Goal: Information Seeking & Learning: Learn about a topic

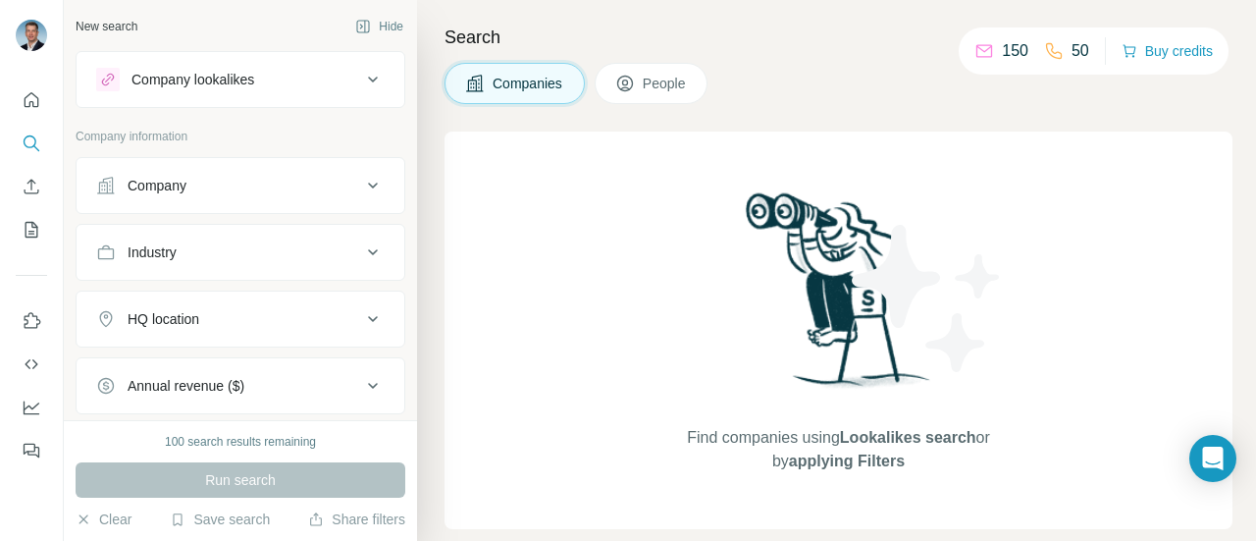
click at [359, 199] on button "Company" at bounding box center [241, 185] width 328 height 47
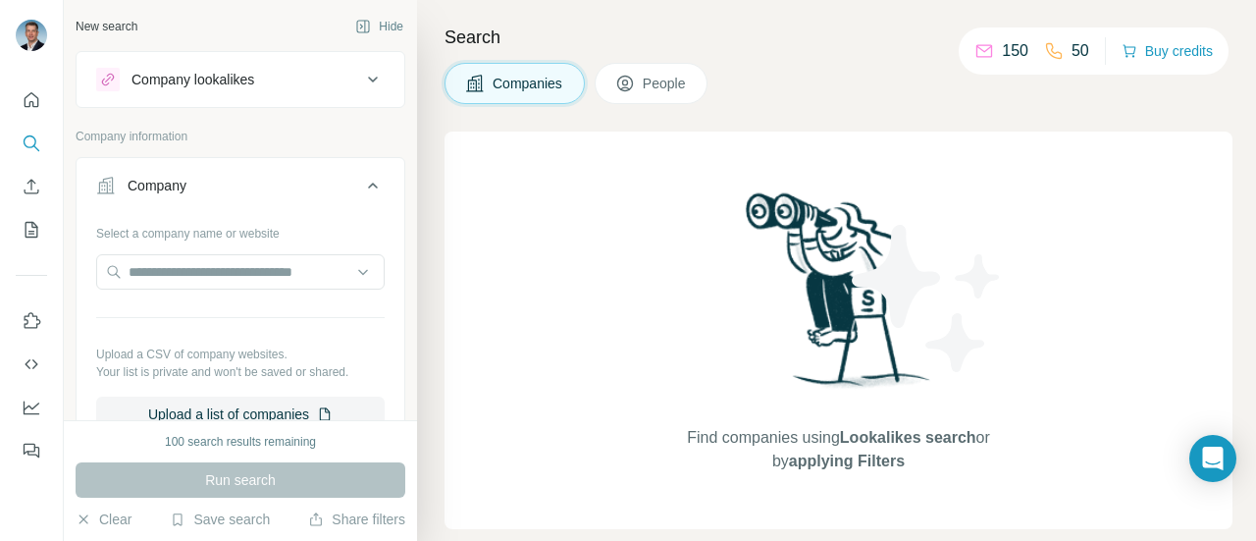
click at [359, 199] on button "Company" at bounding box center [241, 189] width 328 height 55
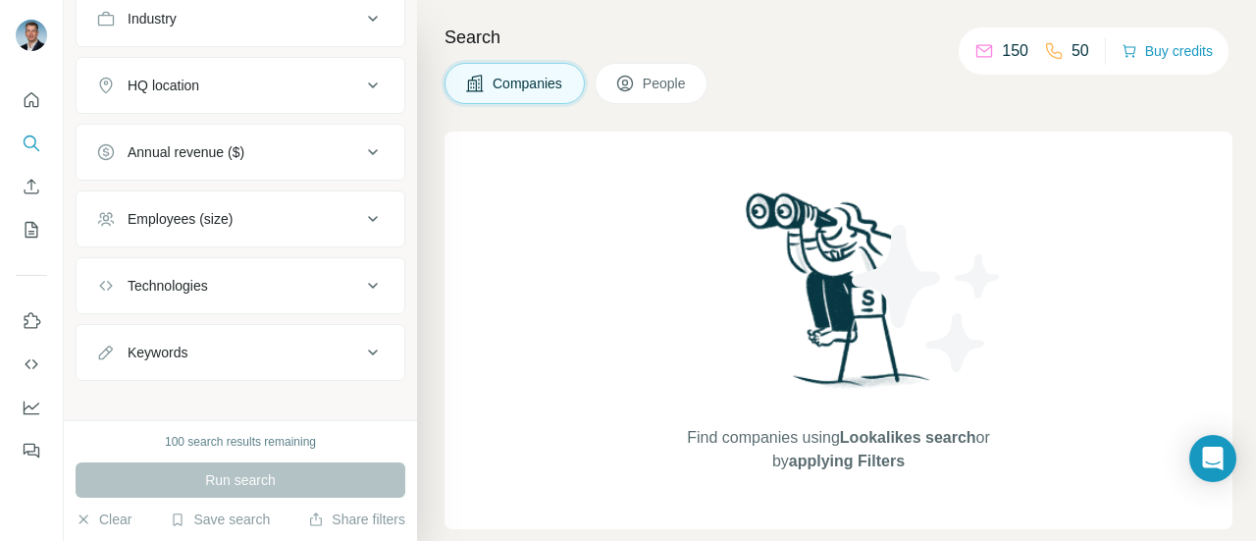
scroll to position [243, 0]
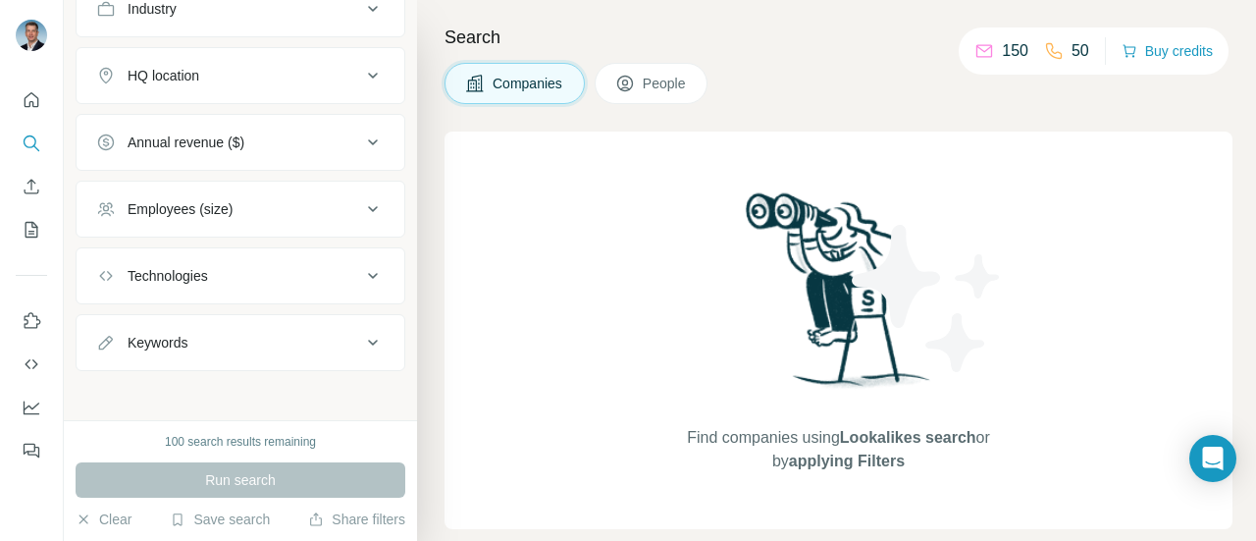
click at [361, 201] on icon at bounding box center [373, 209] width 24 height 24
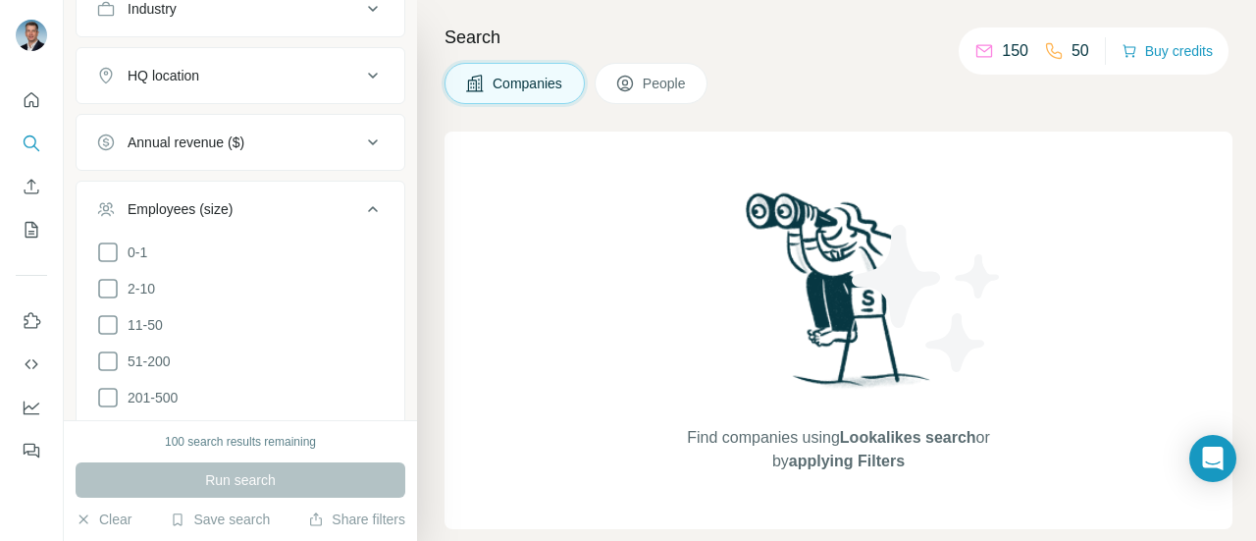
click at [361, 201] on icon at bounding box center [373, 209] width 24 height 24
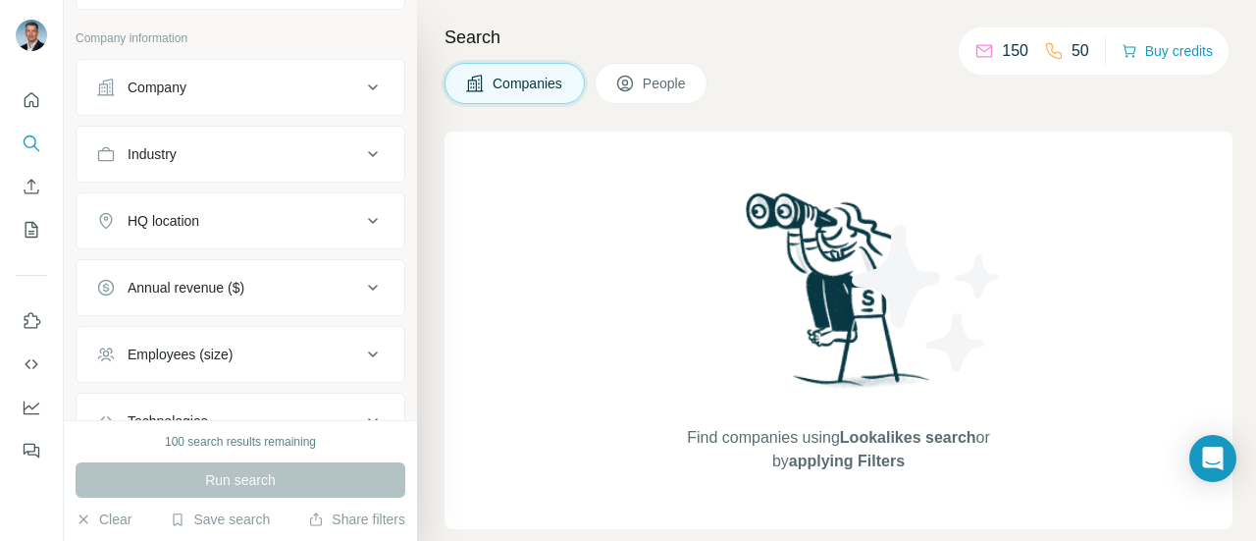
scroll to position [0, 0]
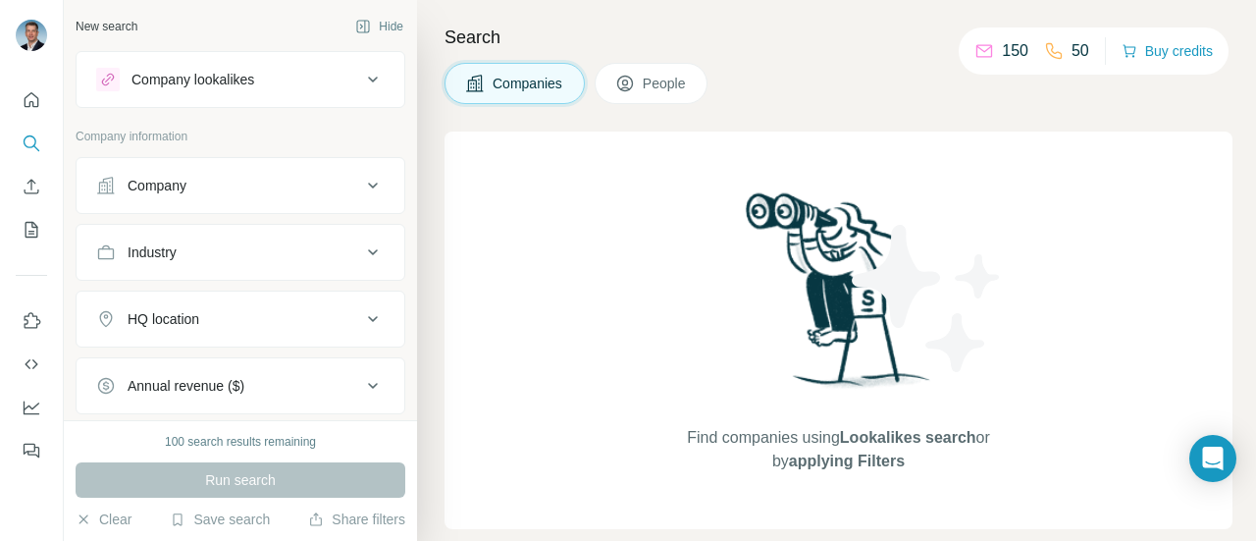
click at [365, 178] on icon at bounding box center [373, 186] width 24 height 24
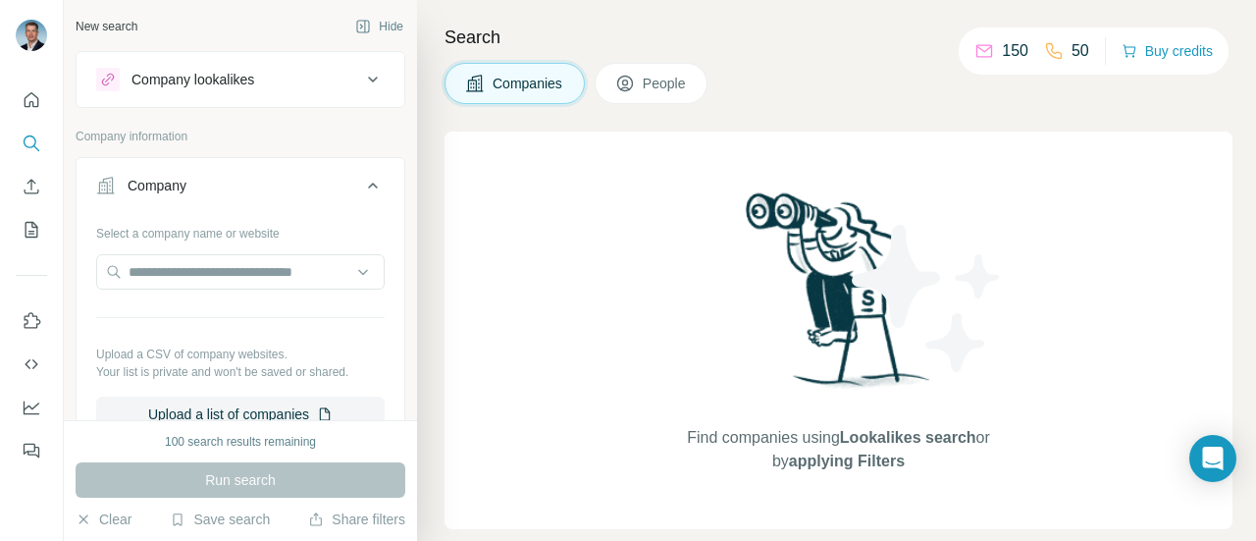
click at [365, 178] on icon at bounding box center [373, 186] width 24 height 24
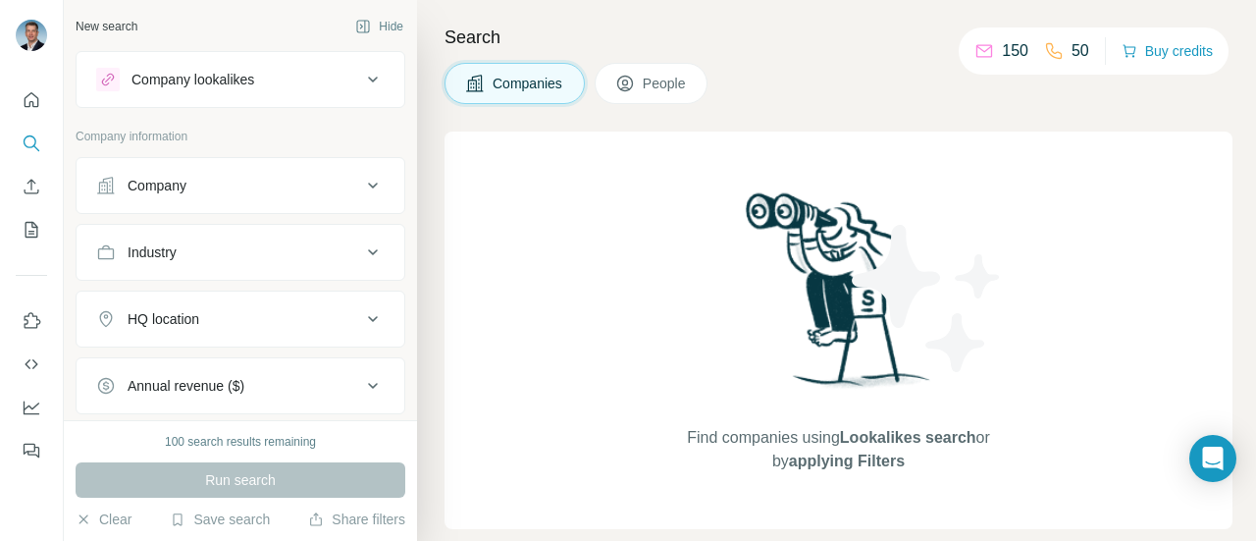
click at [361, 179] on icon at bounding box center [373, 186] width 24 height 24
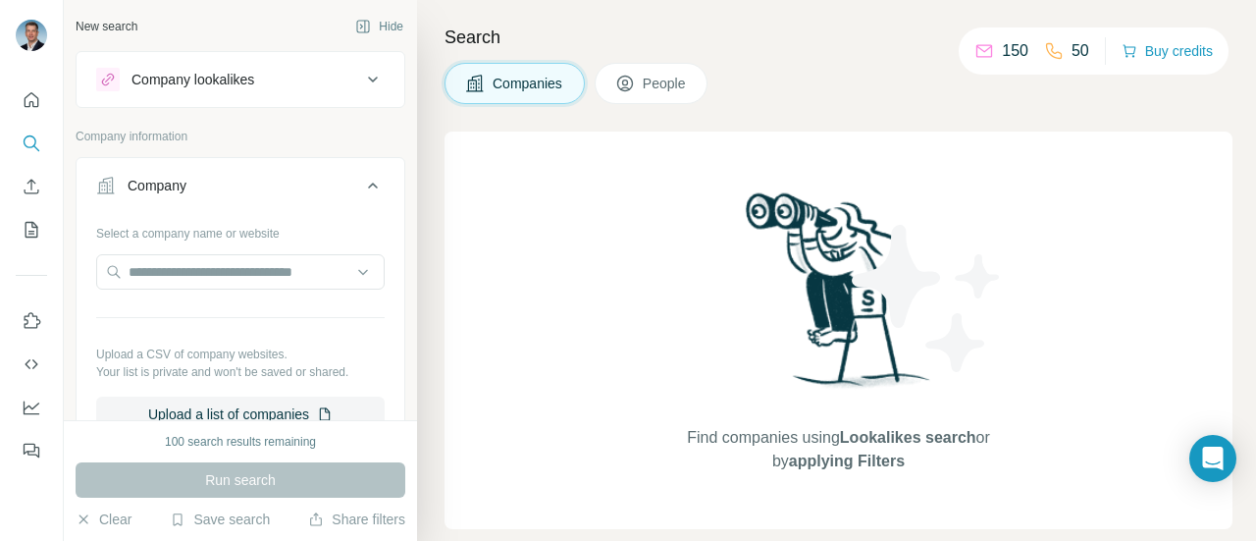
click at [361, 181] on icon at bounding box center [373, 186] width 24 height 24
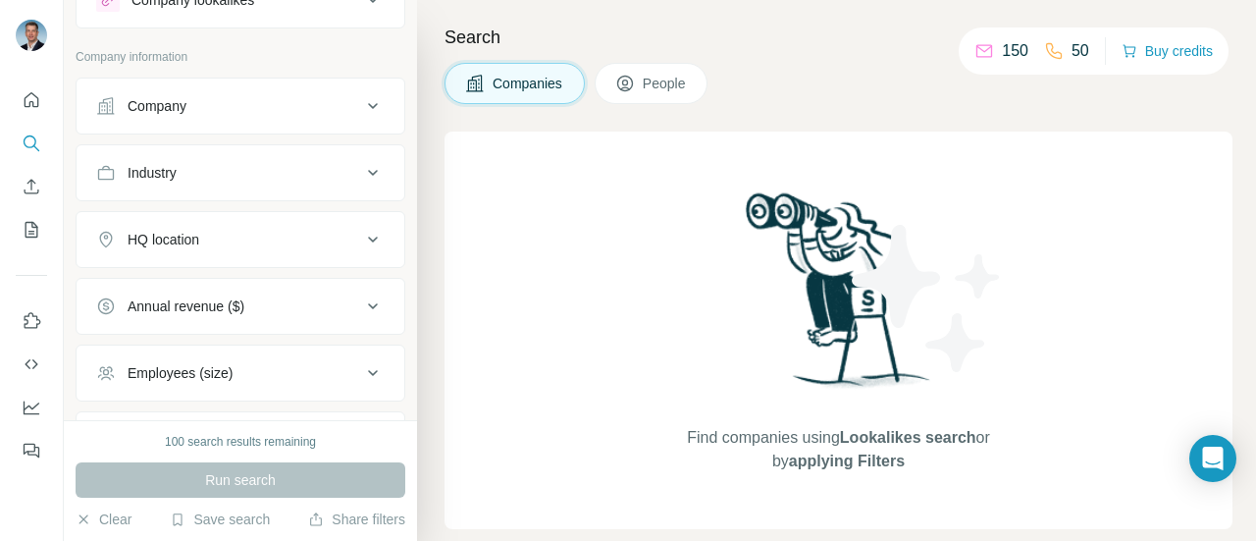
scroll to position [98, 0]
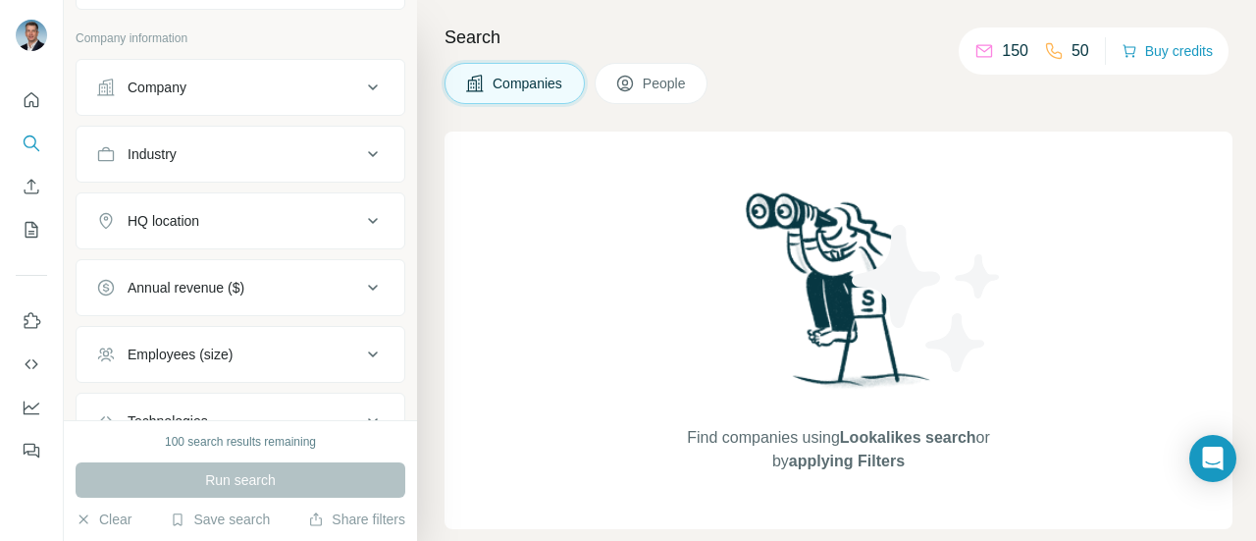
click at [364, 159] on icon at bounding box center [373, 154] width 24 height 24
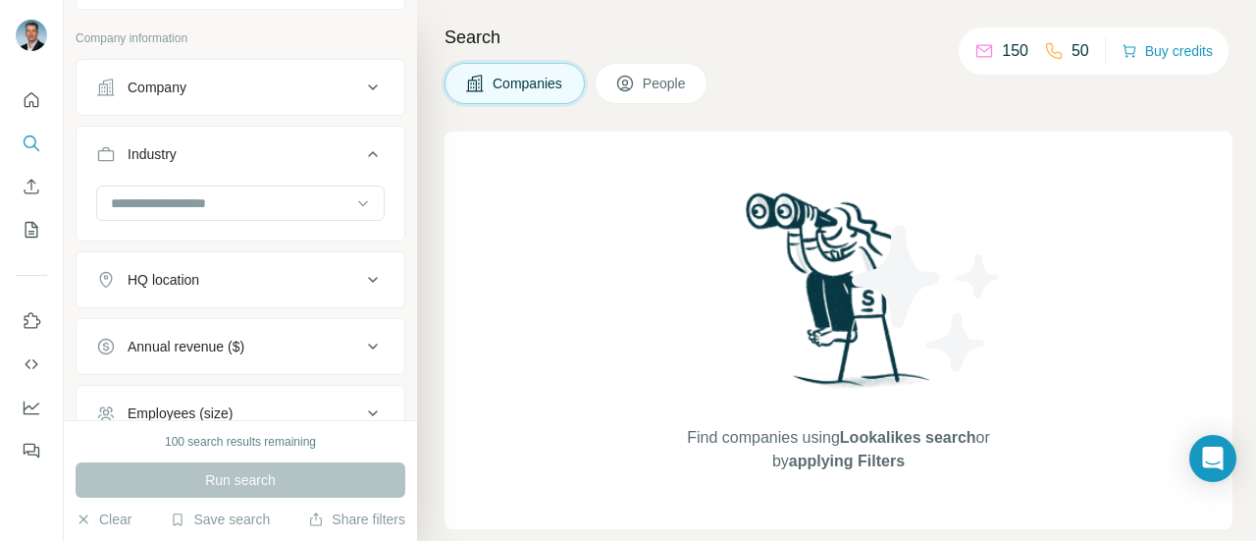
click at [365, 159] on icon at bounding box center [373, 154] width 24 height 24
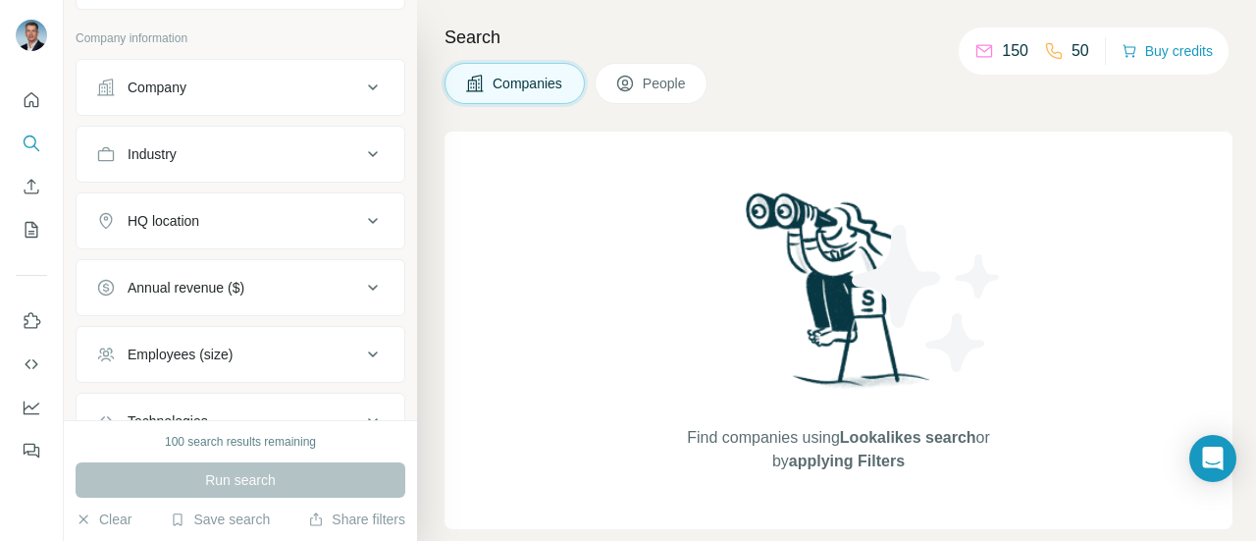
click at [361, 93] on icon at bounding box center [373, 88] width 24 height 24
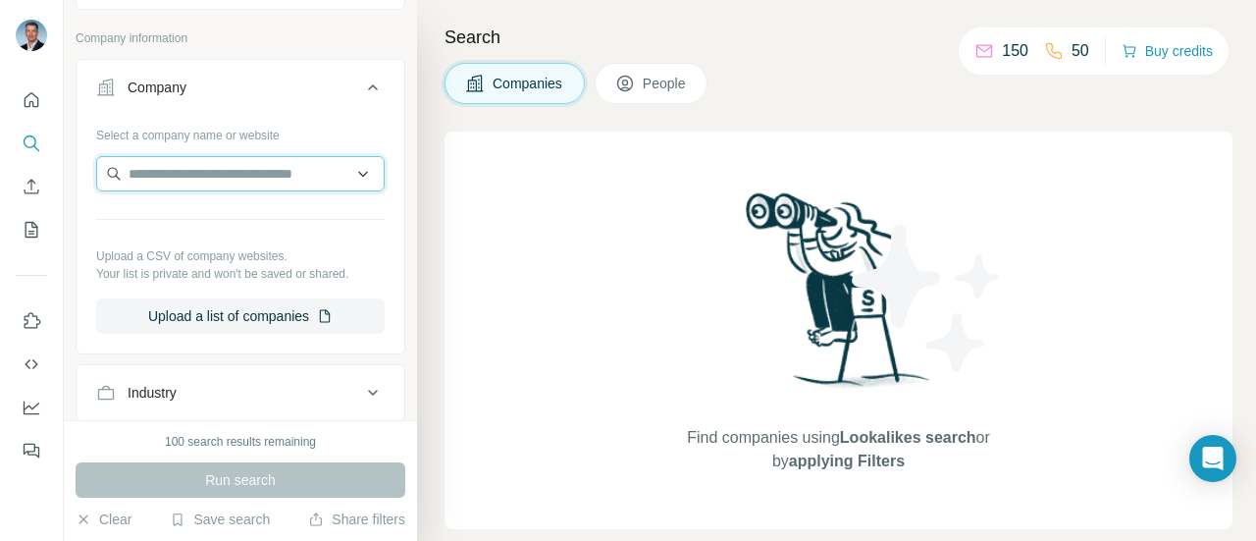
click at [193, 174] on input "text" at bounding box center [240, 173] width 288 height 35
type input "*"
click at [345, 170] on input "text" at bounding box center [240, 173] width 288 height 35
click at [347, 174] on input "text" at bounding box center [240, 173] width 288 height 35
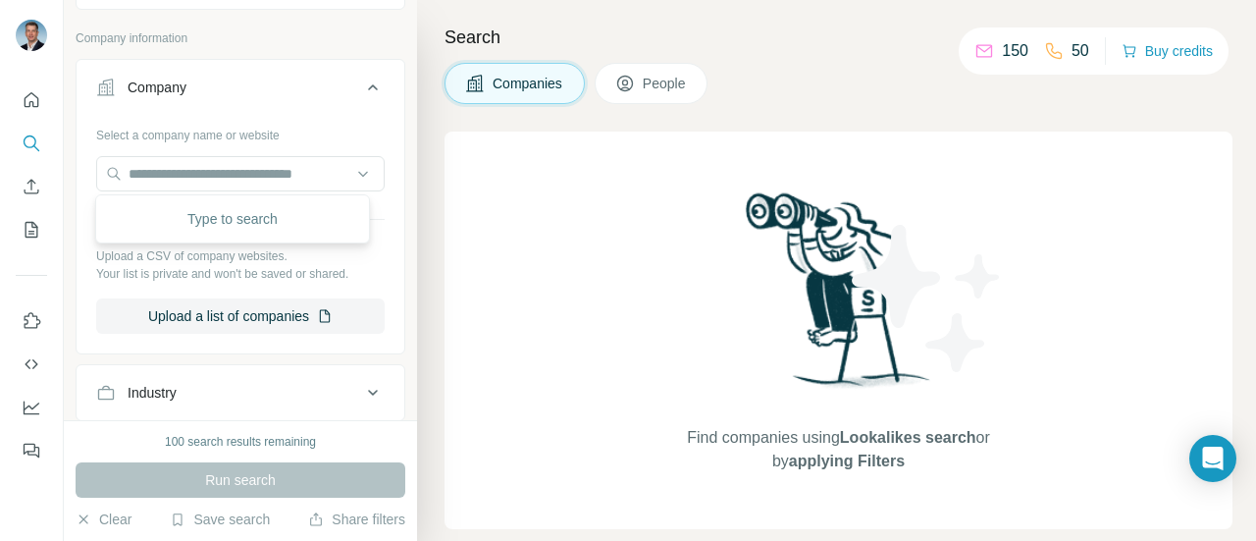
click at [361, 81] on icon at bounding box center [373, 88] width 24 height 24
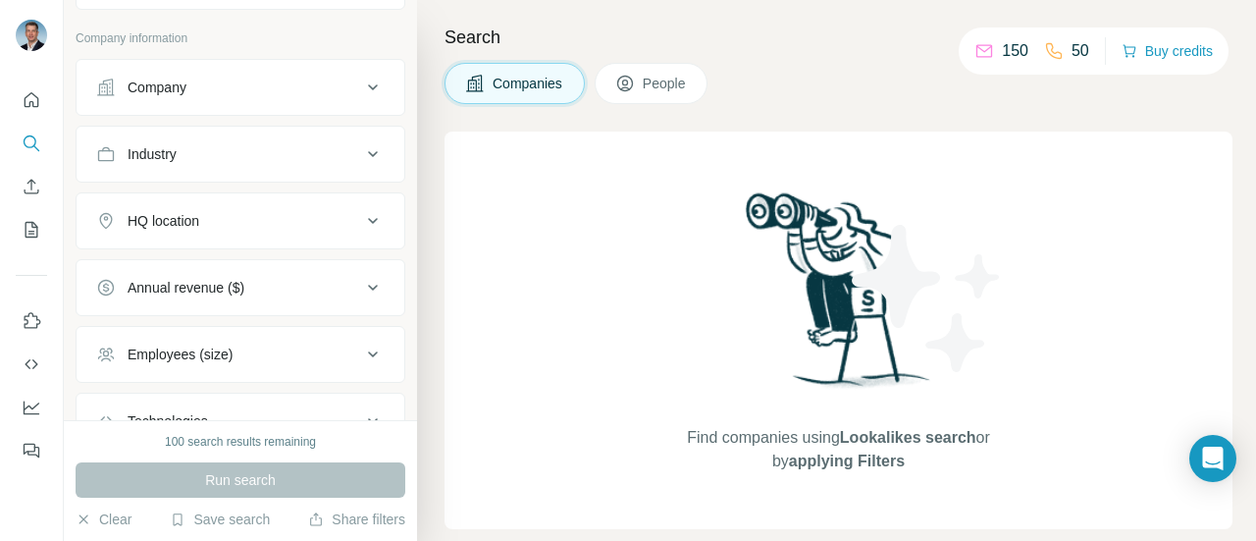
click at [368, 152] on icon at bounding box center [373, 154] width 10 height 6
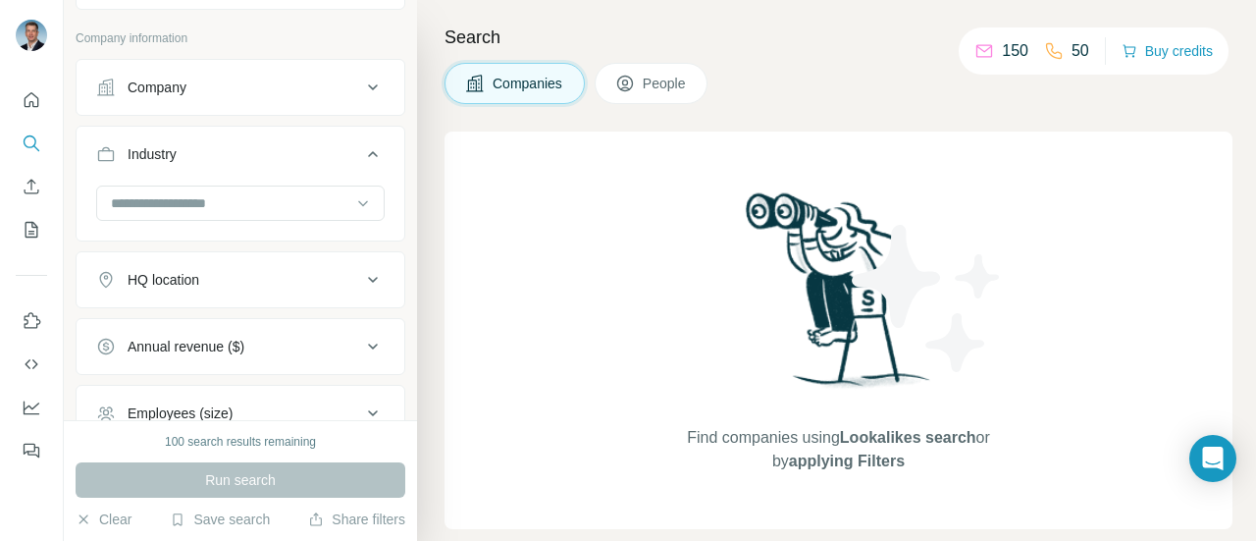
click at [241, 189] on div at bounding box center [230, 202] width 242 height 33
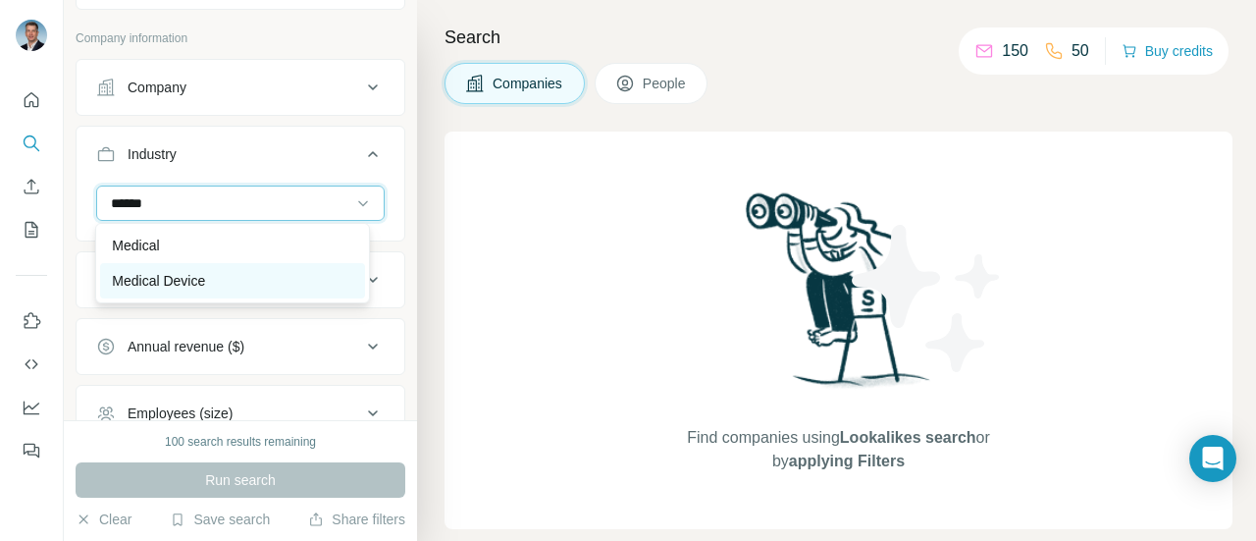
type input "******"
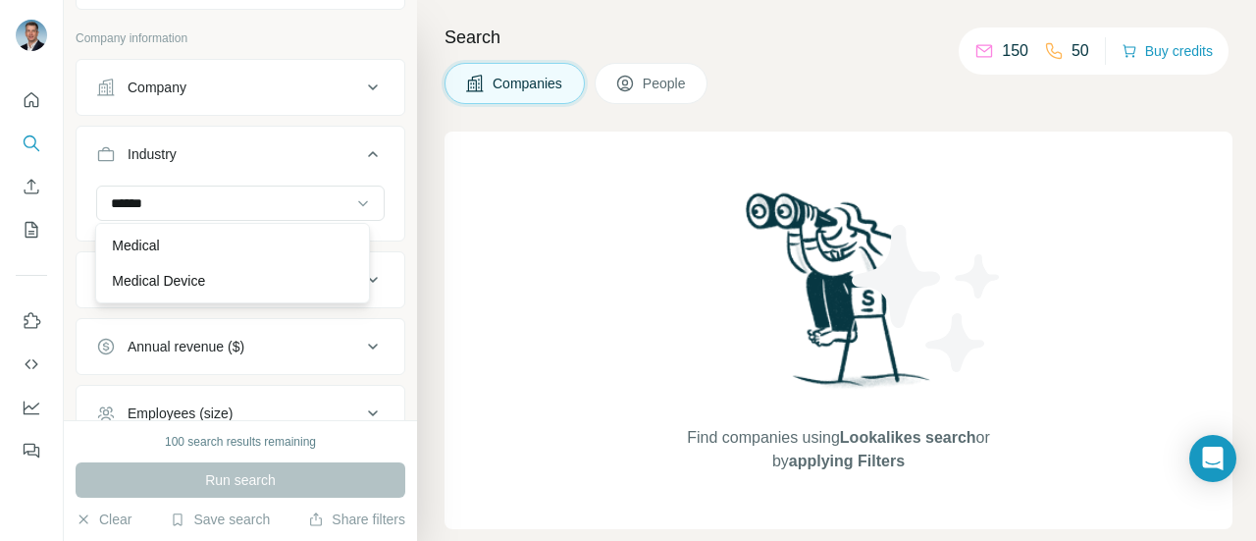
click at [251, 274] on div "Medical Device" at bounding box center [232, 281] width 240 height 20
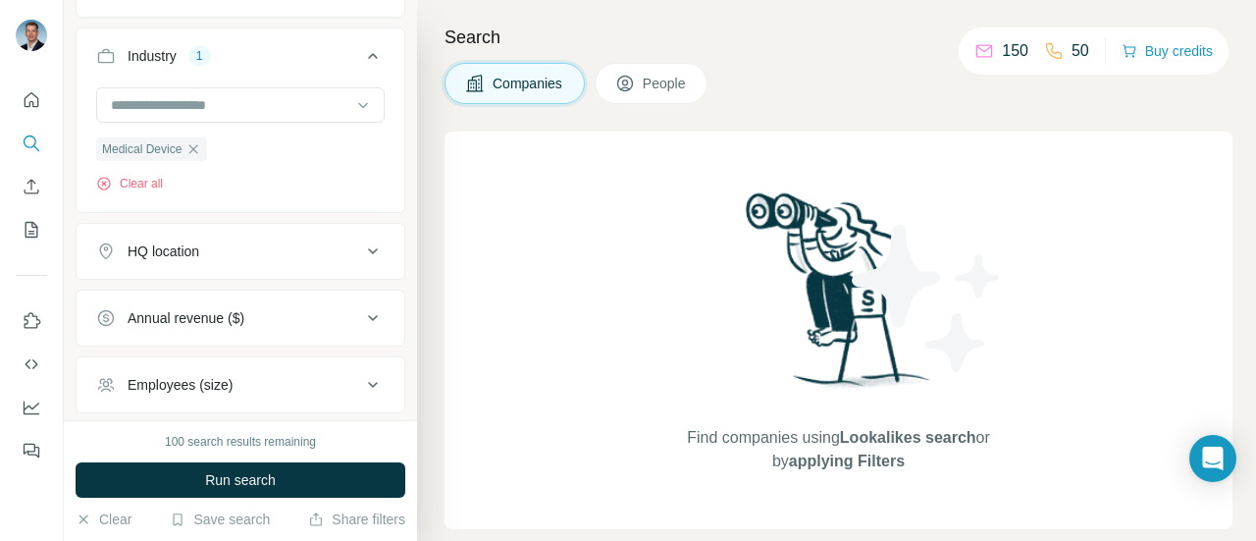
scroll to position [294, 0]
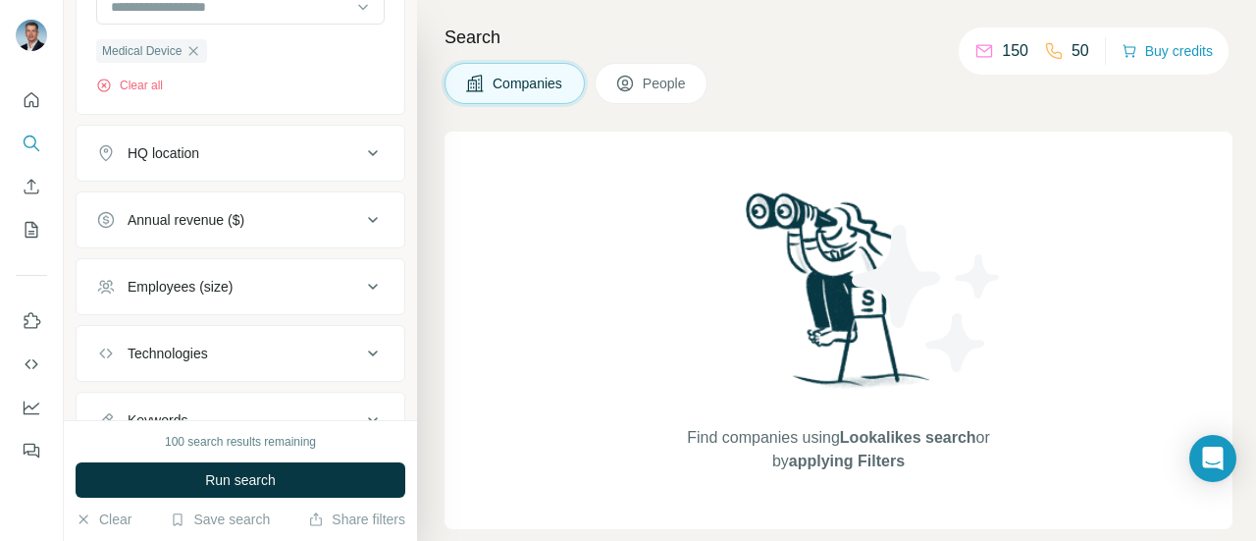
click at [361, 155] on icon at bounding box center [373, 153] width 24 height 24
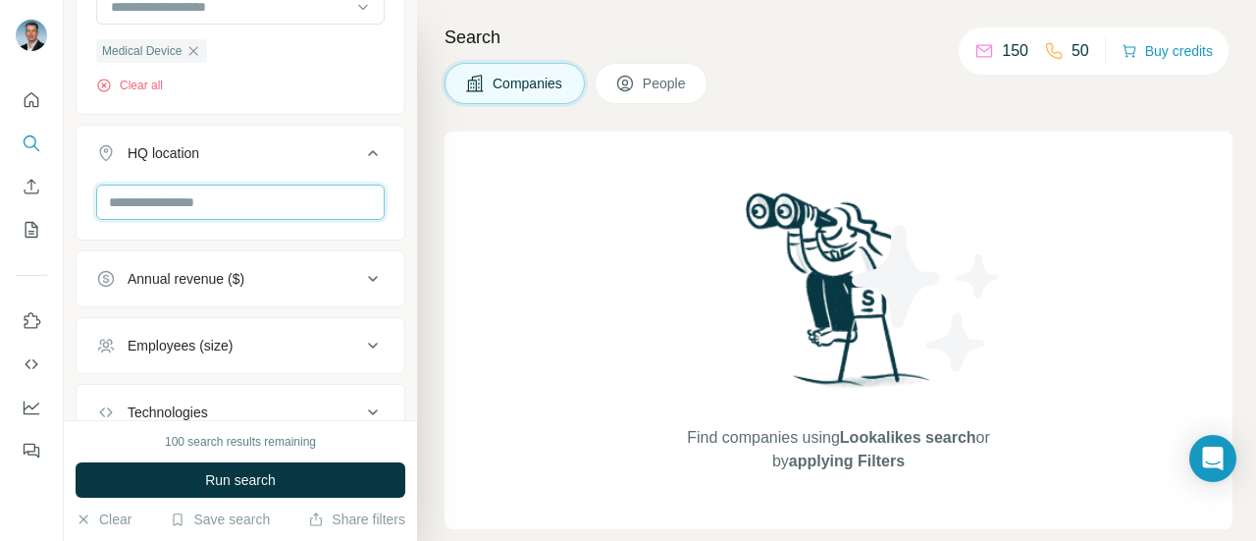
click at [328, 203] on input "text" at bounding box center [240, 201] width 288 height 35
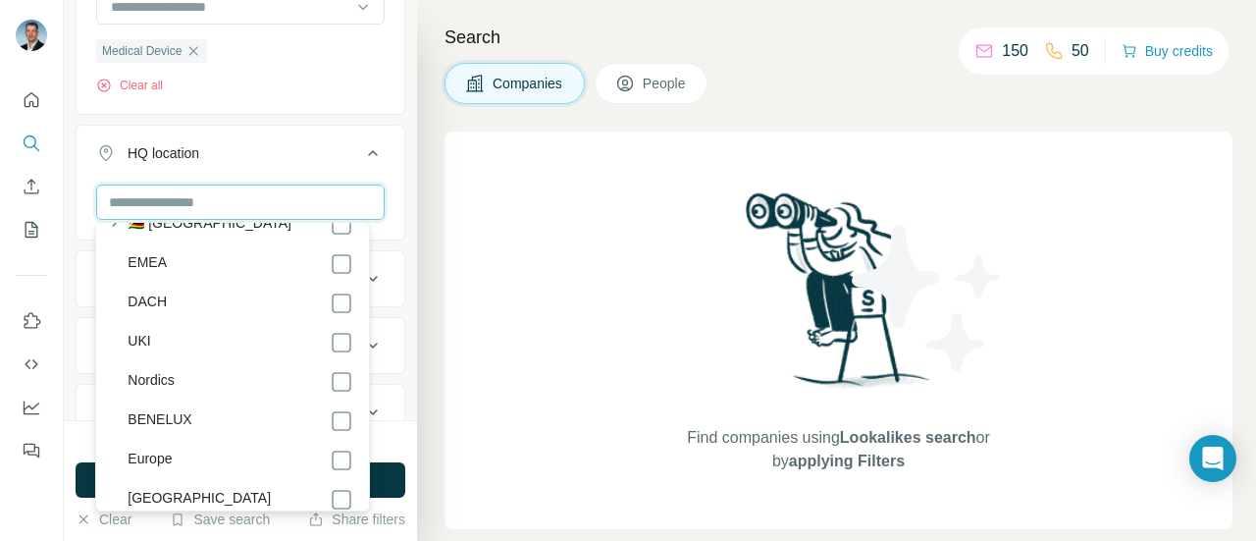
scroll to position [10734, 0]
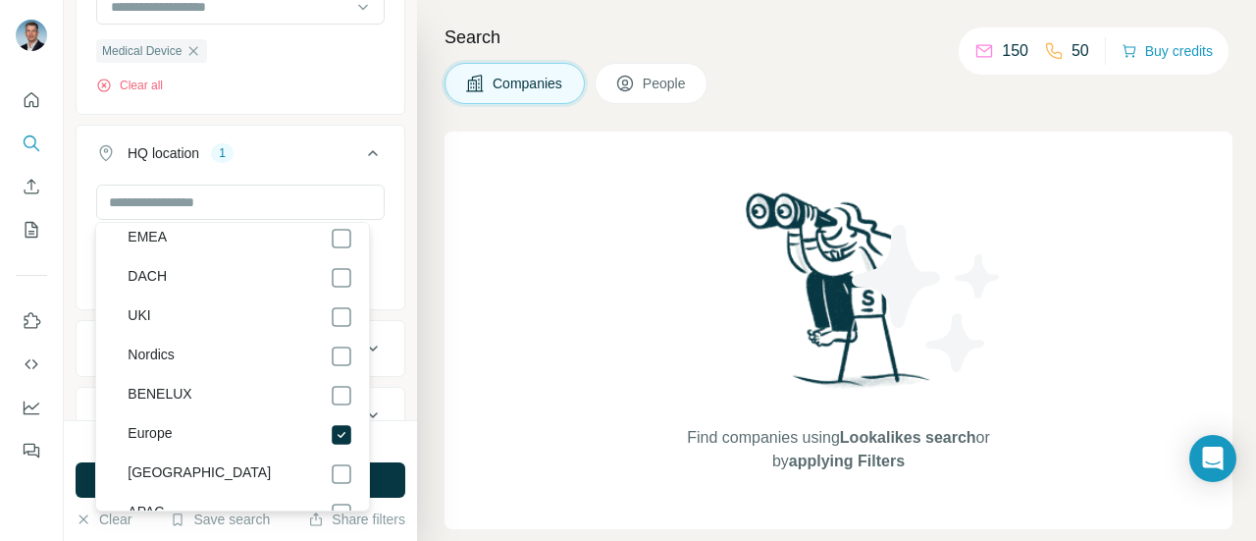
click at [369, 245] on div "🇦🇩 Andorra 🇦🇪 United Arab Emirates 🇦🇫 Afghanistan 🇦🇬 Antigua and Barbuda 🇦🇮 Ang…" at bounding box center [232, 366] width 274 height 289
click at [383, 258] on div "Europe Clear all" at bounding box center [241, 244] width 328 height 121
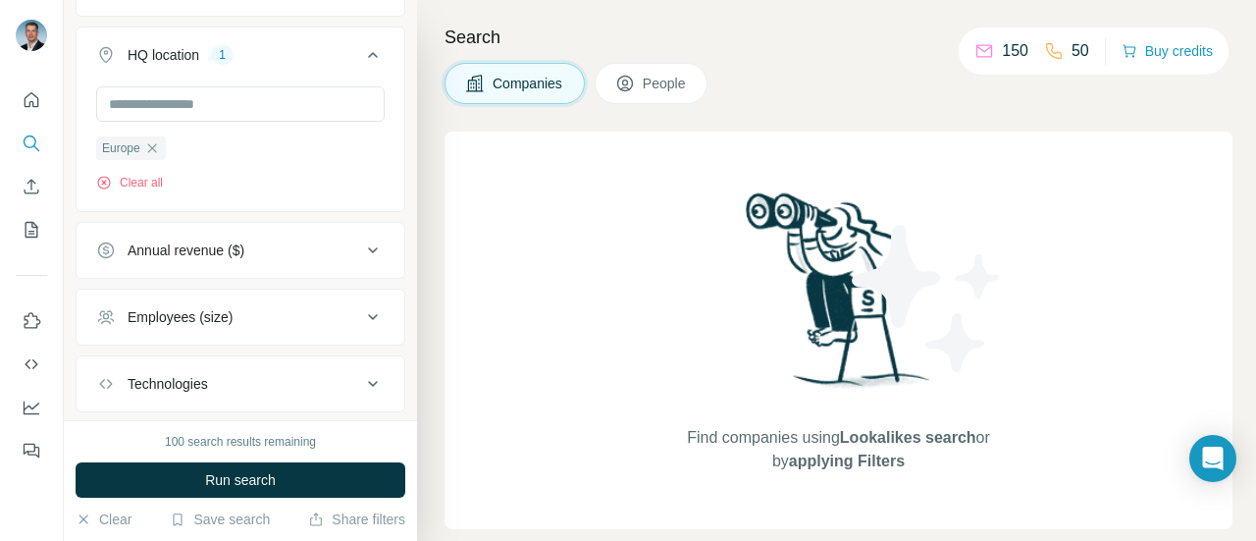
scroll to position [490, 0]
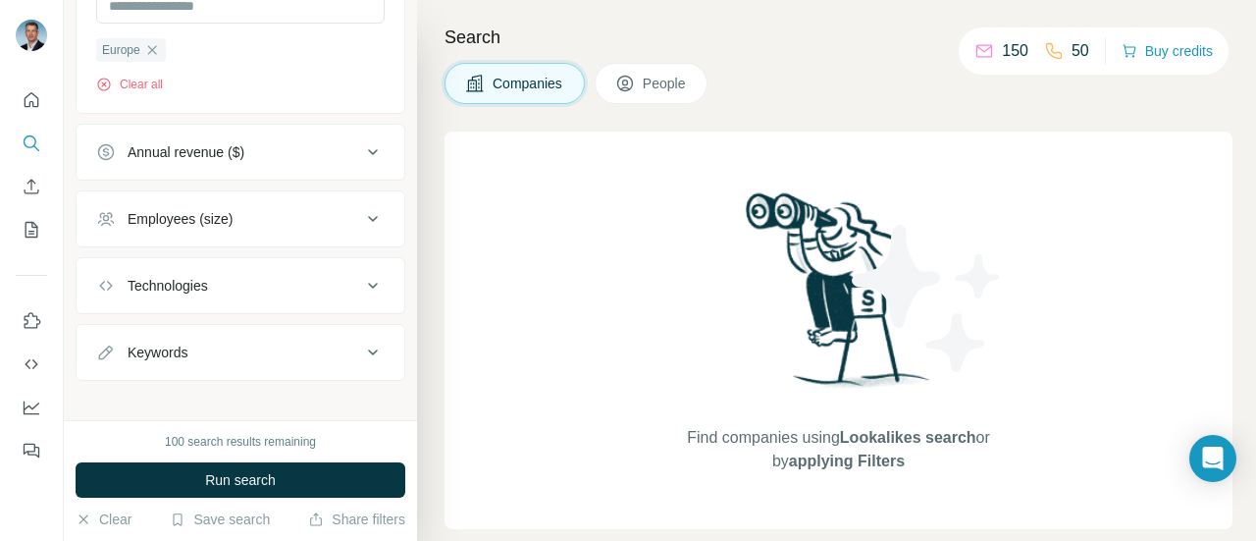
click at [361, 146] on icon at bounding box center [373, 152] width 24 height 24
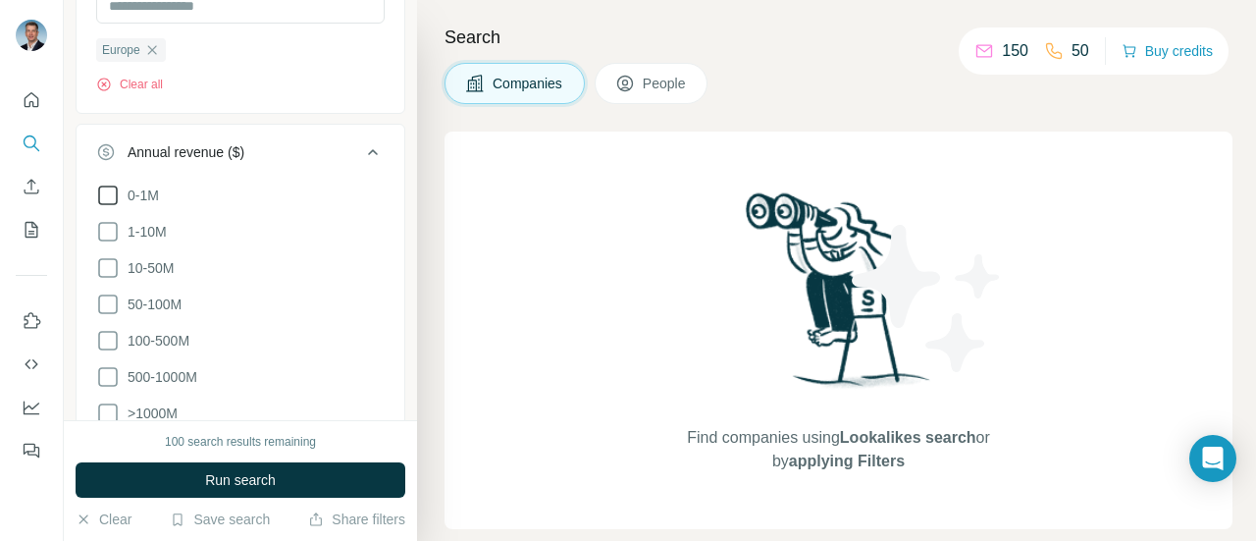
click at [108, 195] on icon at bounding box center [108, 195] width 24 height 24
click at [110, 226] on icon at bounding box center [108, 232] width 24 height 24
click at [102, 267] on icon at bounding box center [108, 268] width 24 height 24
click at [104, 293] on icon at bounding box center [108, 304] width 24 height 24
click at [361, 141] on icon at bounding box center [373, 152] width 24 height 24
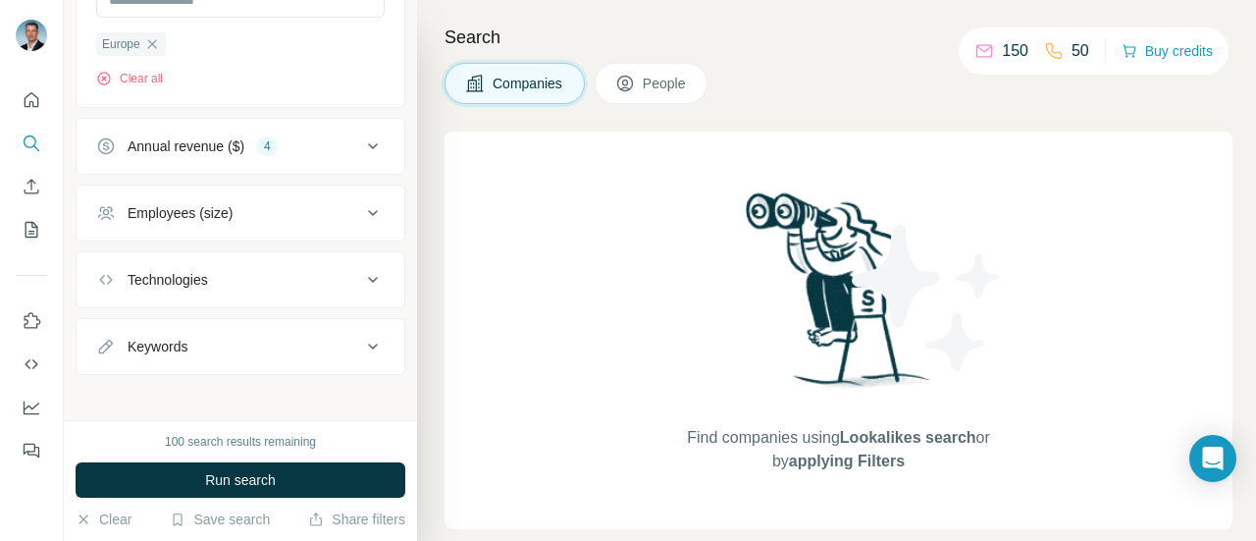
scroll to position [500, 0]
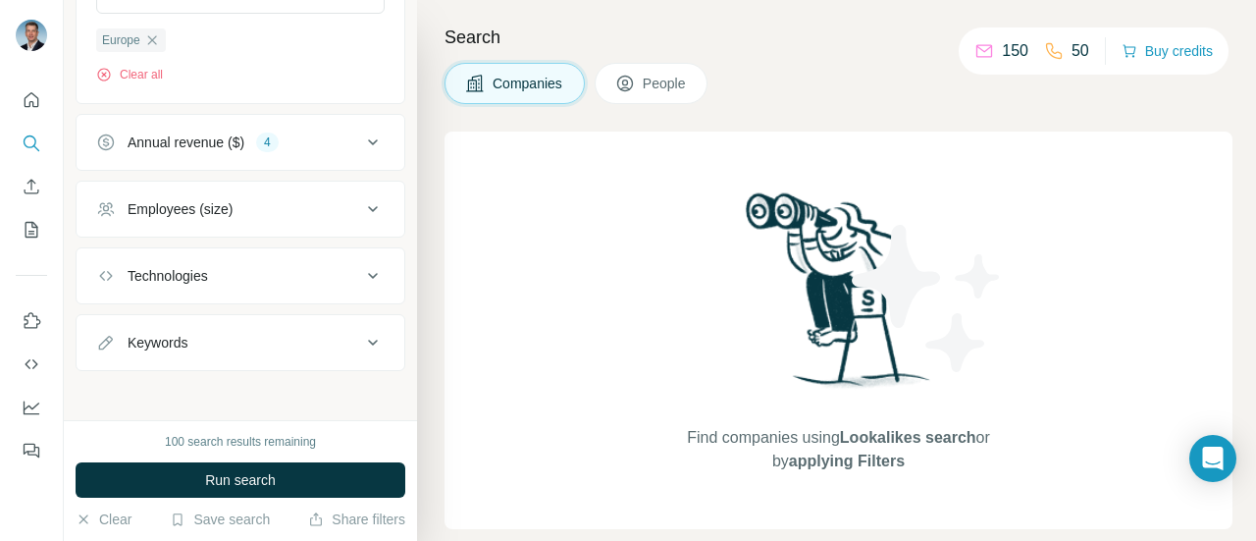
click at [361, 197] on icon at bounding box center [373, 209] width 24 height 24
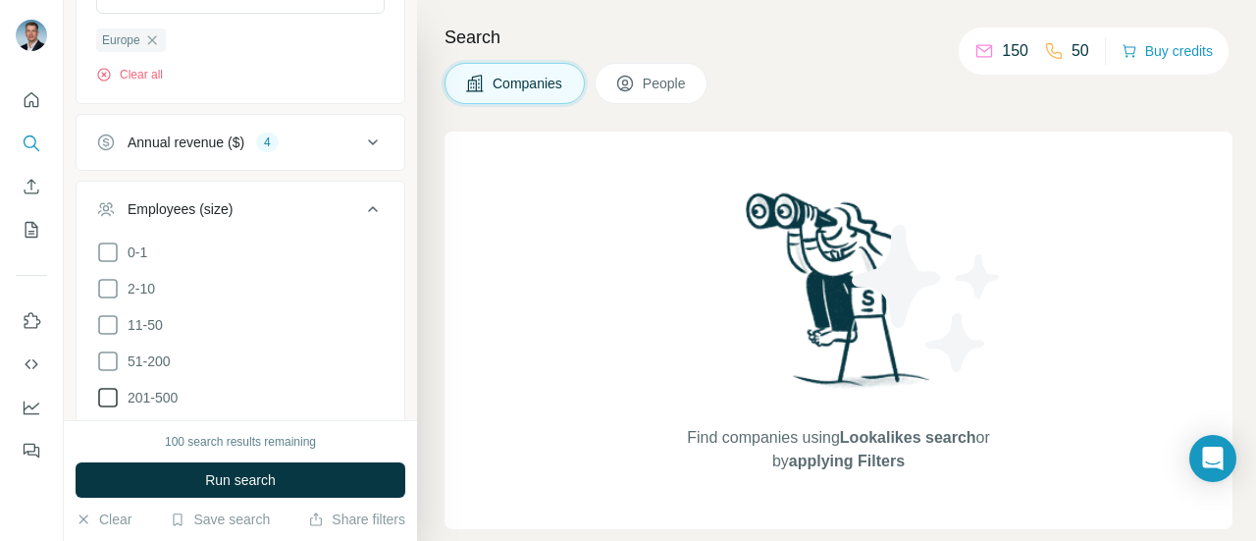
click at [105, 387] on icon at bounding box center [108, 398] width 24 height 24
click at [98, 360] on icon at bounding box center [108, 361] width 20 height 20
click at [102, 320] on icon at bounding box center [108, 325] width 24 height 24
click at [104, 285] on icon at bounding box center [108, 289] width 24 height 24
click at [107, 245] on icon at bounding box center [108, 252] width 24 height 24
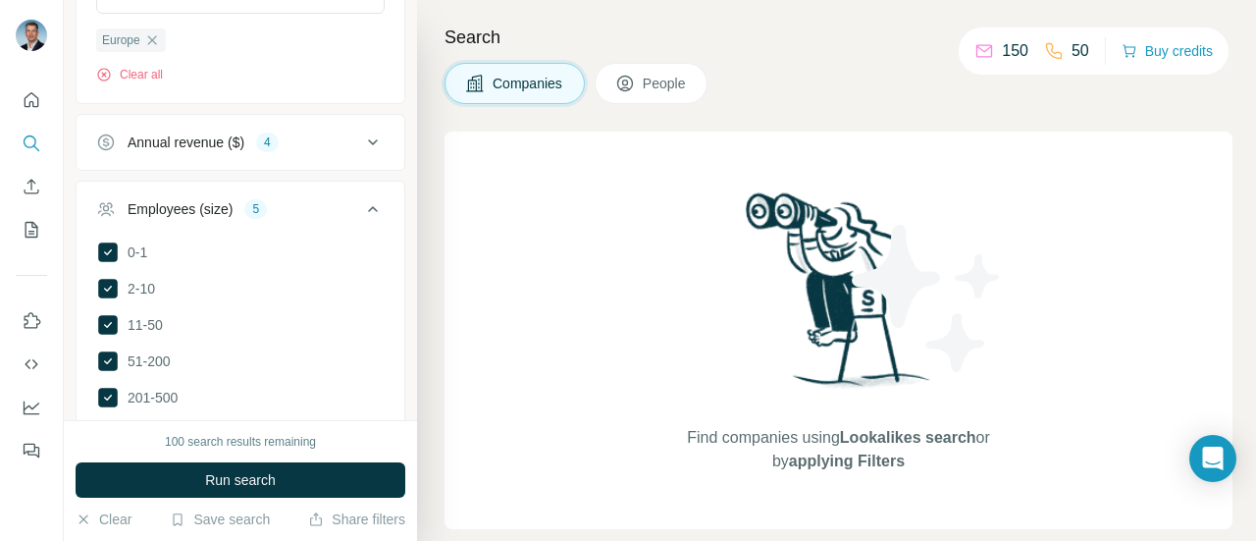
click at [361, 202] on icon at bounding box center [373, 209] width 24 height 24
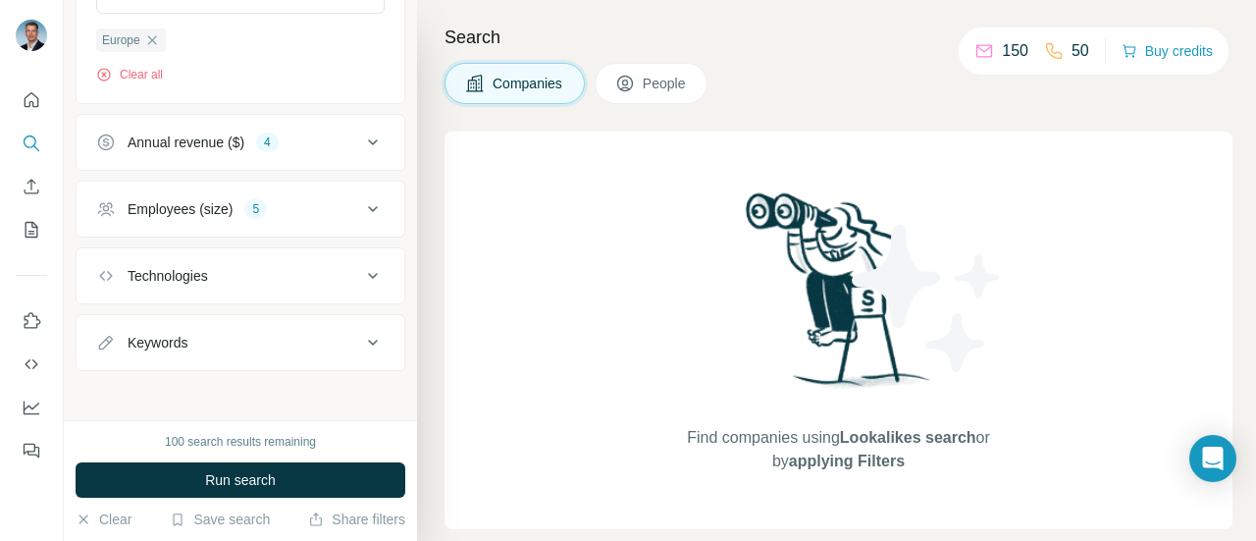
click at [361, 270] on icon at bounding box center [373, 276] width 24 height 24
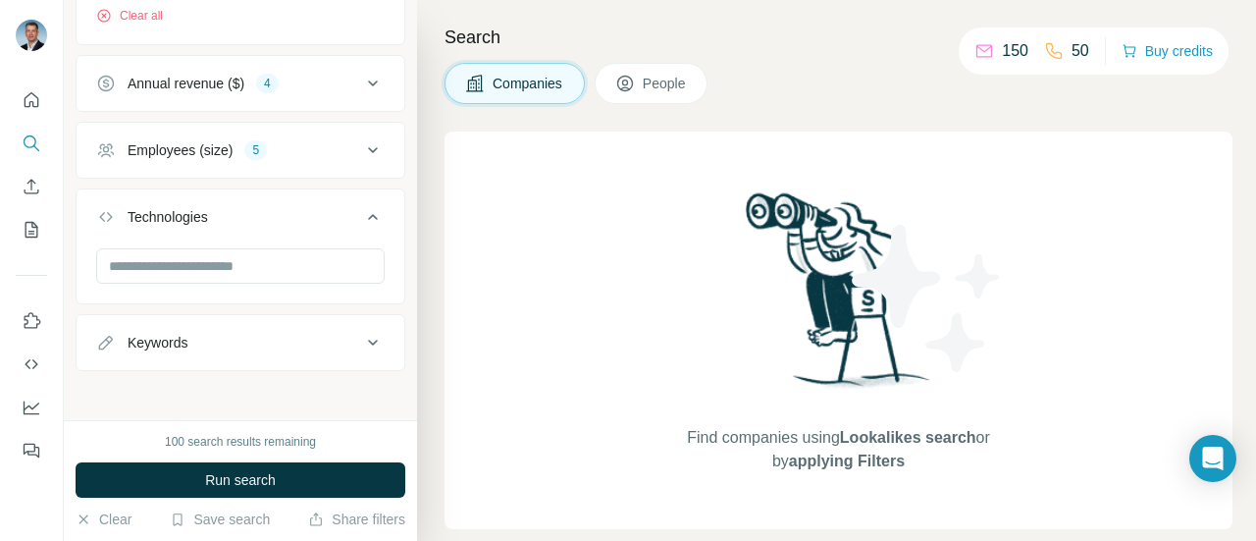
click at [361, 336] on icon at bounding box center [373, 343] width 24 height 24
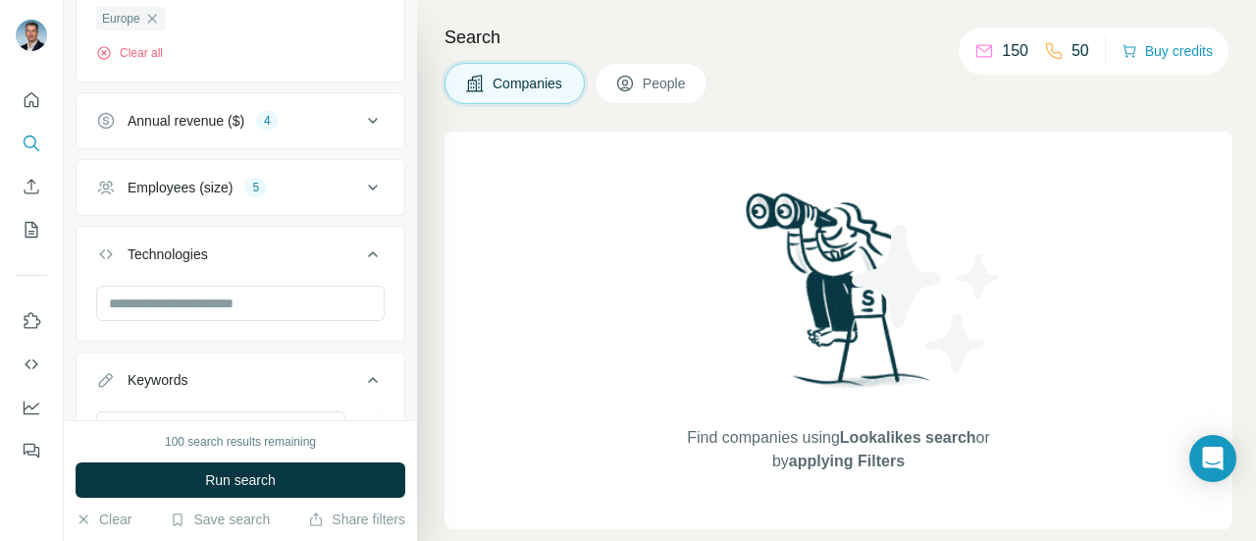
scroll to position [618, 0]
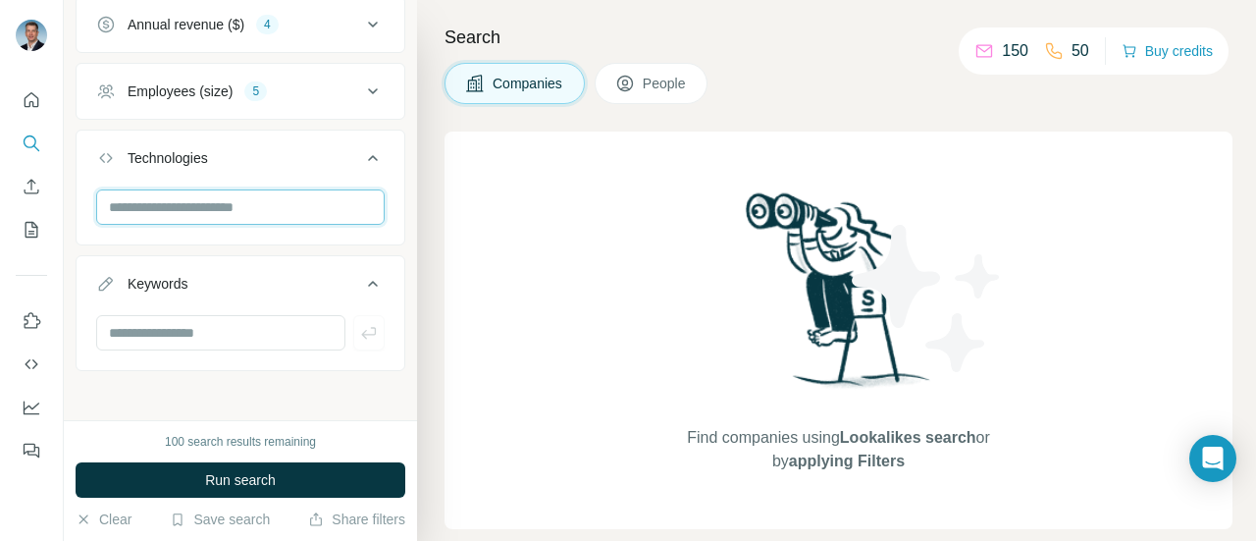
click at [316, 208] on input "text" at bounding box center [240, 206] width 288 height 35
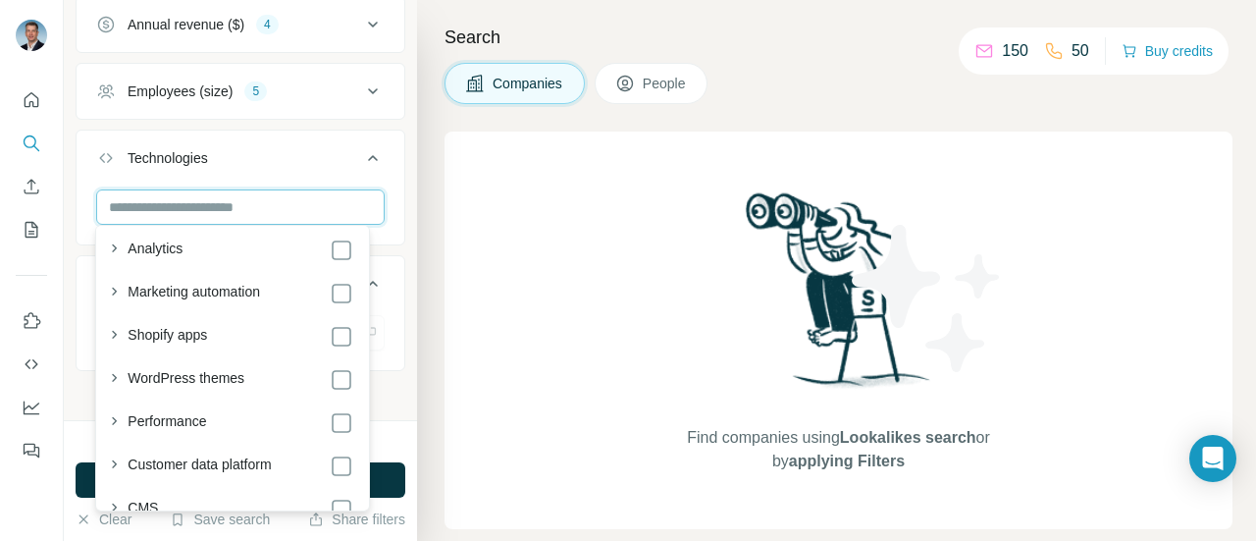
scroll to position [98, 0]
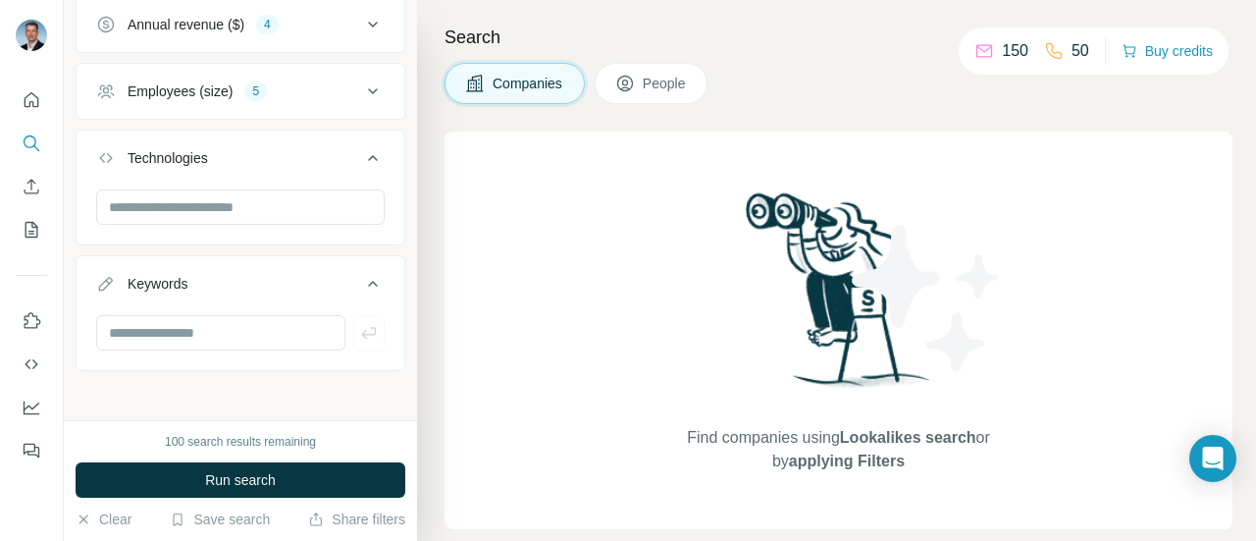
click at [396, 139] on div "New search Hide Company lookalikes Company information Company Industry 1 Medic…" at bounding box center [240, 210] width 353 height 420
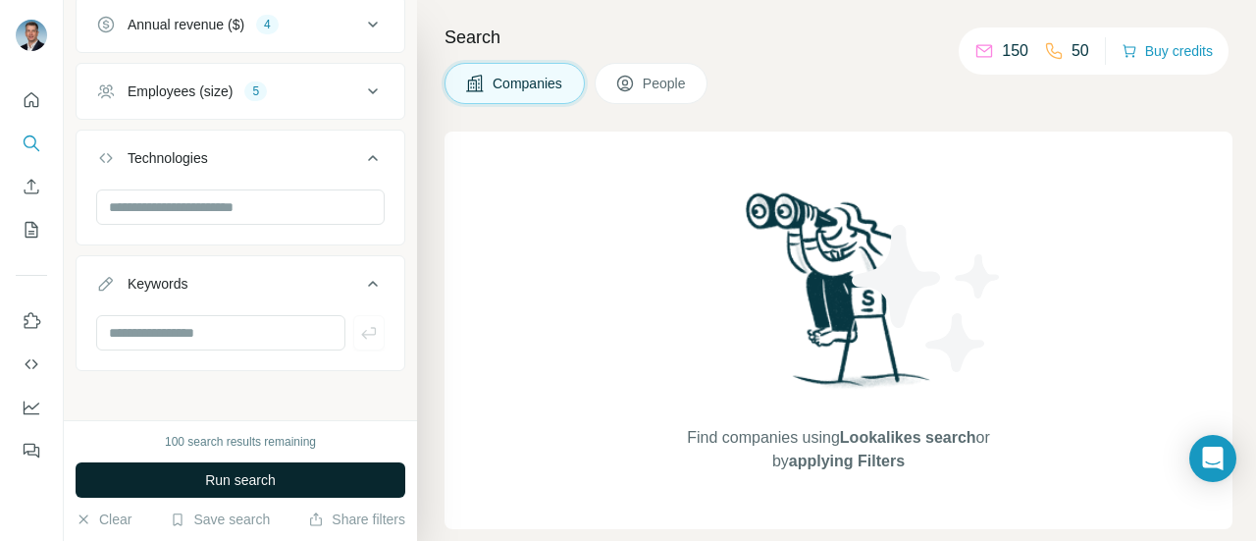
click at [257, 485] on span "Run search" at bounding box center [240, 480] width 71 height 20
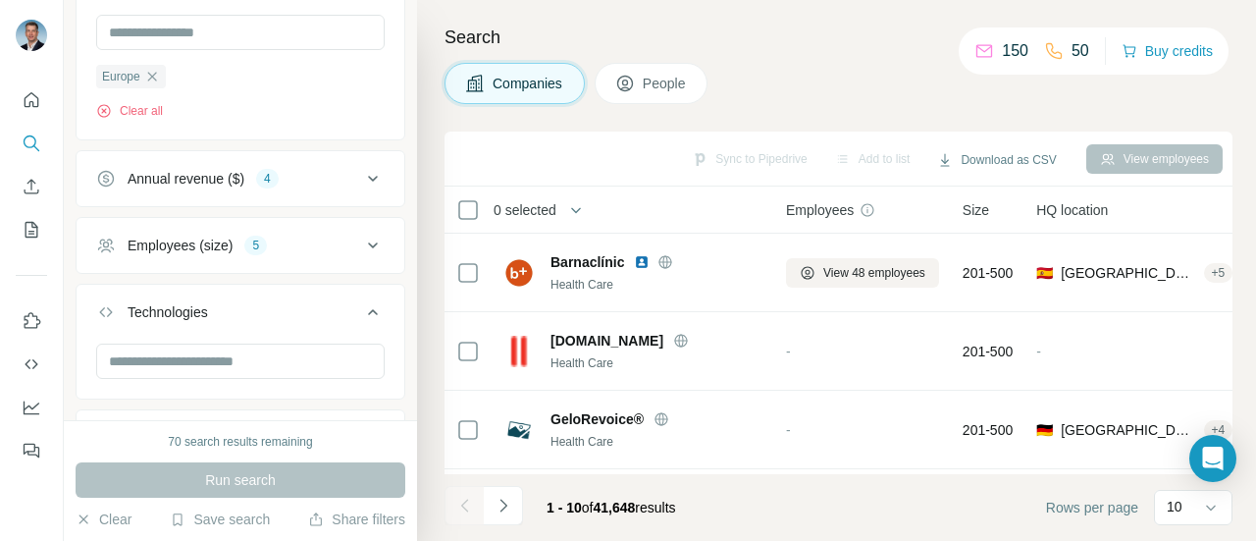
scroll to position [324, 0]
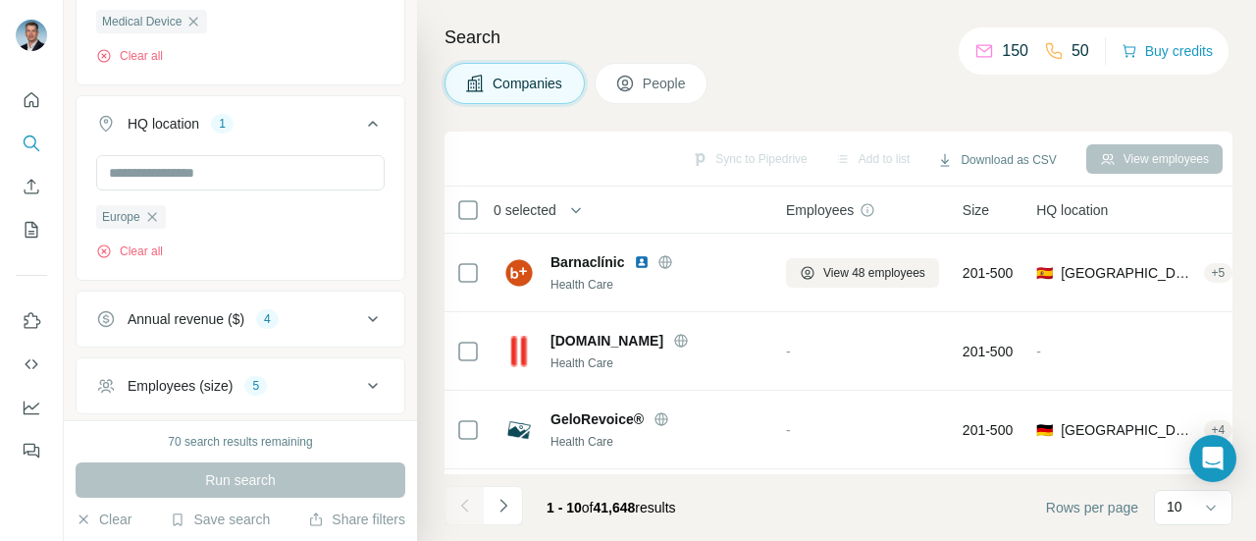
click at [340, 315] on div "Annual revenue ($) 4" at bounding box center [228, 319] width 265 height 20
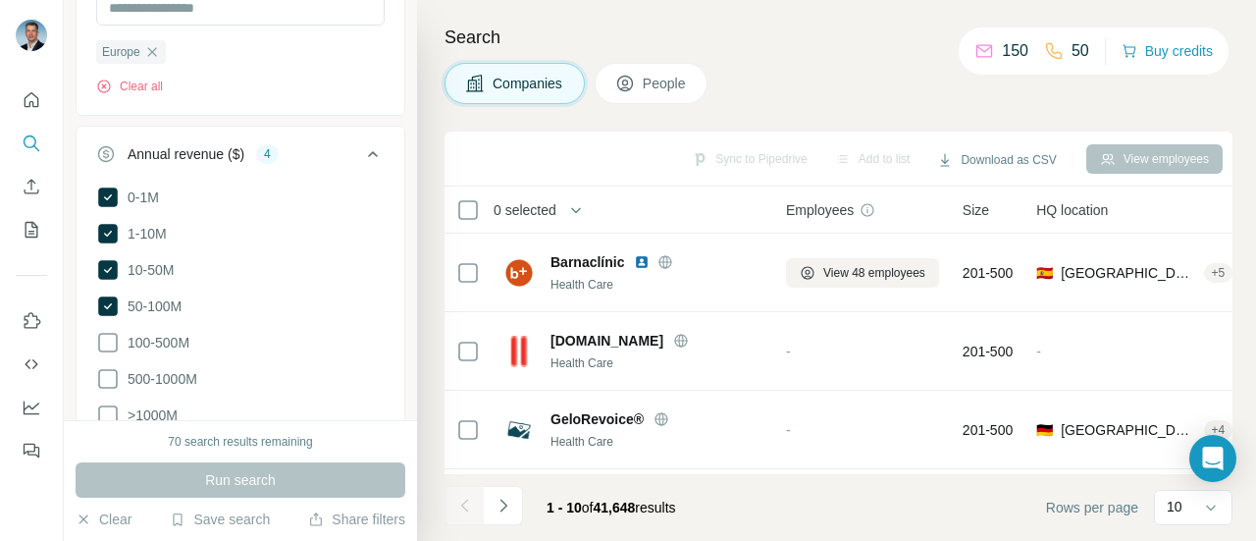
scroll to position [520, 0]
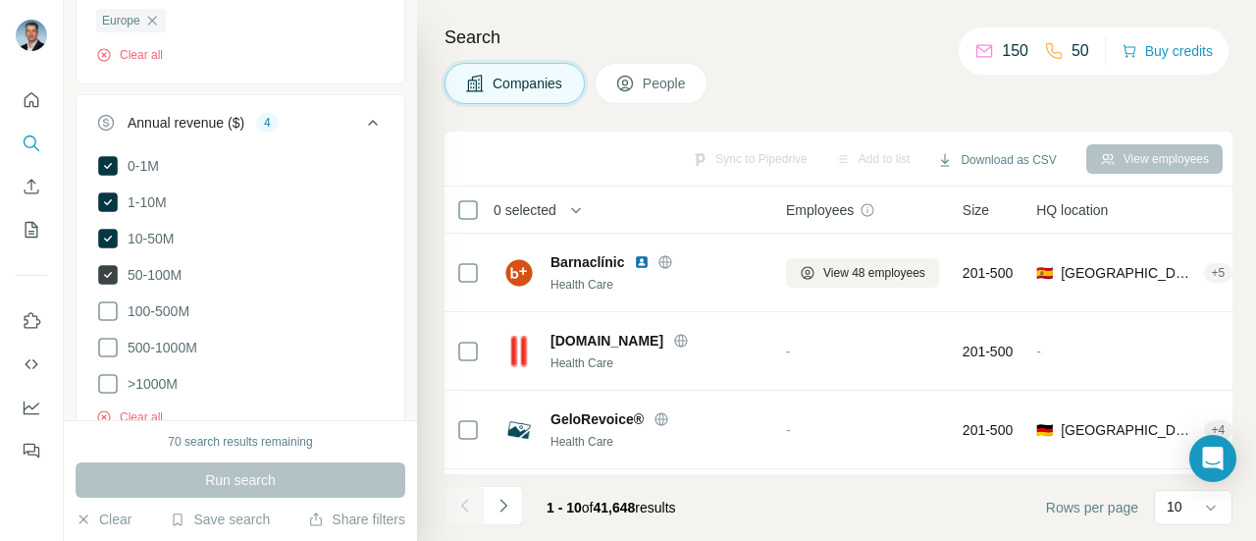
click at [107, 270] on icon at bounding box center [108, 275] width 20 height 20
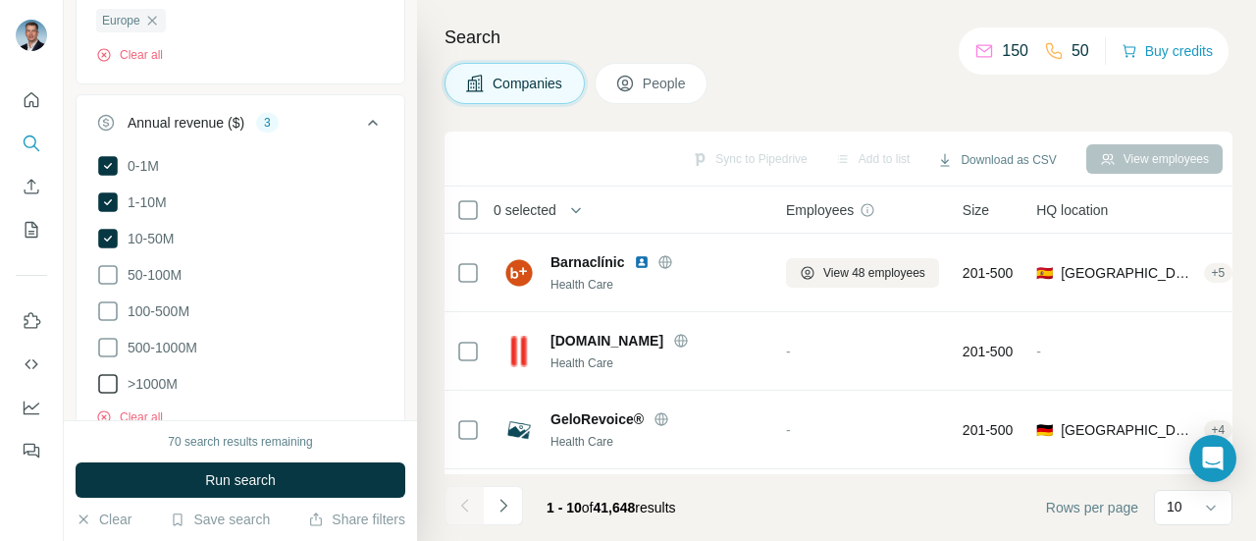
click at [104, 235] on icon at bounding box center [108, 238] width 8 height 6
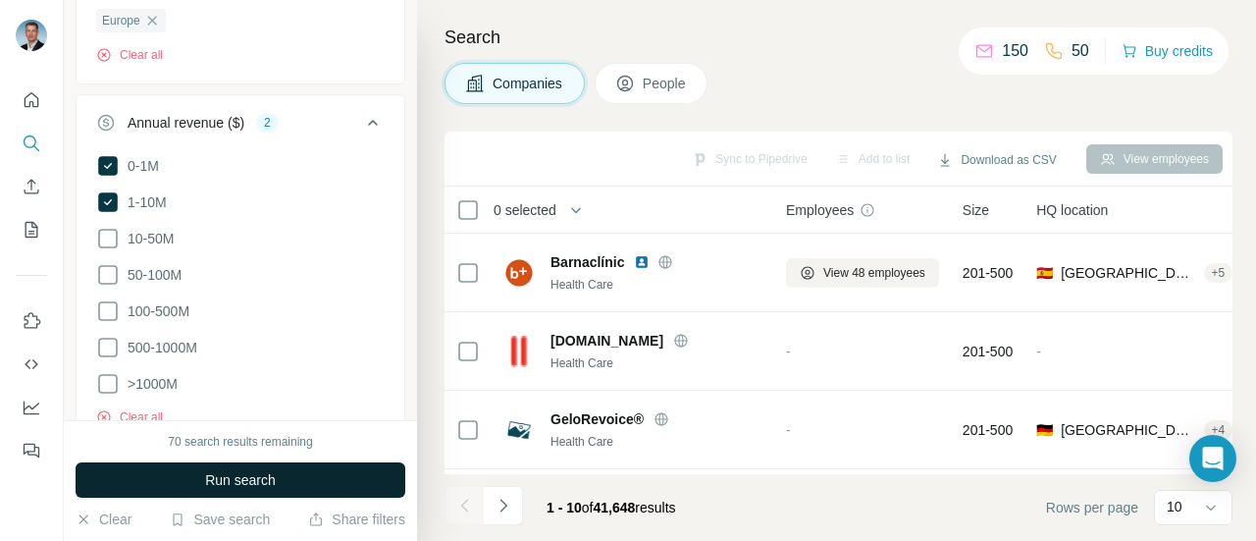
click at [228, 487] on span "Run search" at bounding box center [240, 480] width 71 height 20
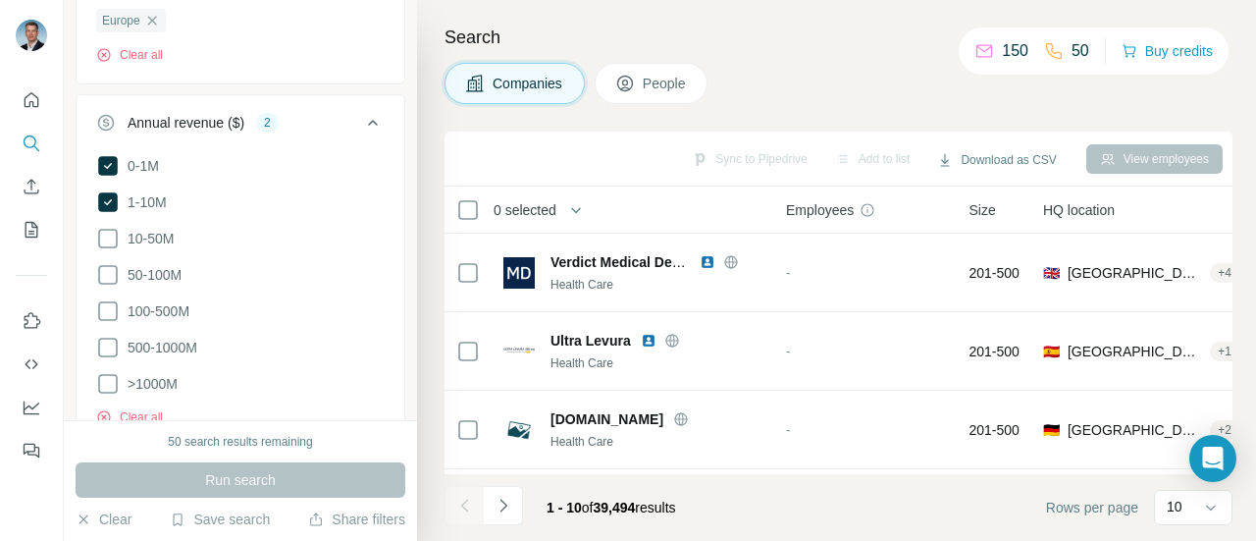
click at [361, 117] on icon at bounding box center [373, 123] width 24 height 24
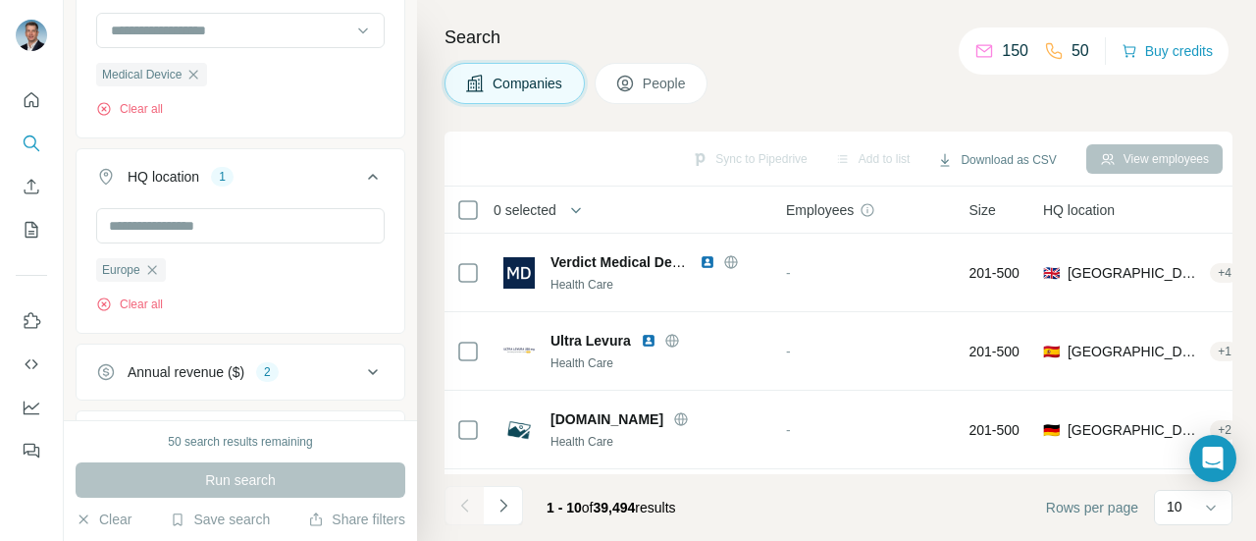
scroll to position [226, 0]
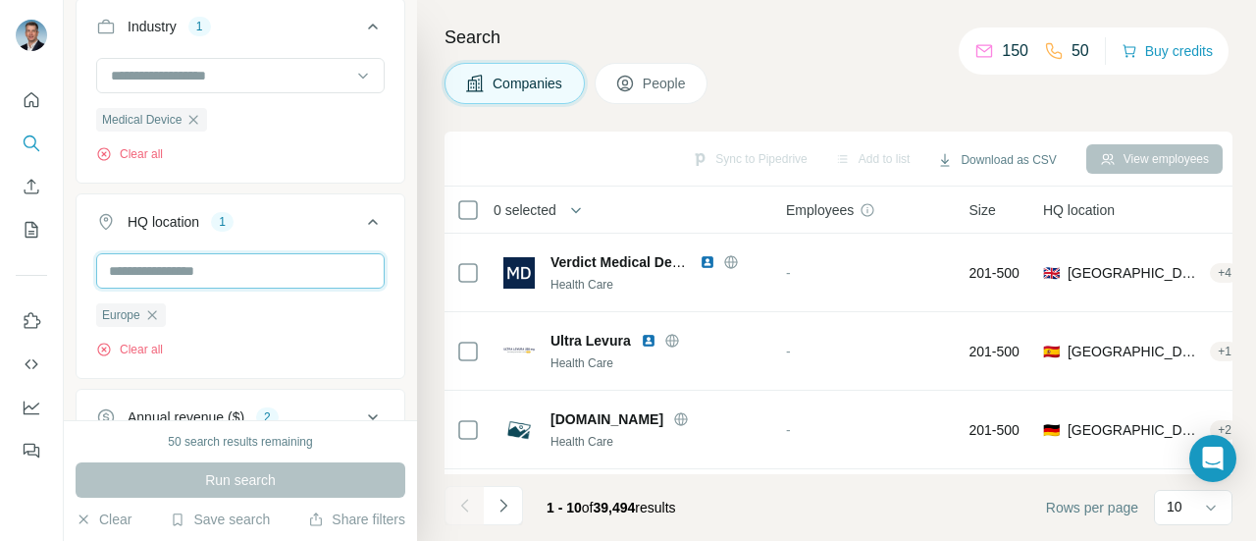
click at [337, 258] on input "text" at bounding box center [240, 270] width 288 height 35
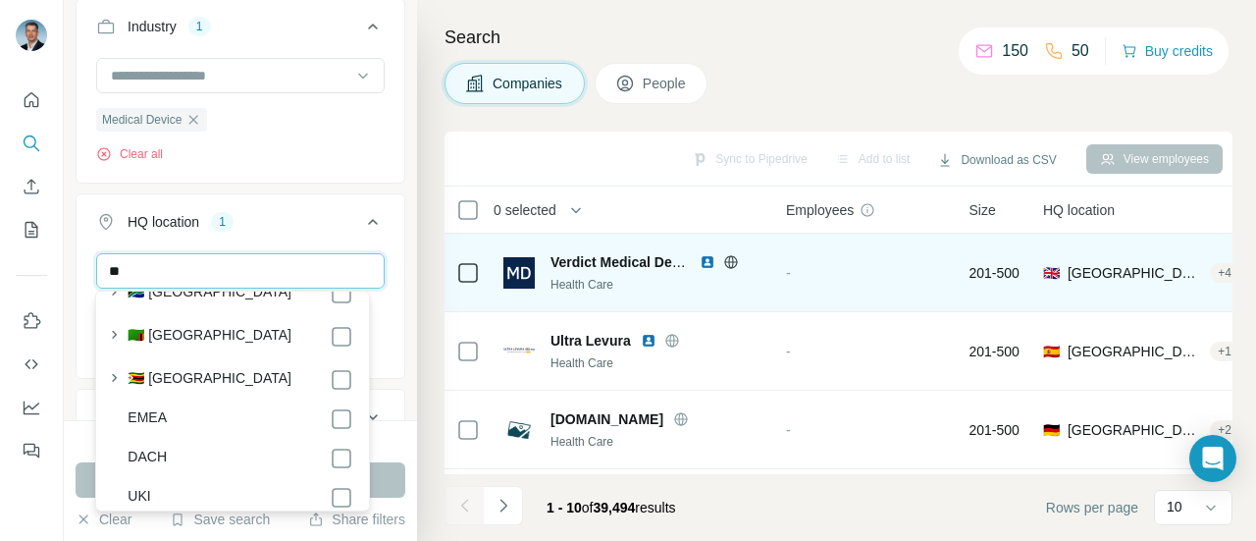
type input "*"
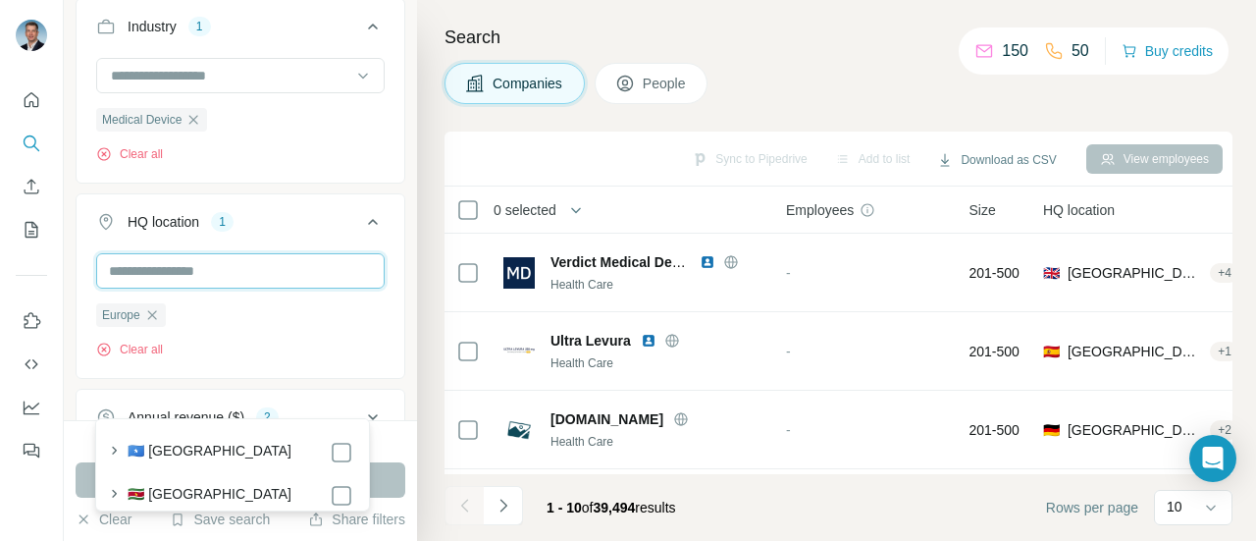
scroll to position [0, 0]
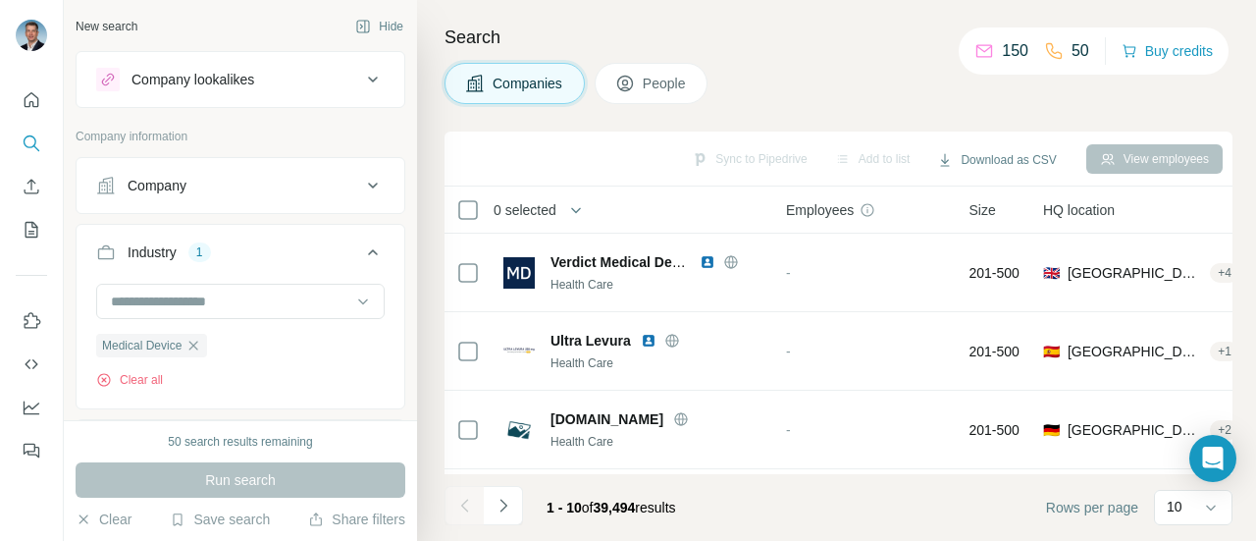
click at [361, 87] on icon at bounding box center [373, 80] width 24 height 24
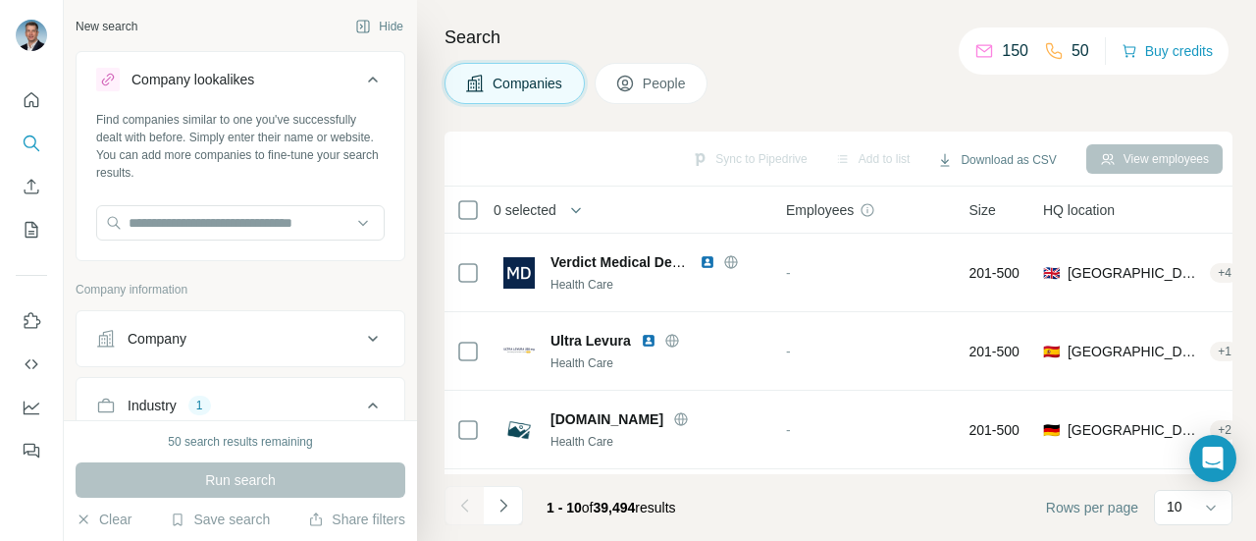
click at [361, 87] on icon at bounding box center [373, 80] width 24 height 24
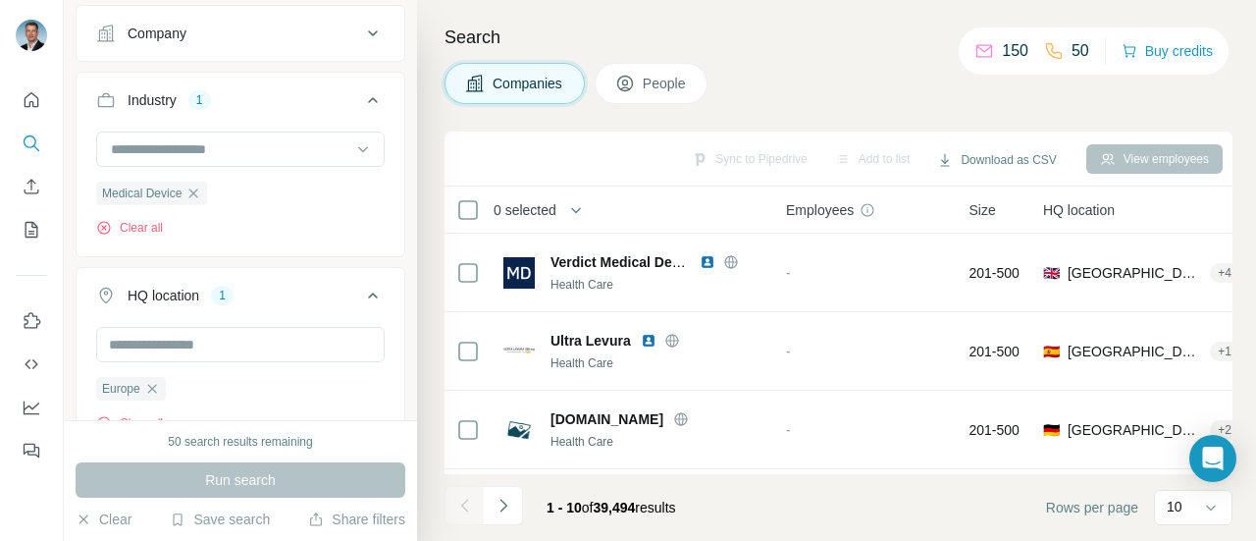
scroll to position [196, 0]
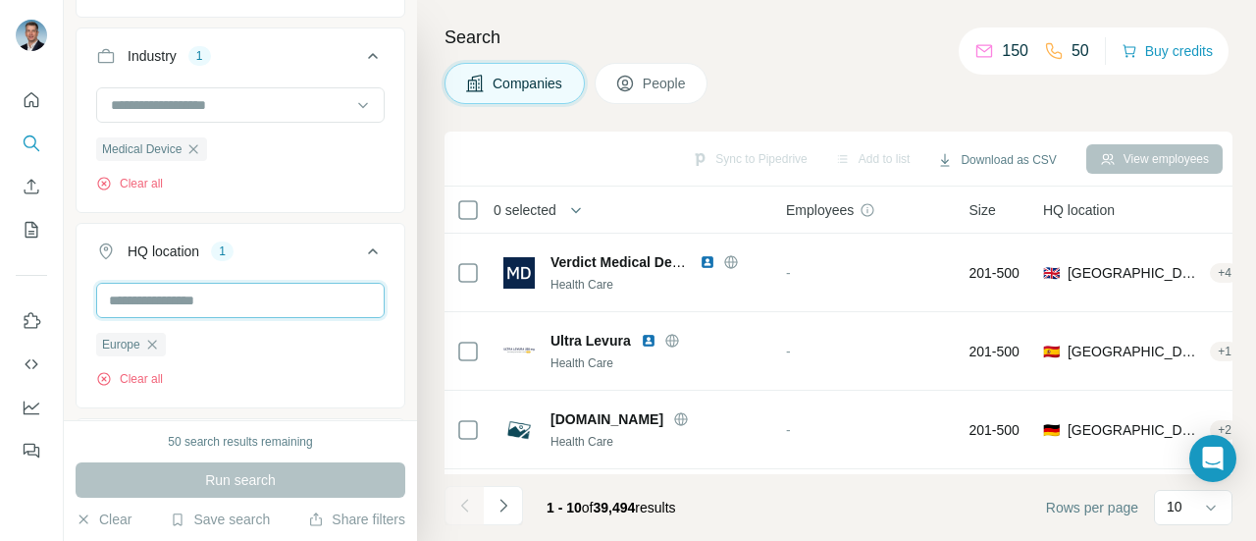
click at [327, 297] on input "text" at bounding box center [240, 300] width 288 height 35
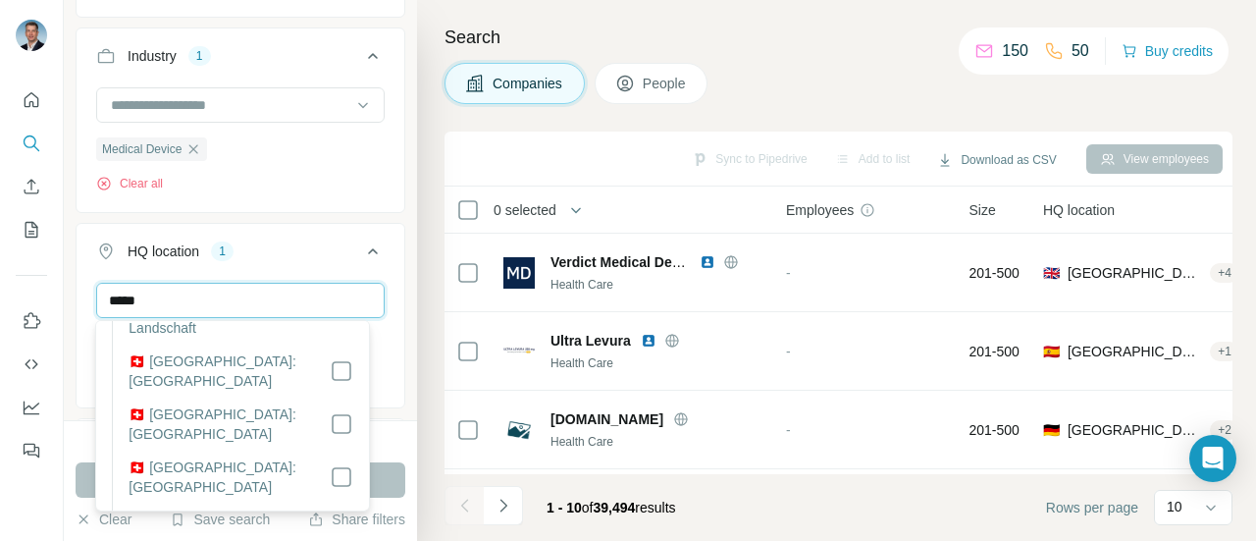
scroll to position [0, 0]
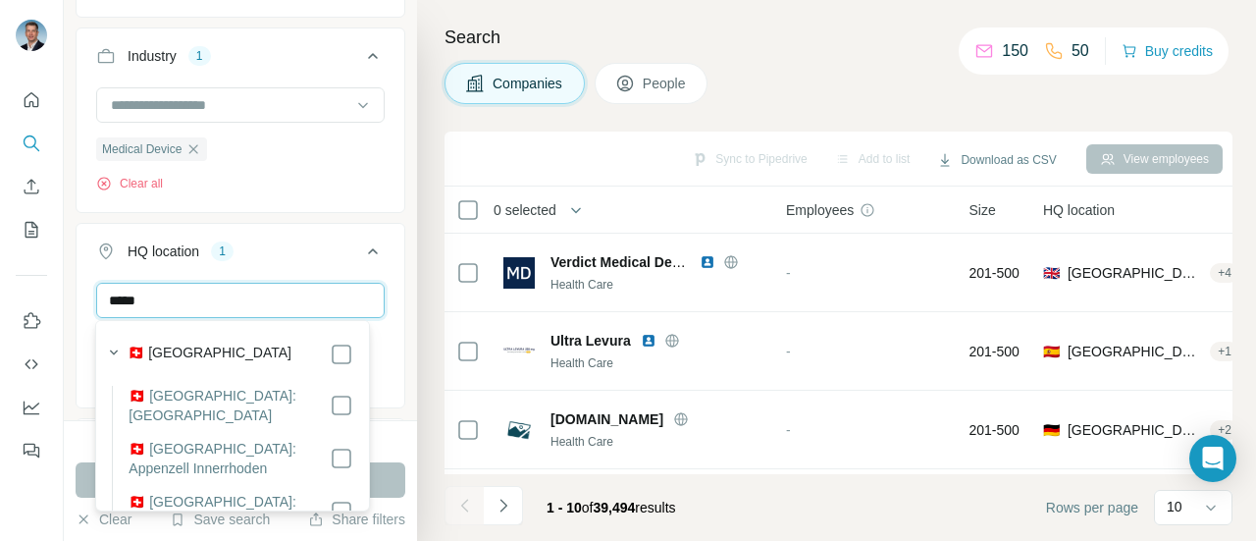
type input "*****"
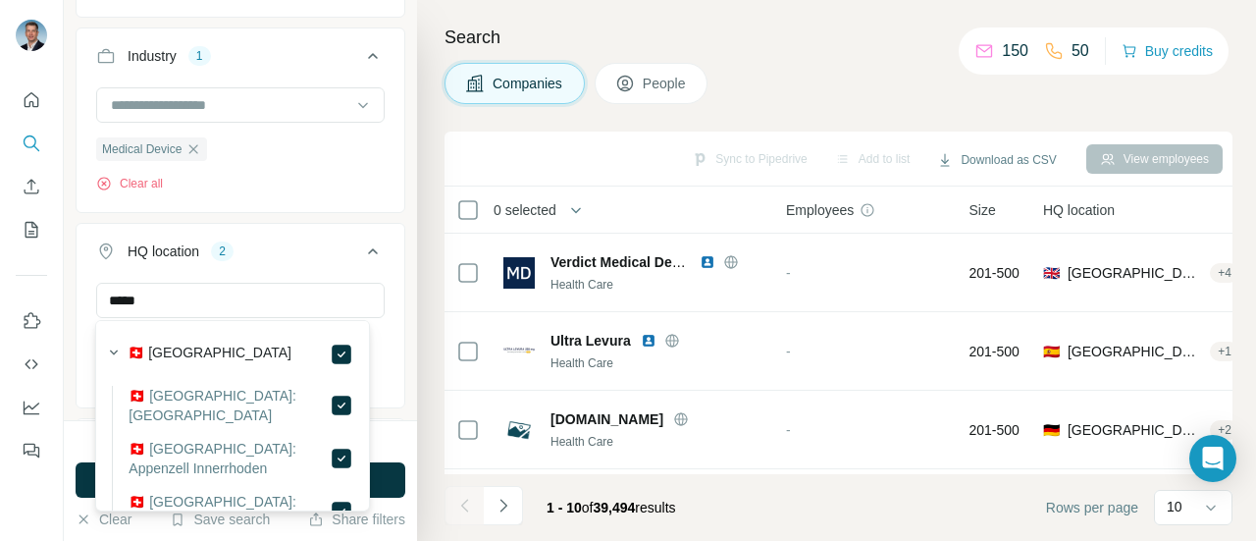
click at [343, 187] on div "Medical Device Clear all" at bounding box center [240, 139] width 288 height 105
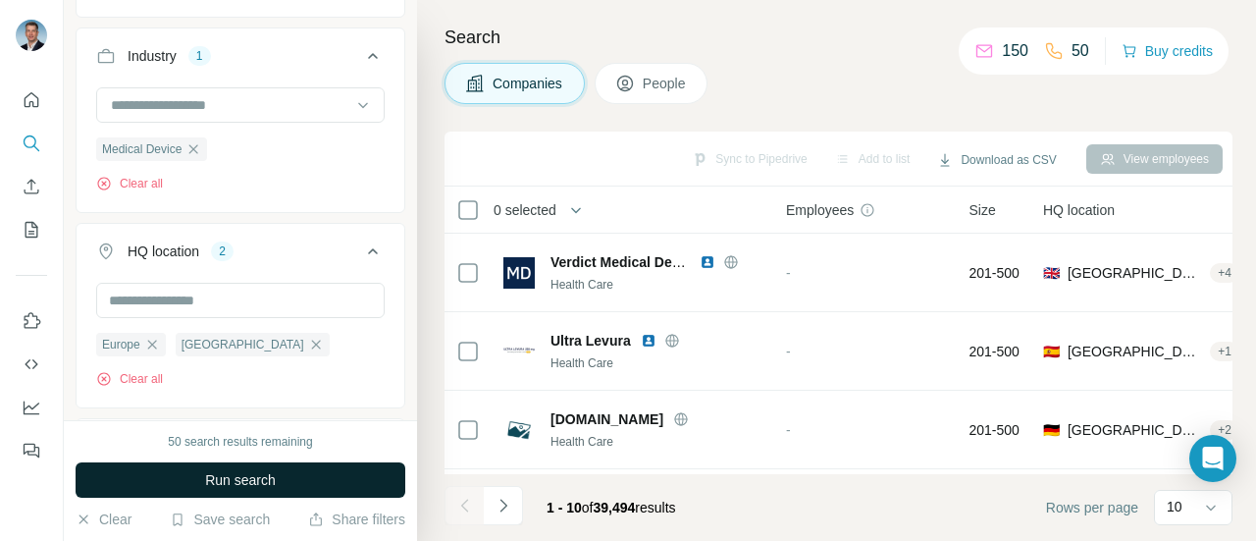
click at [288, 470] on button "Run search" at bounding box center [241, 479] width 330 height 35
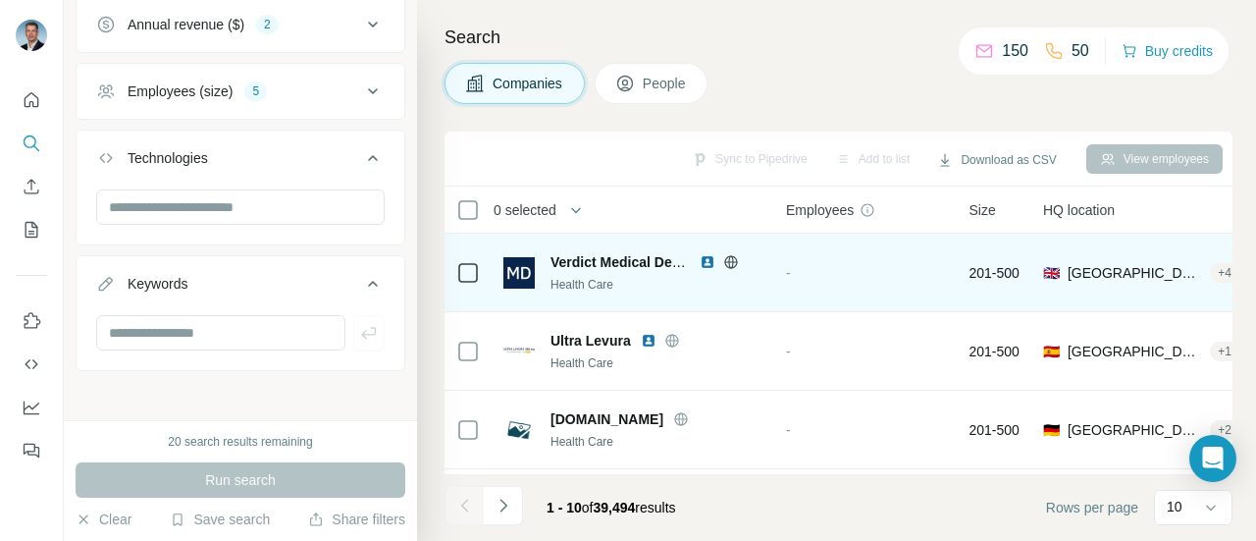
click at [704, 264] on img at bounding box center [707, 262] width 16 height 16
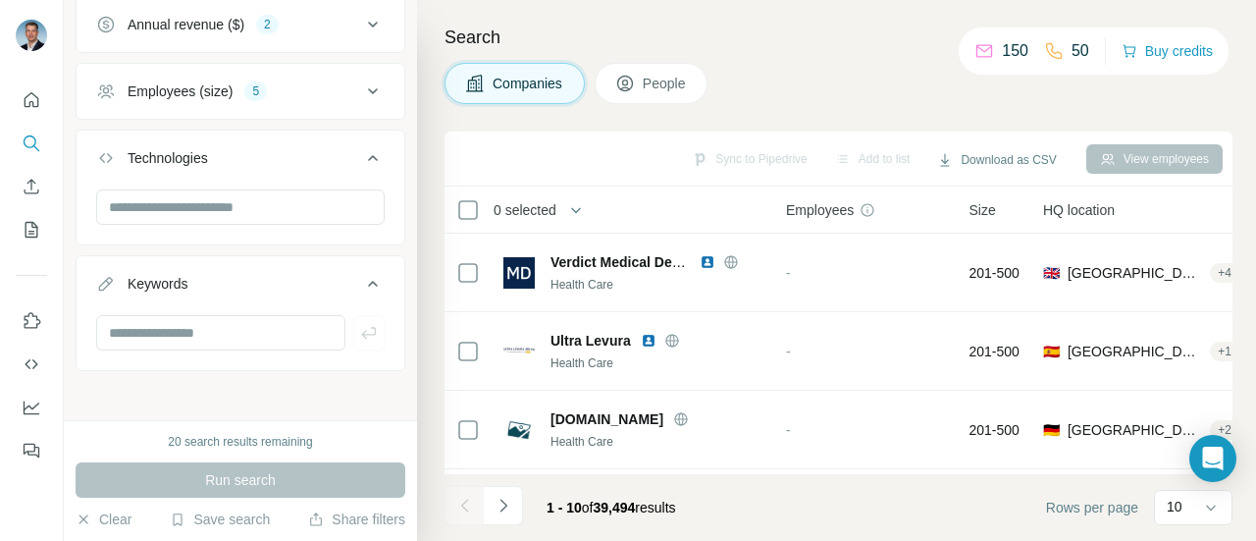
click at [673, 88] on span "People" at bounding box center [665, 84] width 45 height 20
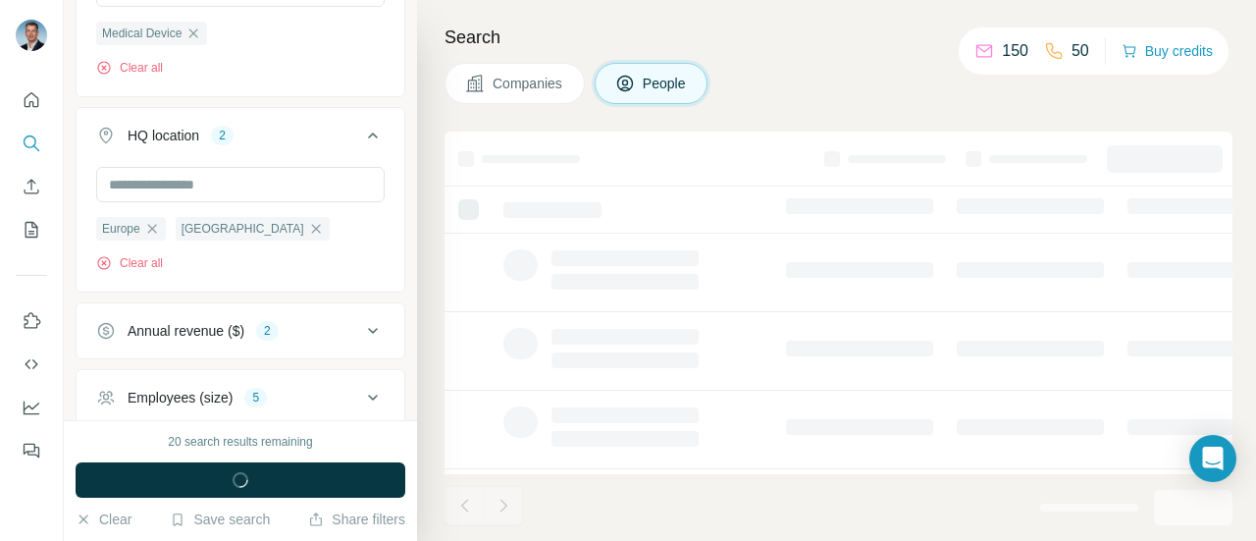
scroll to position [921, 0]
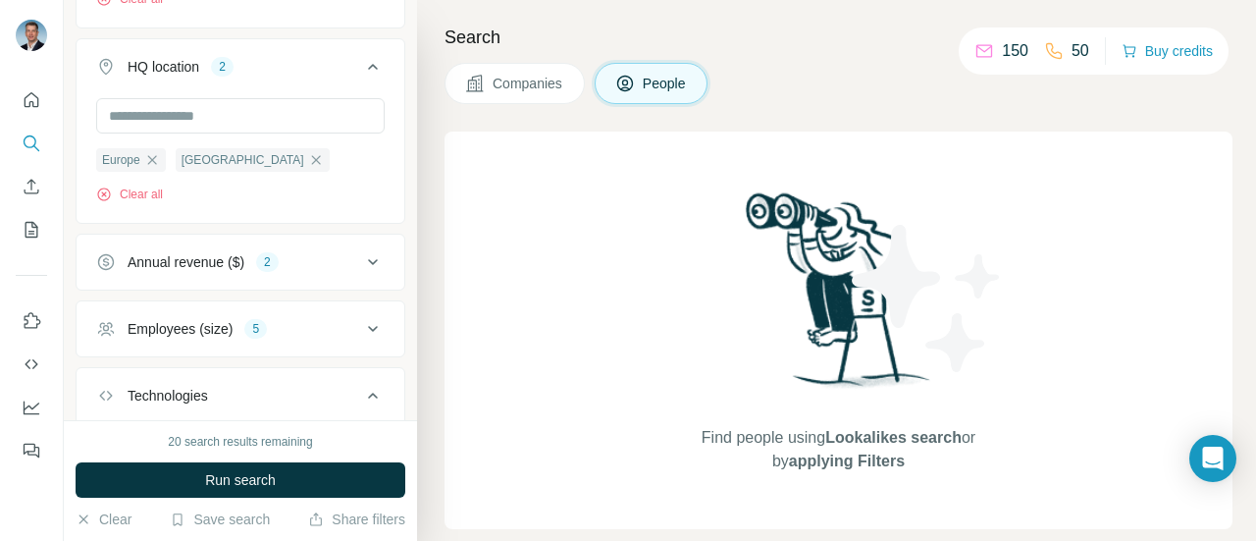
scroll to position [883, 0]
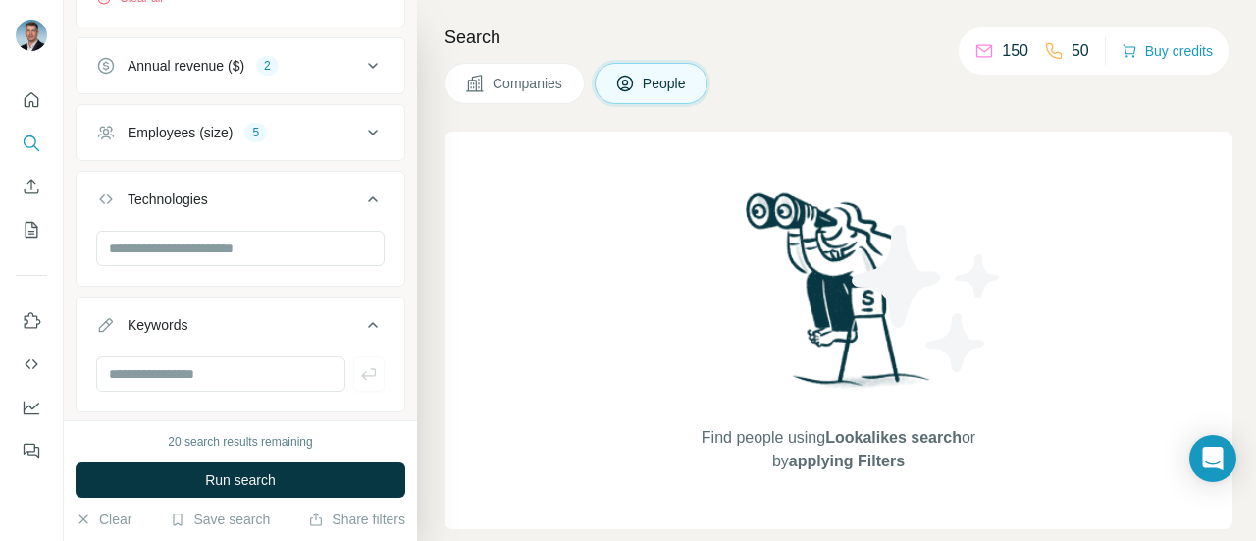
click at [267, 479] on span "Run search" at bounding box center [240, 480] width 71 height 20
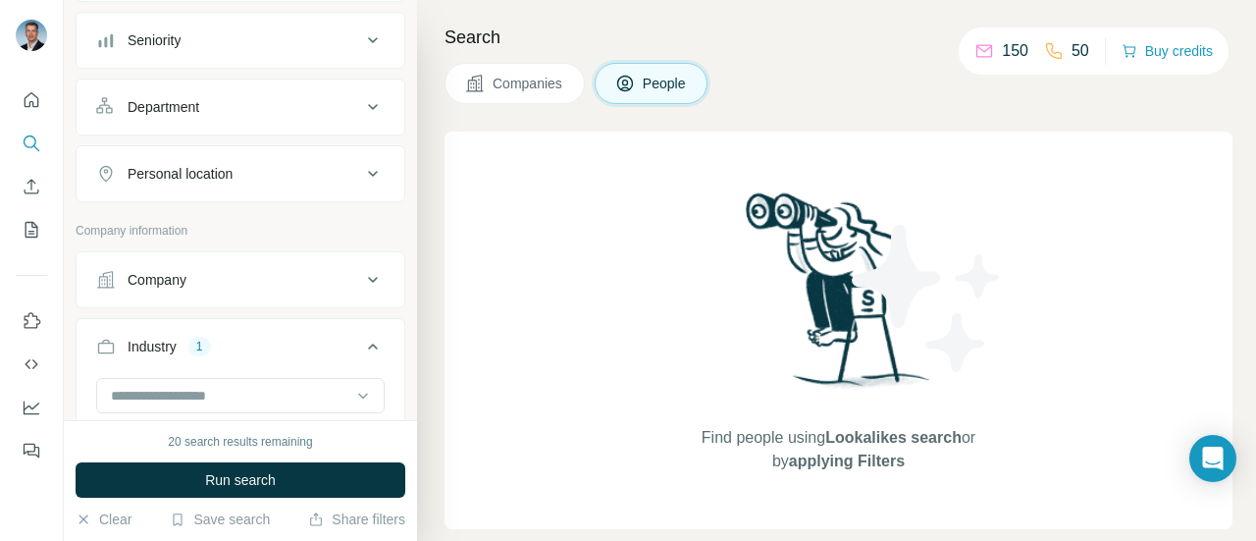
scroll to position [196, 0]
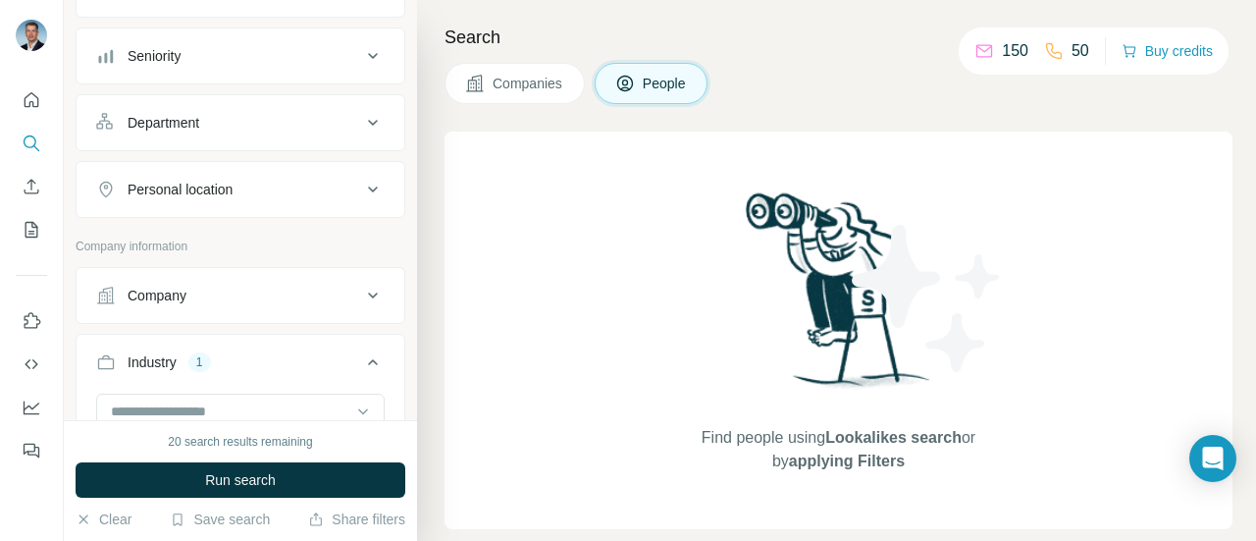
click at [521, 90] on span "Companies" at bounding box center [528, 84] width 72 height 20
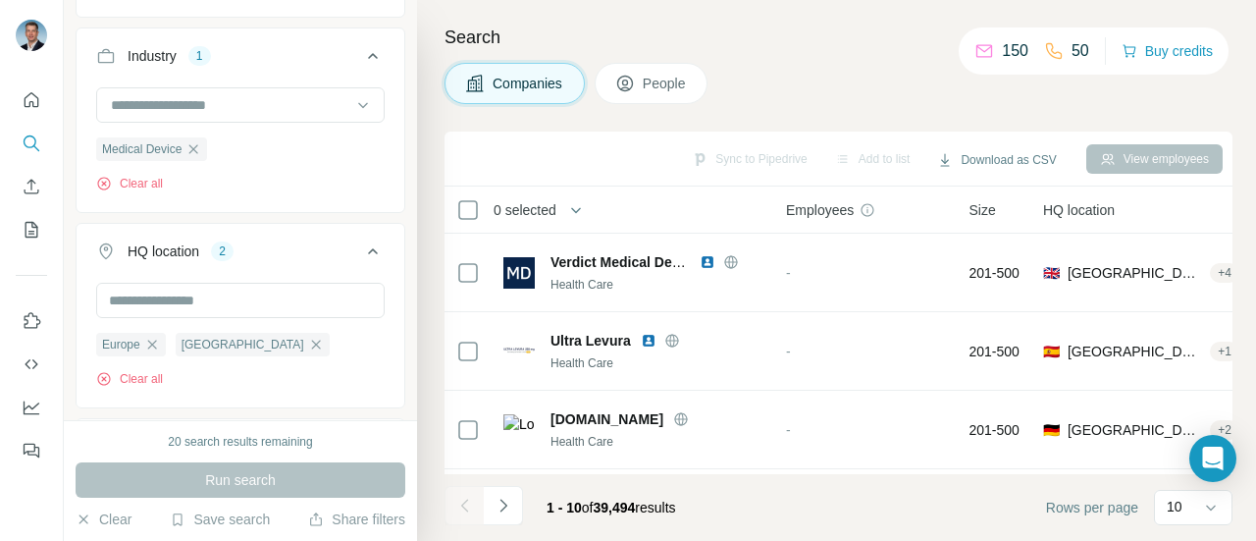
scroll to position [0, 0]
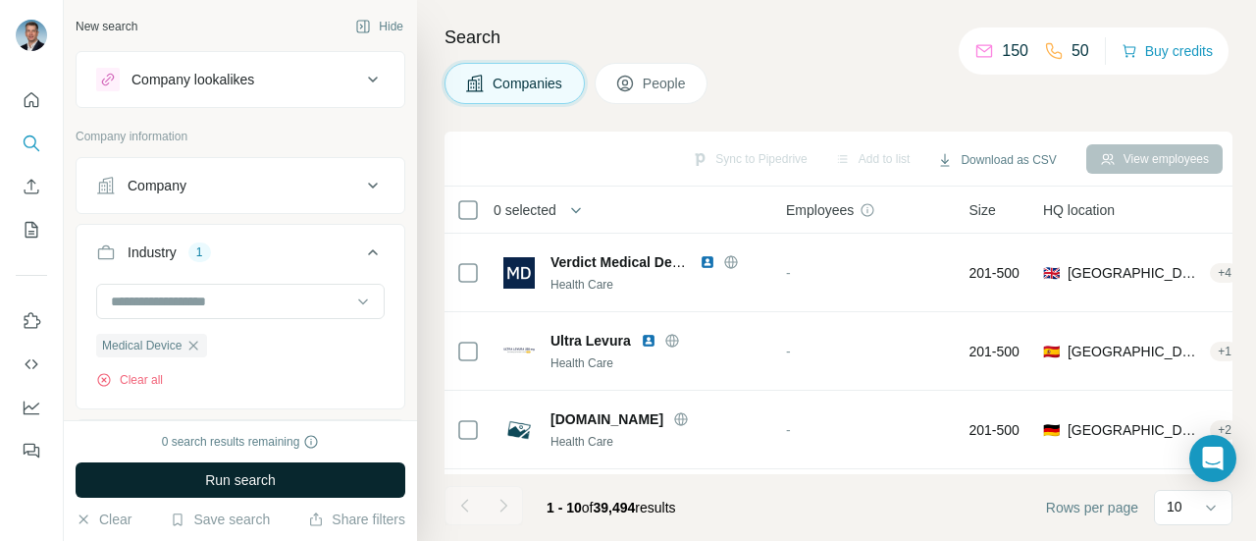
click at [281, 473] on button "Run search" at bounding box center [241, 479] width 330 height 35
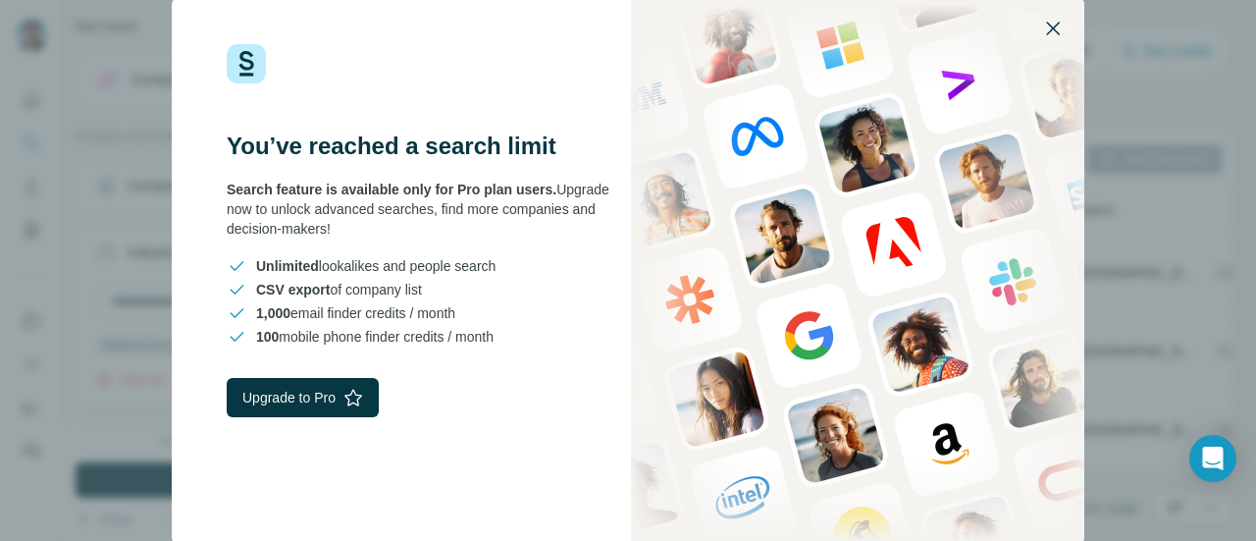
click at [1062, 18] on icon "button" at bounding box center [1053, 29] width 24 height 24
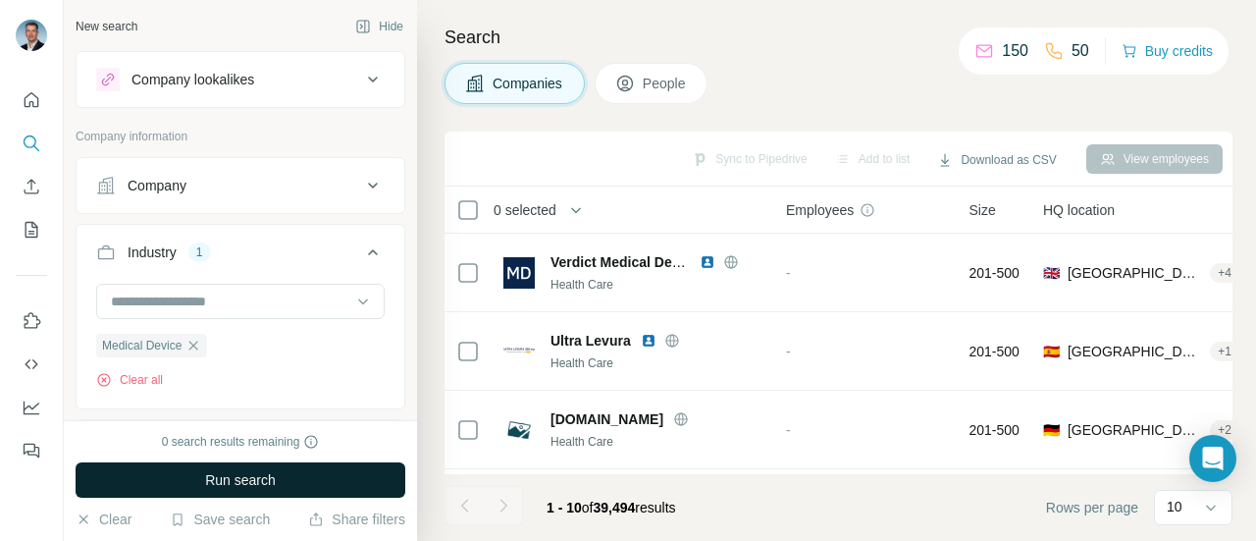
click at [335, 482] on button "Run search" at bounding box center [241, 479] width 330 height 35
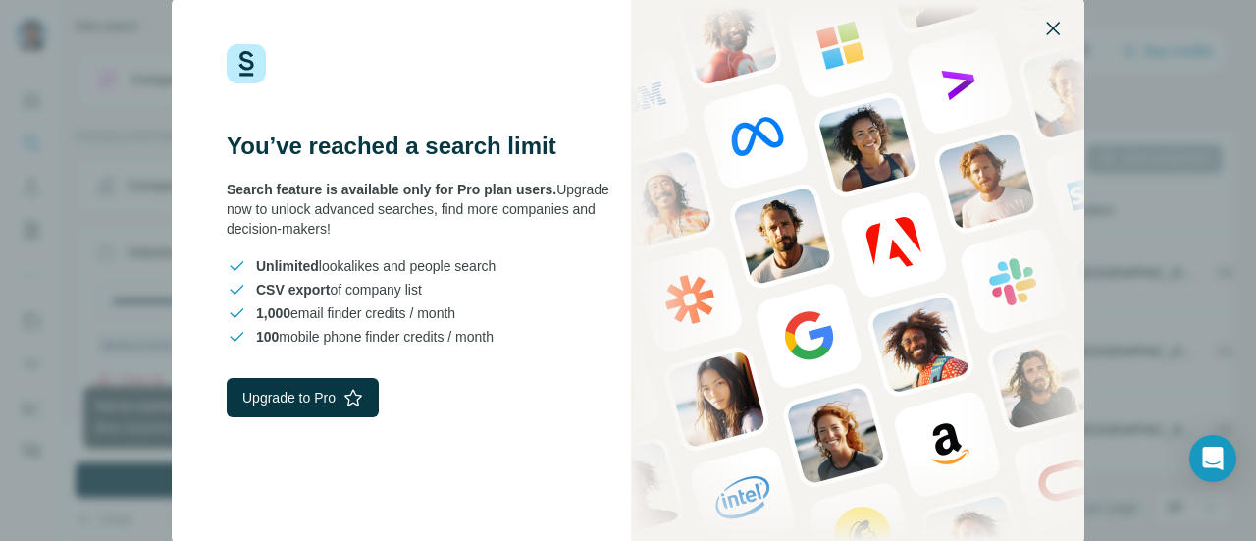
click at [1061, 25] on icon "button" at bounding box center [1053, 29] width 24 height 24
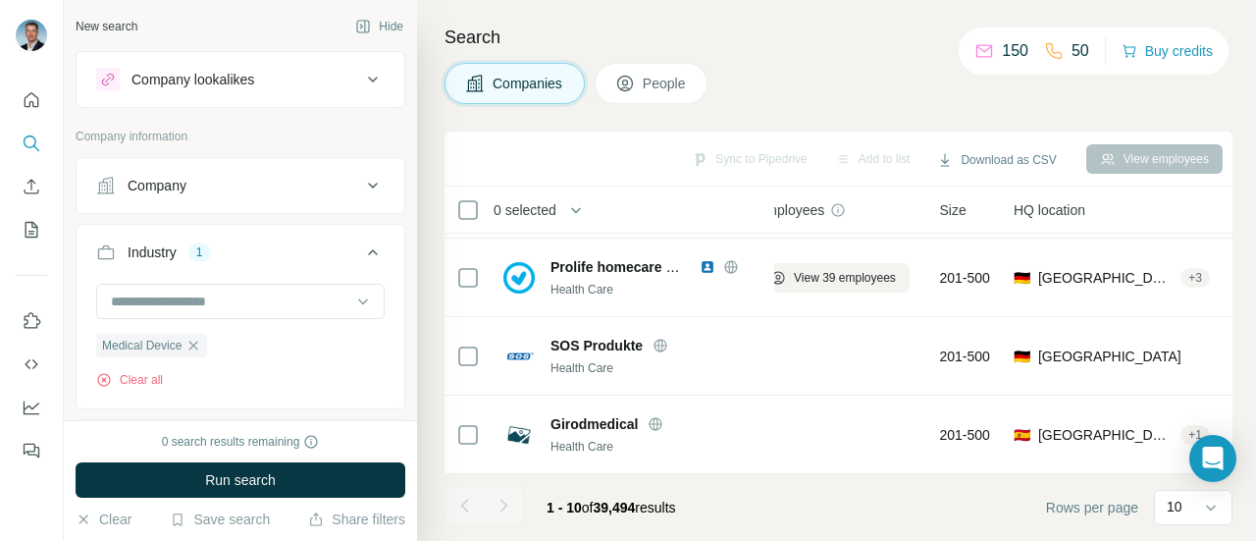
scroll to position [553, 0]
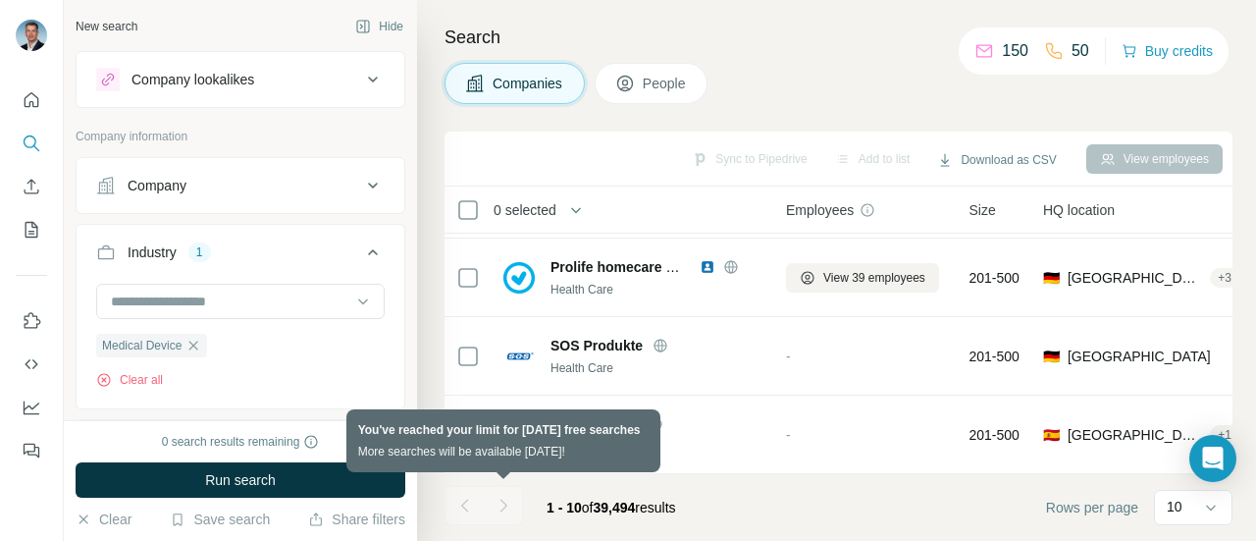
click at [511, 505] on div at bounding box center [503, 505] width 39 height 39
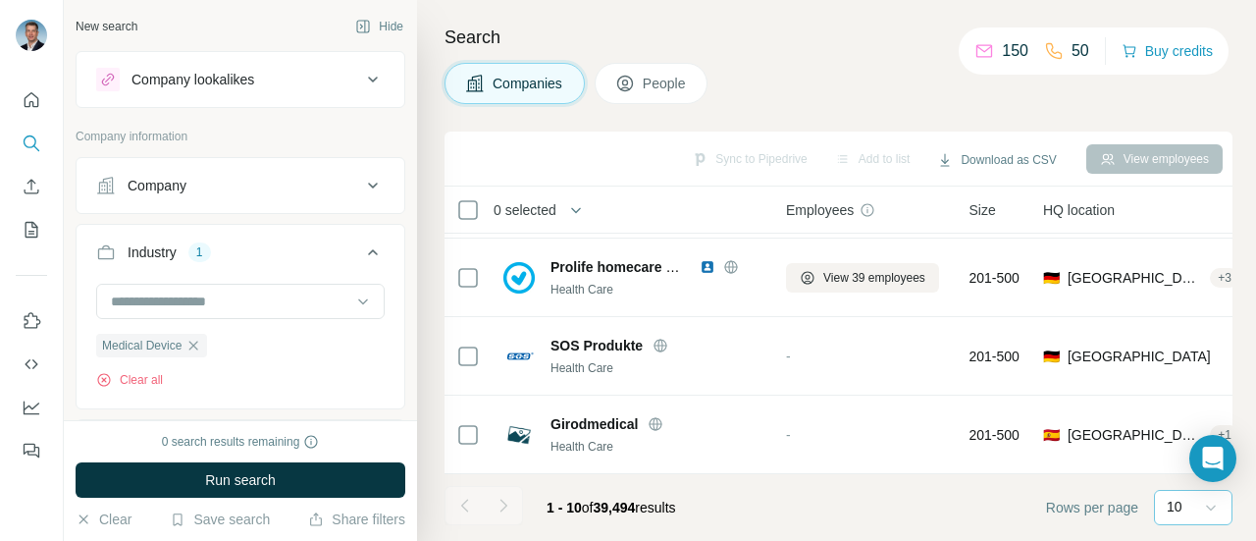
click at [1211, 501] on icon at bounding box center [1211, 507] width 20 height 20
click at [1193, 357] on div "60" at bounding box center [1192, 358] width 45 height 20
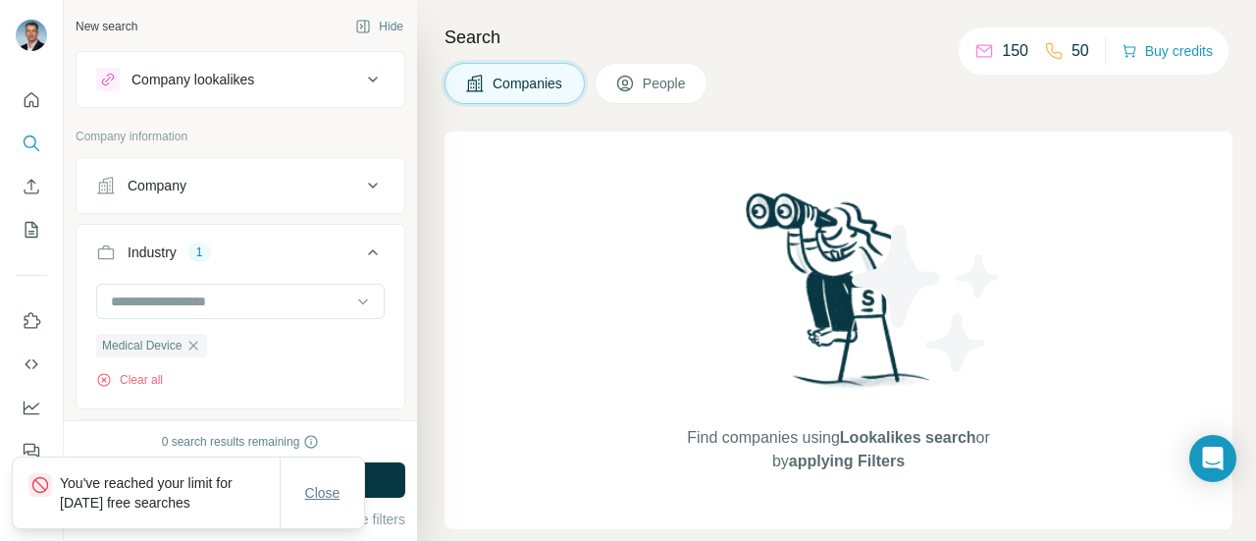
click at [335, 488] on span "Close" at bounding box center [322, 493] width 35 height 20
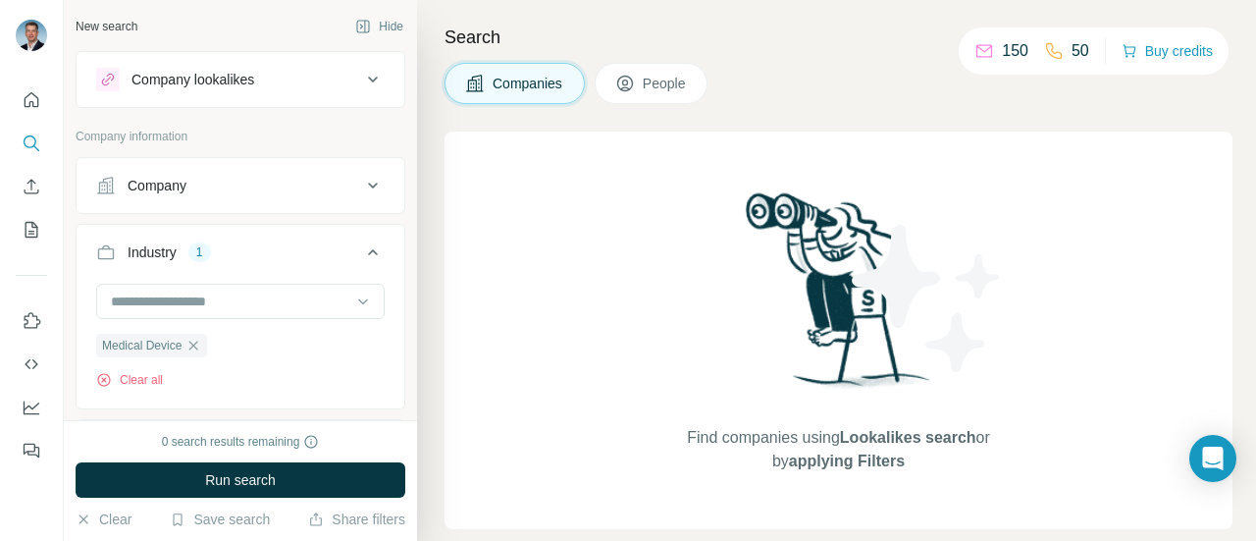
click at [338, 191] on div "Company" at bounding box center [228, 186] width 265 height 20
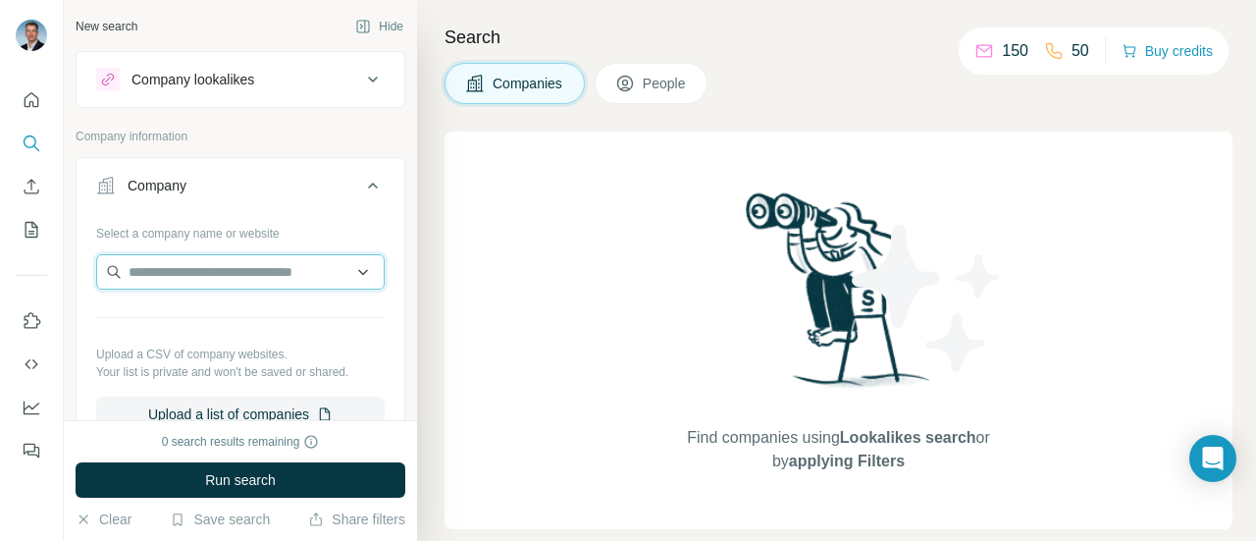
click at [147, 276] on input "text" at bounding box center [240, 271] width 288 height 35
click at [688, 79] on span "People" at bounding box center [665, 84] width 45 height 20
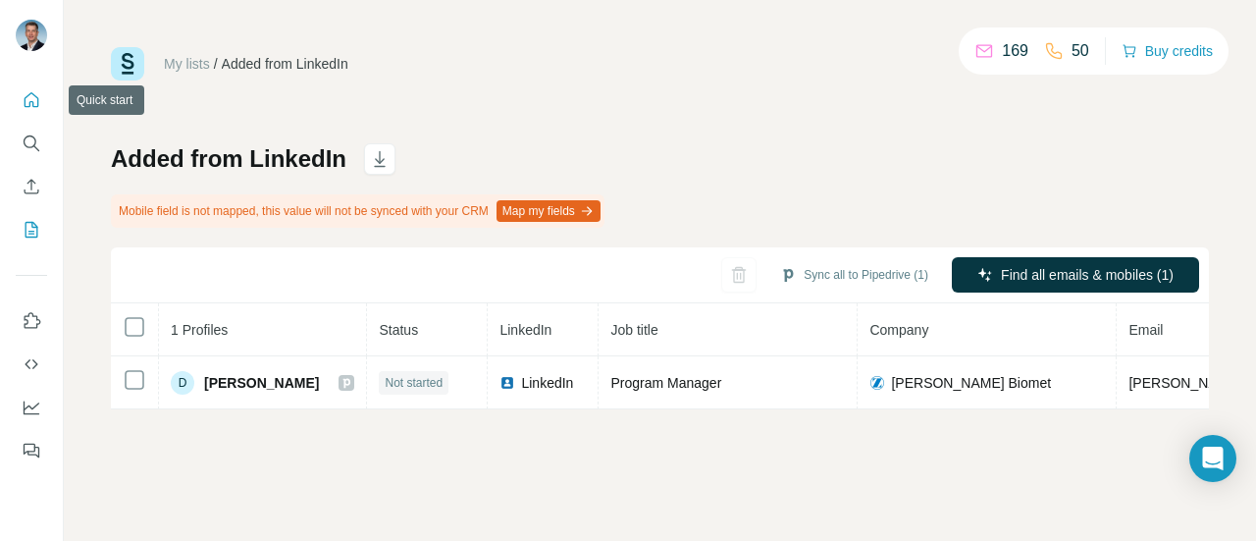
click at [38, 107] on icon "Quick start" at bounding box center [32, 100] width 20 height 20
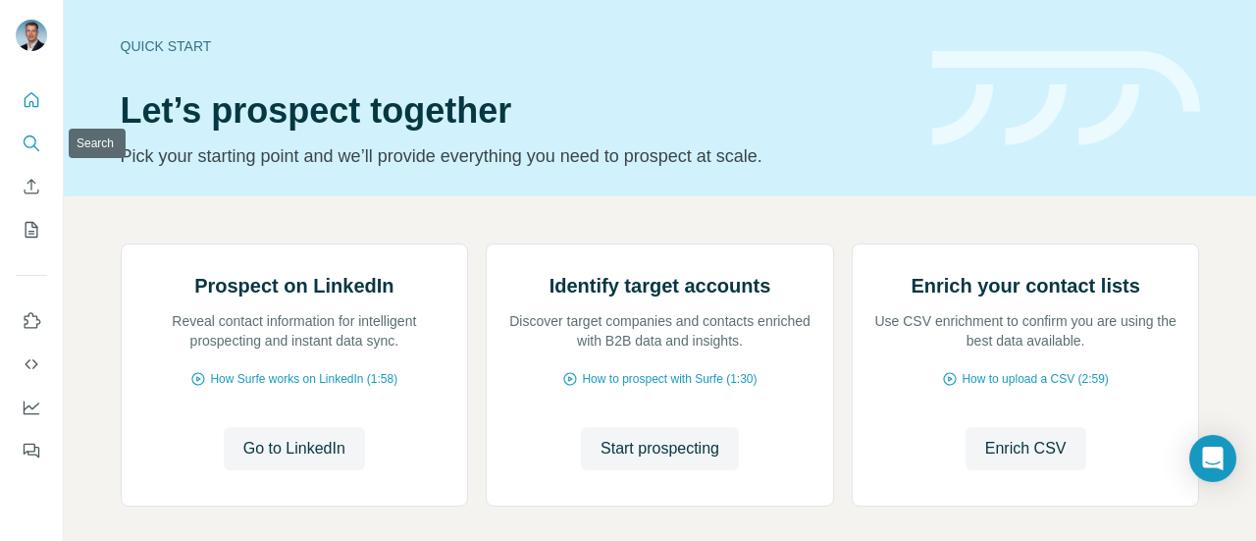
click at [39, 152] on icon "Search" at bounding box center [32, 143] width 20 height 20
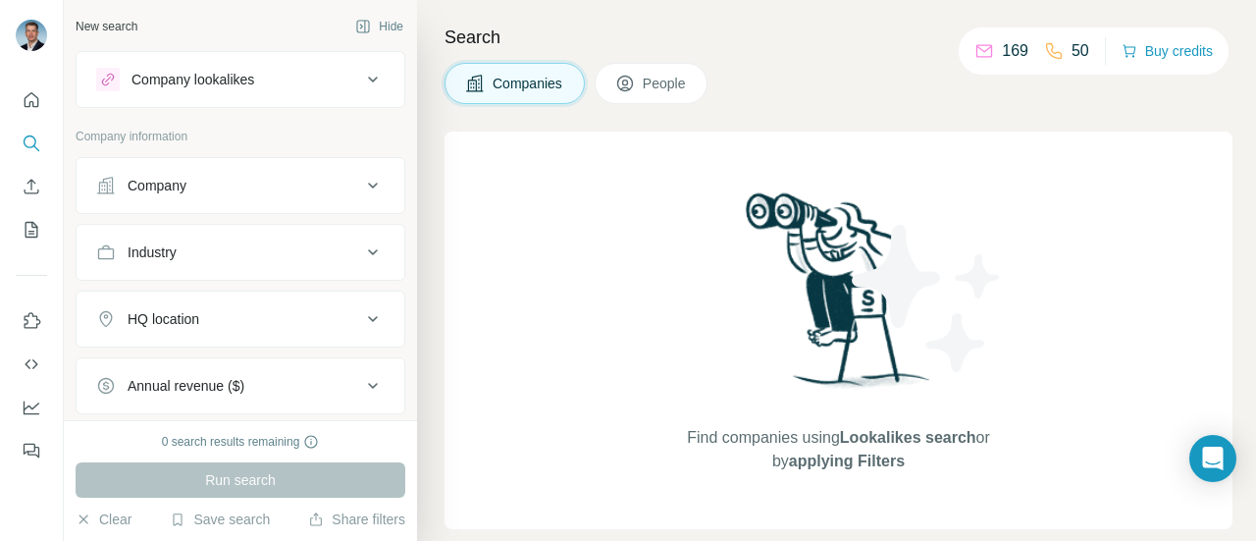
click at [341, 176] on div "Company" at bounding box center [228, 186] width 265 height 20
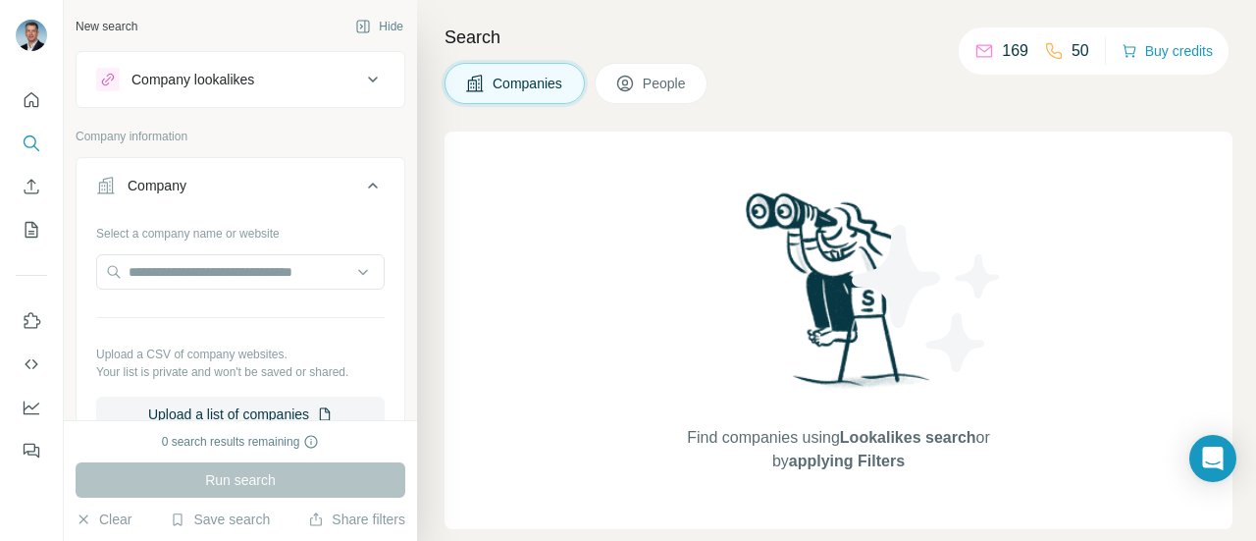
click at [341, 176] on div "Company" at bounding box center [228, 186] width 265 height 20
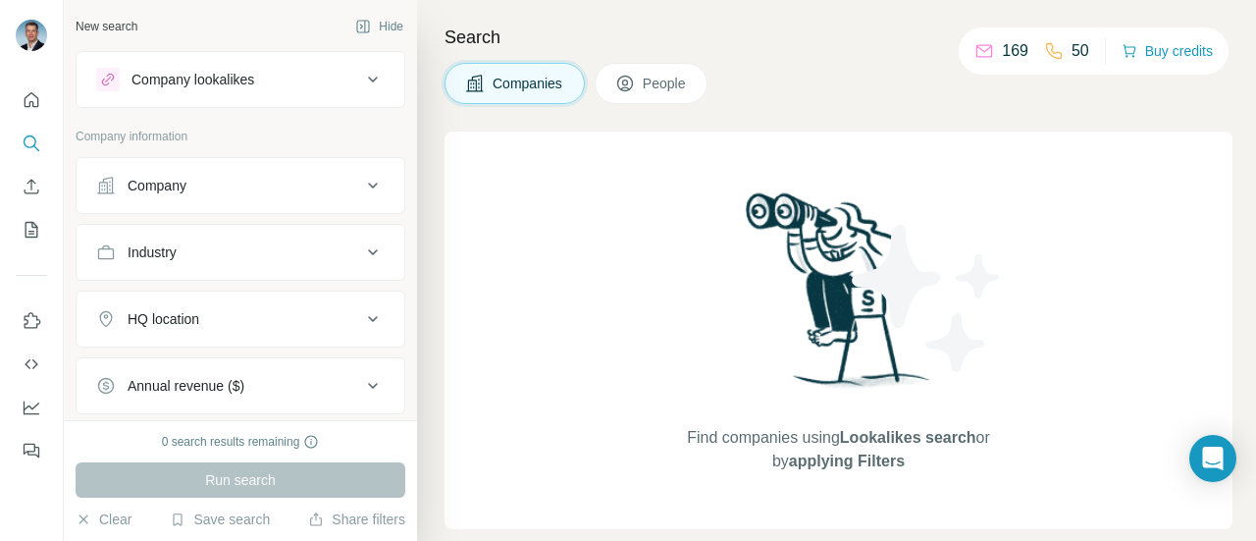
click at [361, 175] on icon at bounding box center [373, 186] width 24 height 24
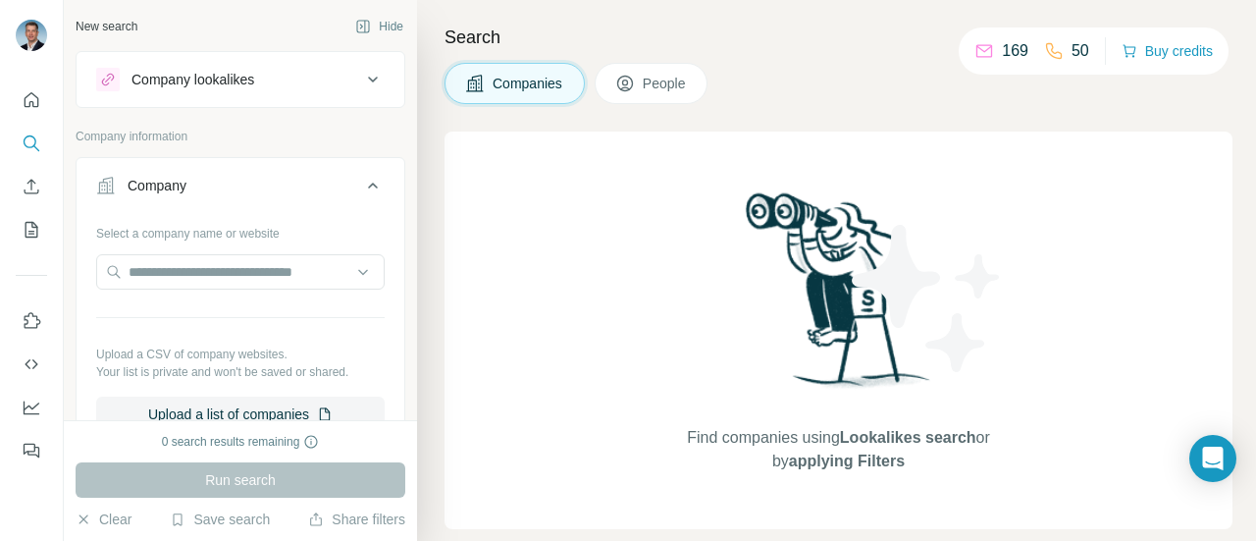
click at [368, 184] on icon at bounding box center [373, 185] width 10 height 6
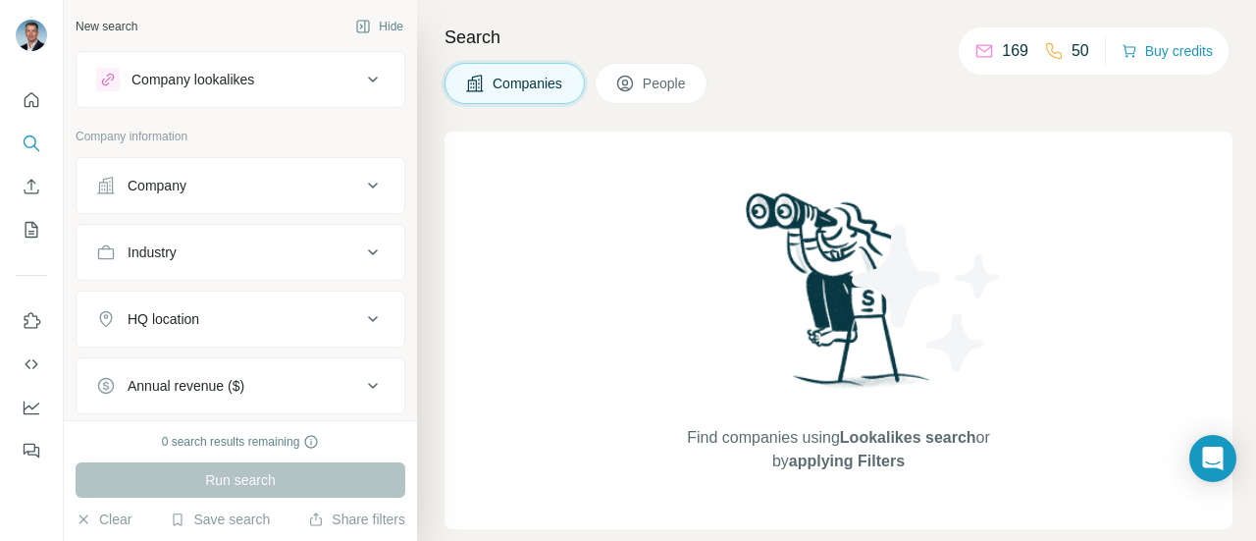
click at [643, 79] on button "People" at bounding box center [651, 83] width 114 height 41
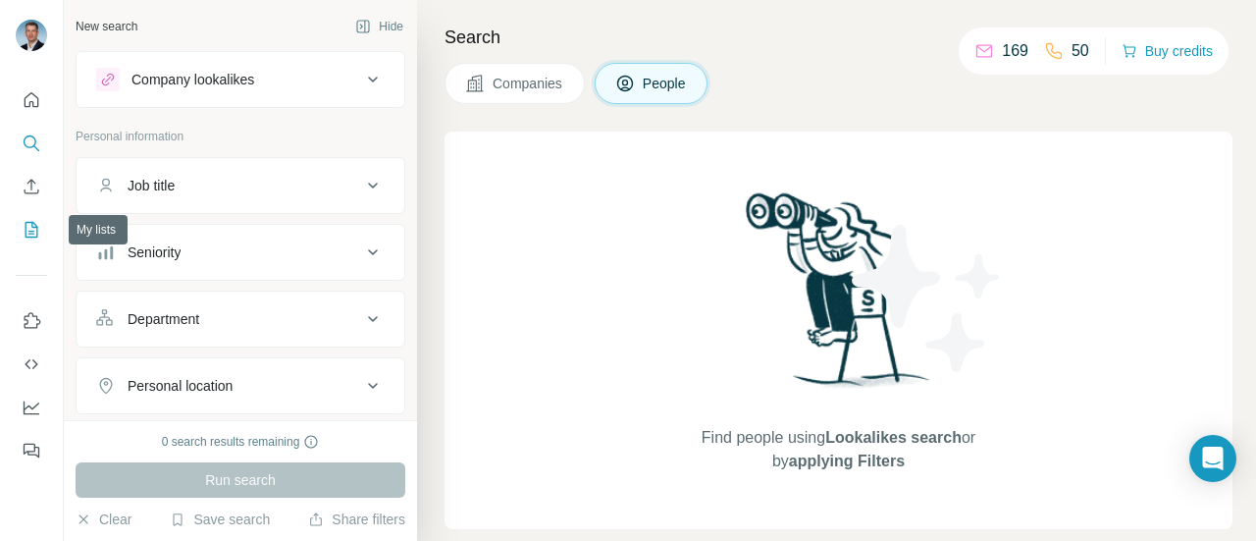
click at [27, 229] on icon "My lists" at bounding box center [32, 230] width 20 height 20
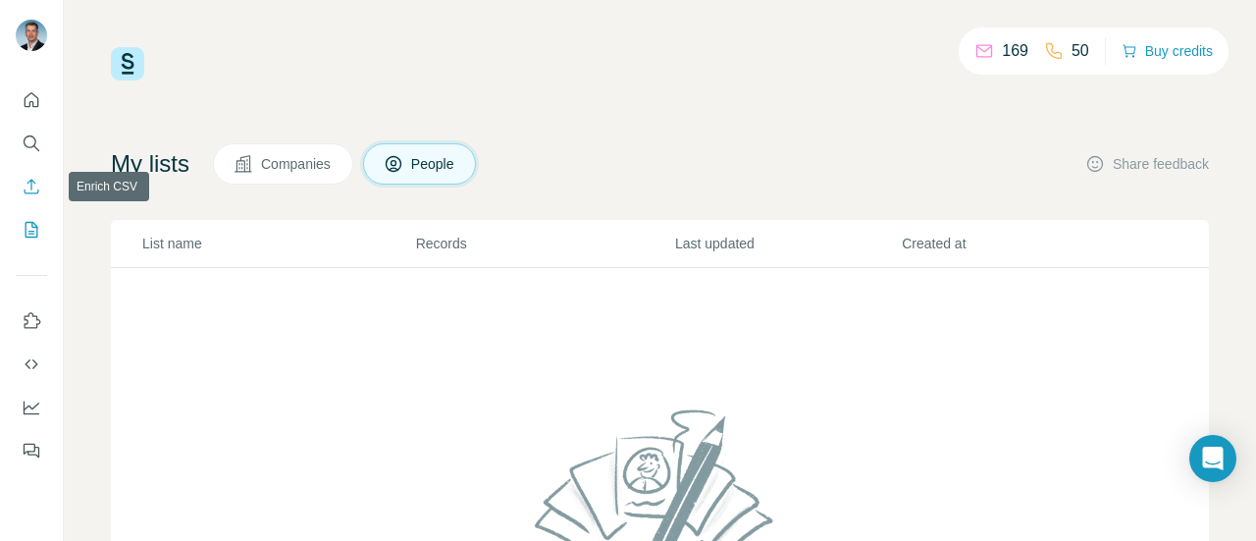
click at [26, 186] on icon "Enrich CSV" at bounding box center [32, 187] width 20 height 20
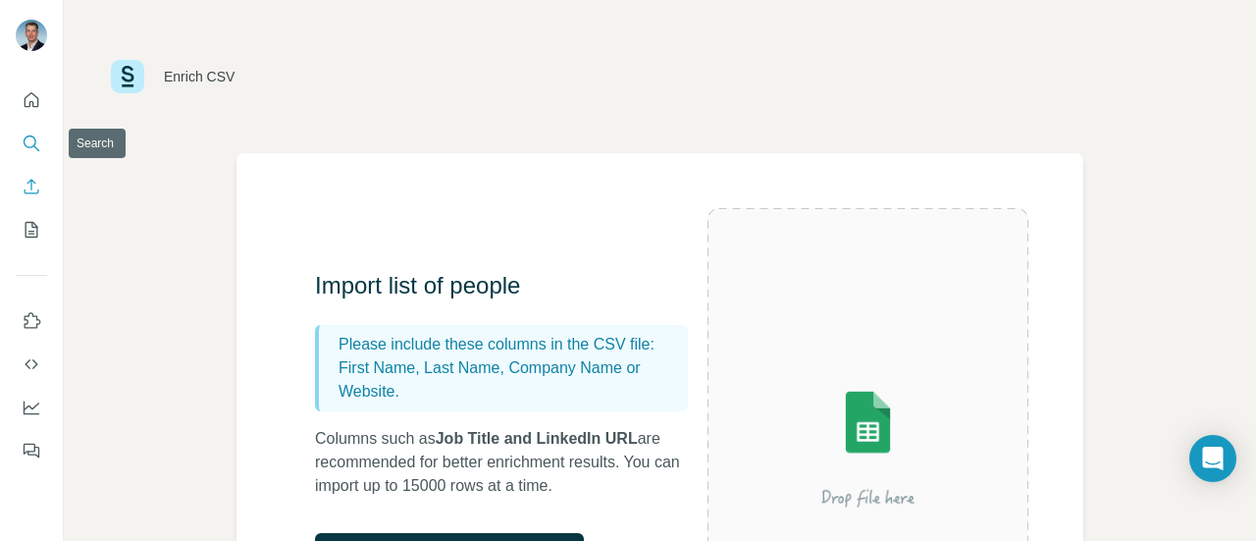
click at [32, 144] on icon "Search" at bounding box center [32, 143] width 20 height 20
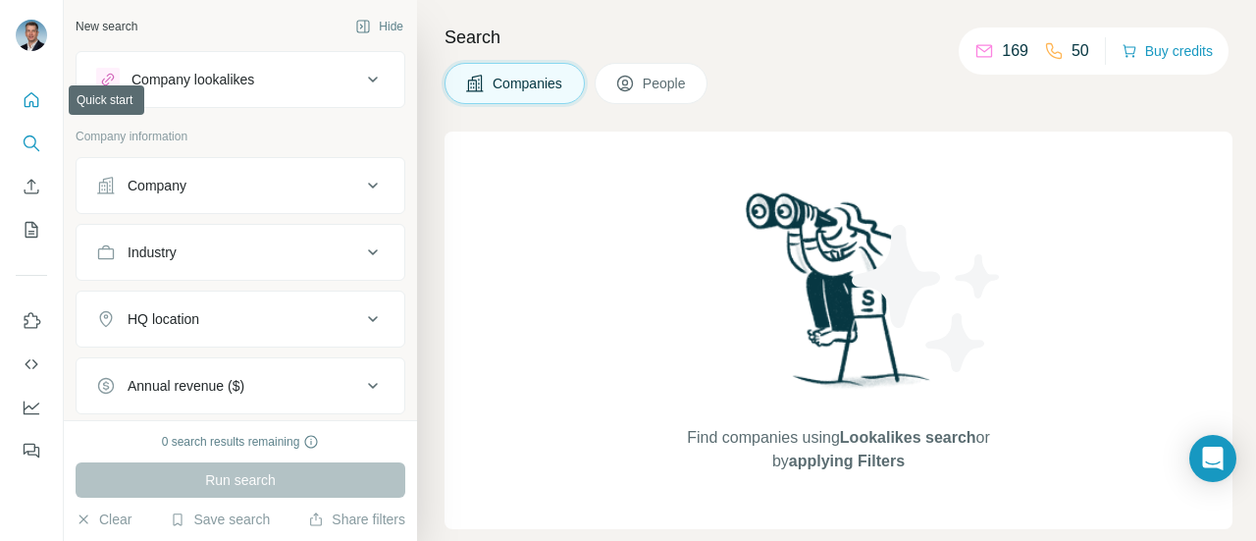
click at [16, 103] on button "Quick start" at bounding box center [31, 99] width 31 height 35
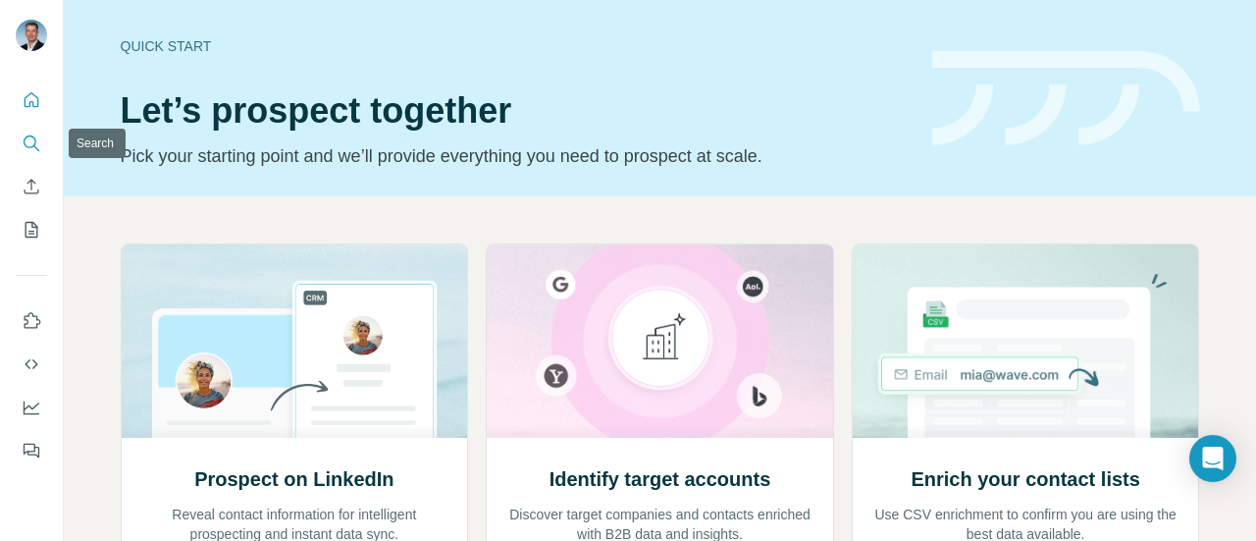
click at [21, 136] on button "Search" at bounding box center [31, 143] width 31 height 35
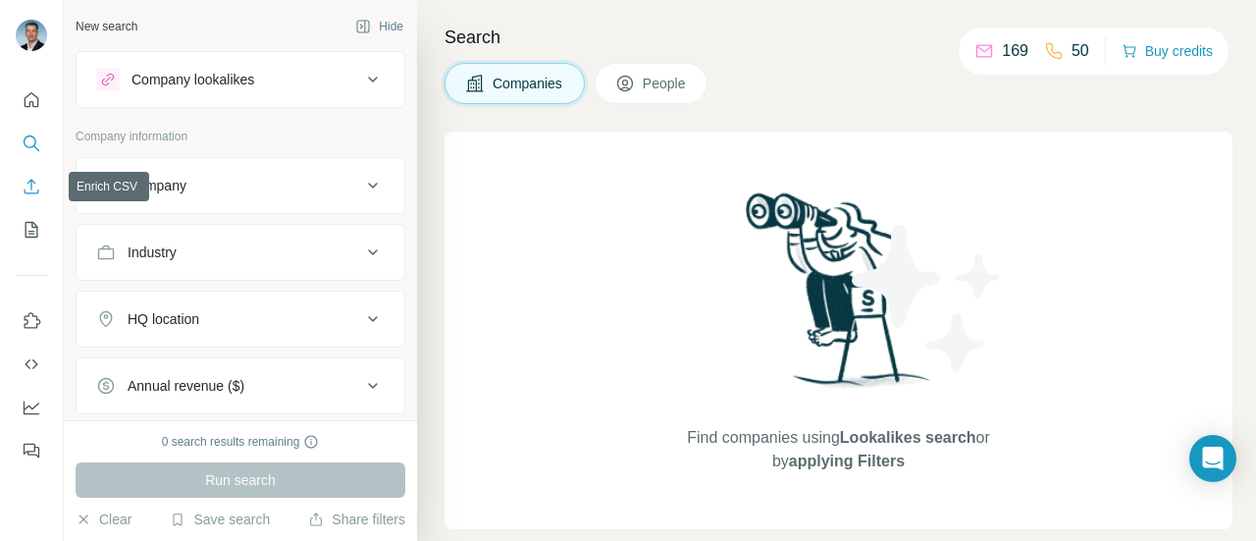
click at [26, 188] on icon "Enrich CSV" at bounding box center [32, 187] width 20 height 20
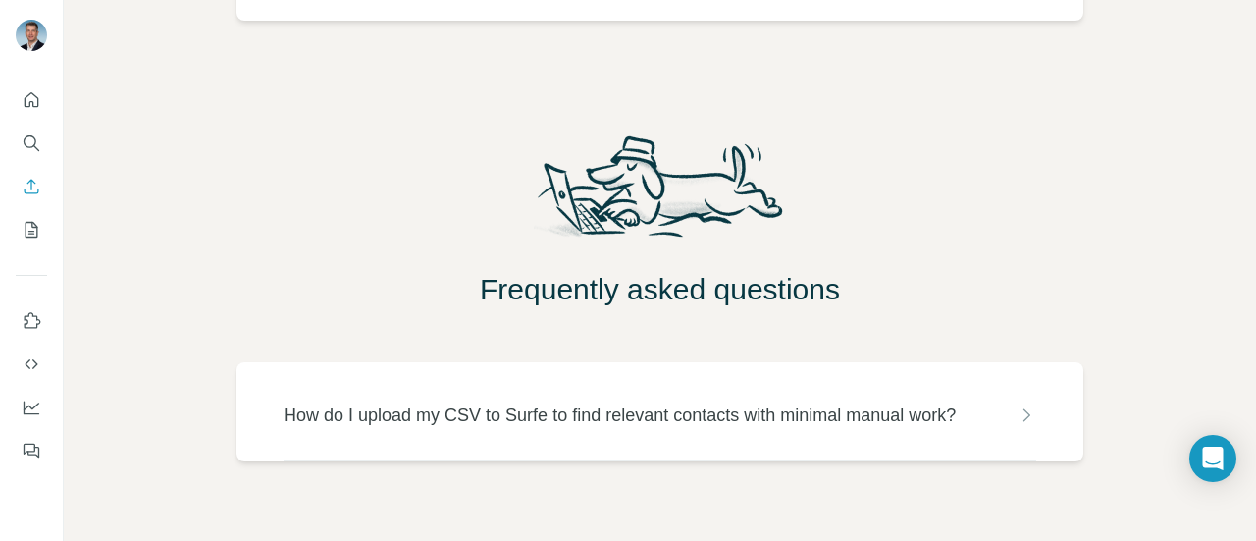
scroll to position [783, 0]
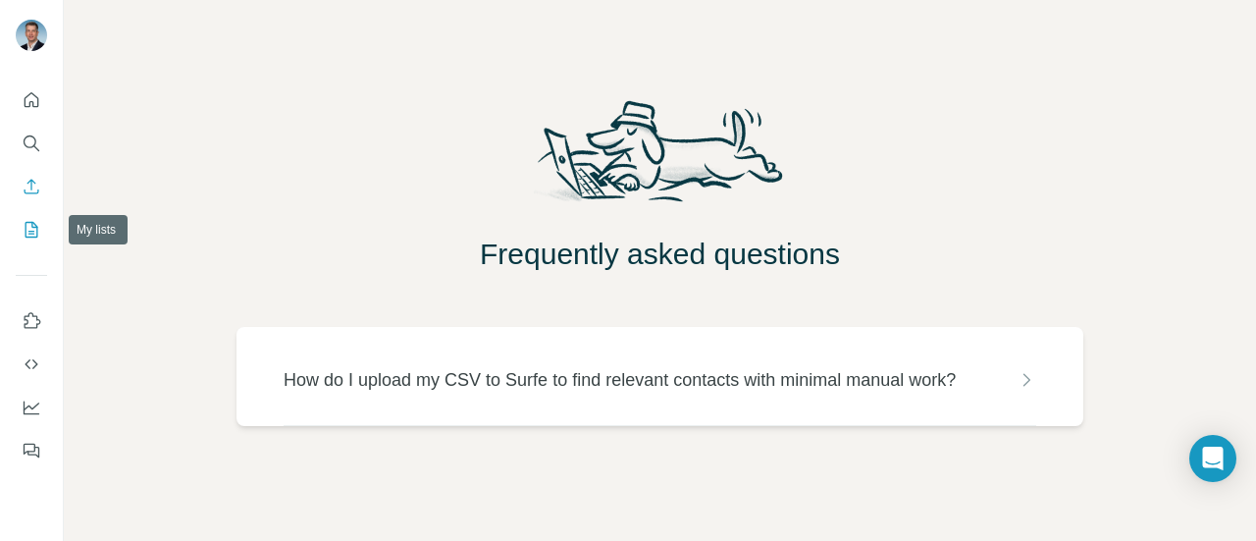
click at [29, 218] on button "My lists" at bounding box center [31, 229] width 31 height 35
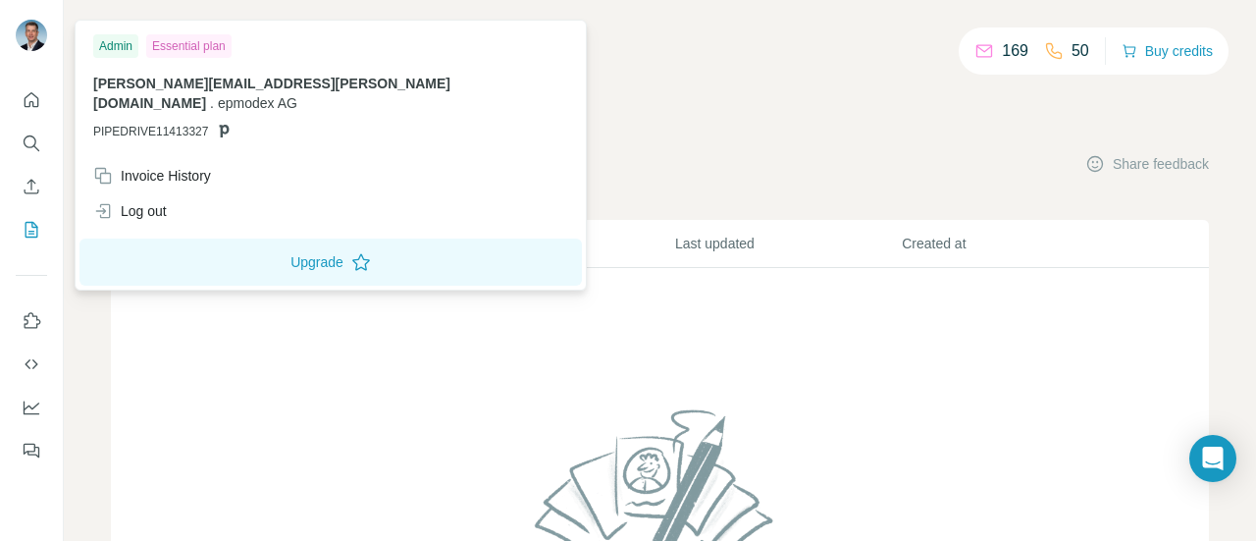
click at [26, 38] on img at bounding box center [31, 35] width 31 height 31
click at [22, 99] on icon "Quick start" at bounding box center [32, 100] width 20 height 20
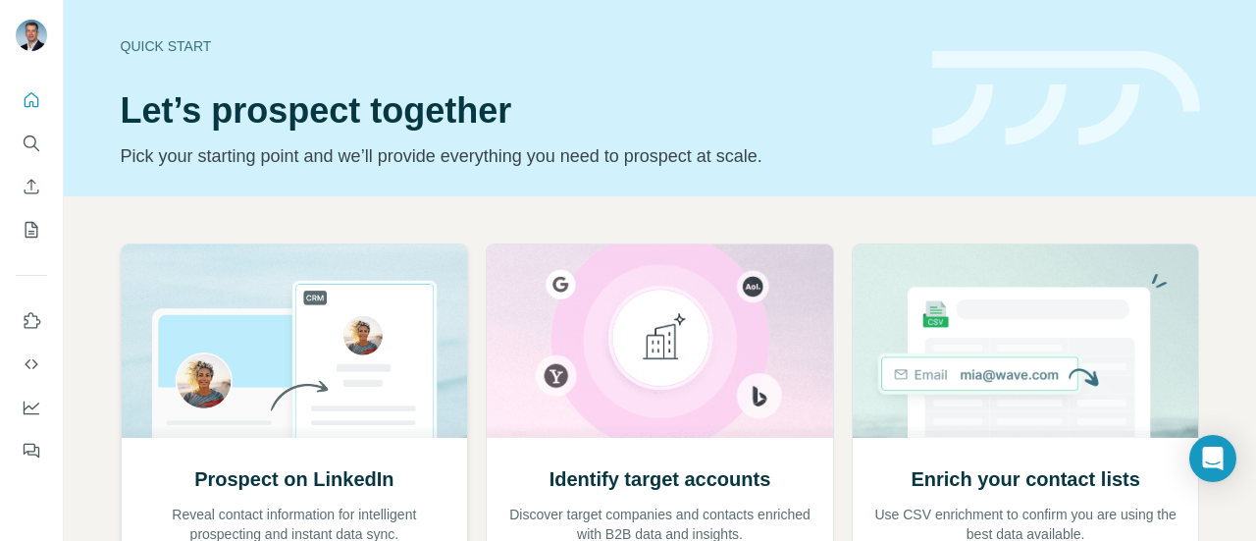
scroll to position [284, 0]
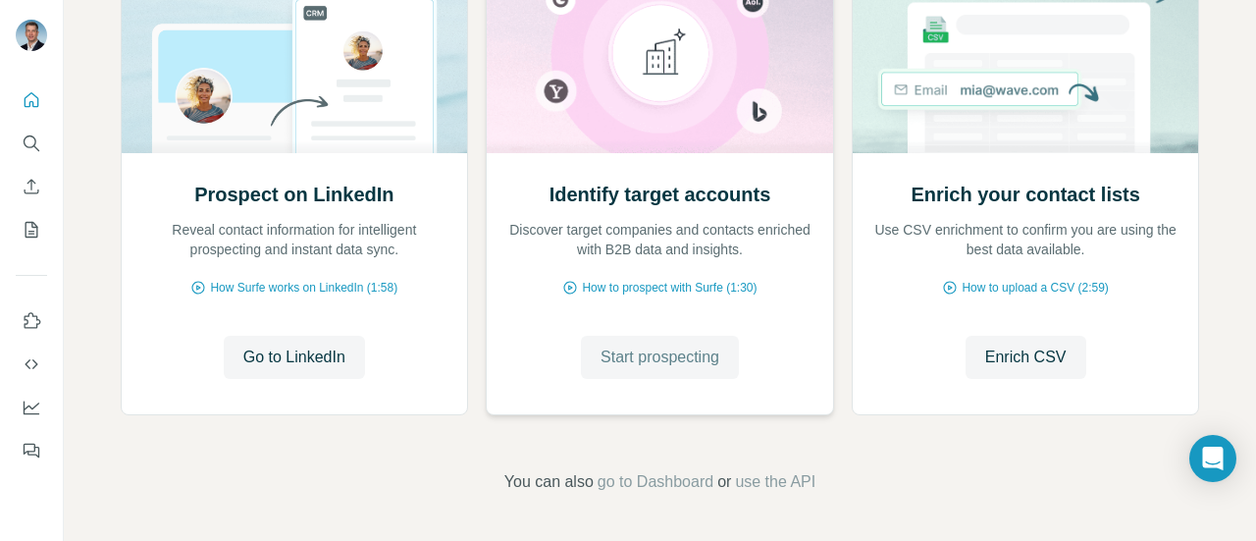
click at [630, 351] on span "Start prospecting" at bounding box center [659, 357] width 119 height 24
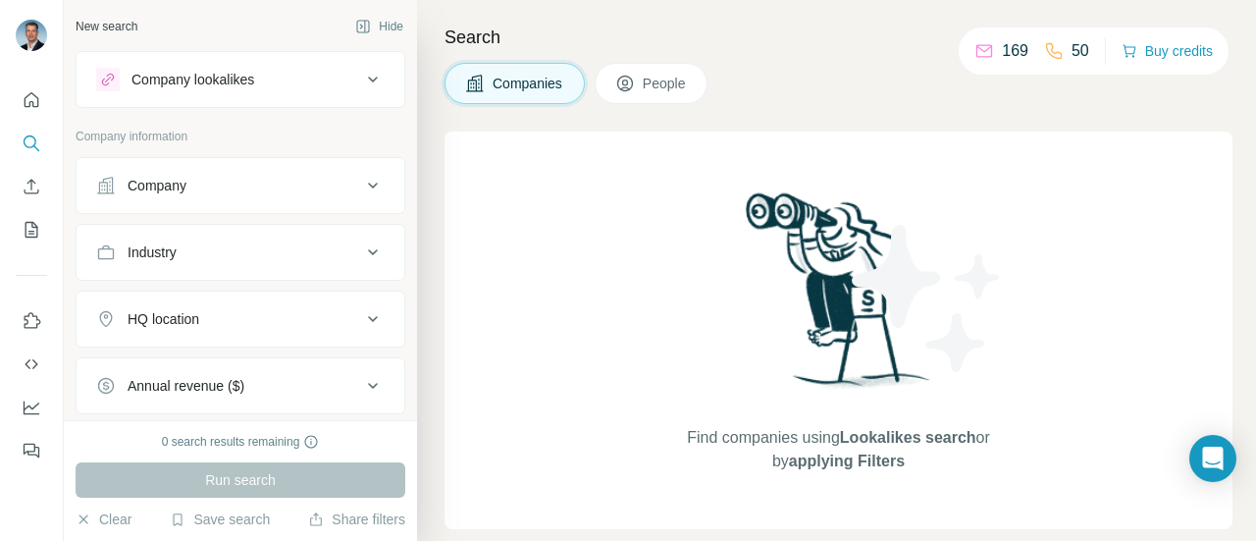
click at [593, 77] on div "Companies People" at bounding box center [575, 83] width 263 height 41
click at [635, 81] on icon at bounding box center [625, 84] width 20 height 20
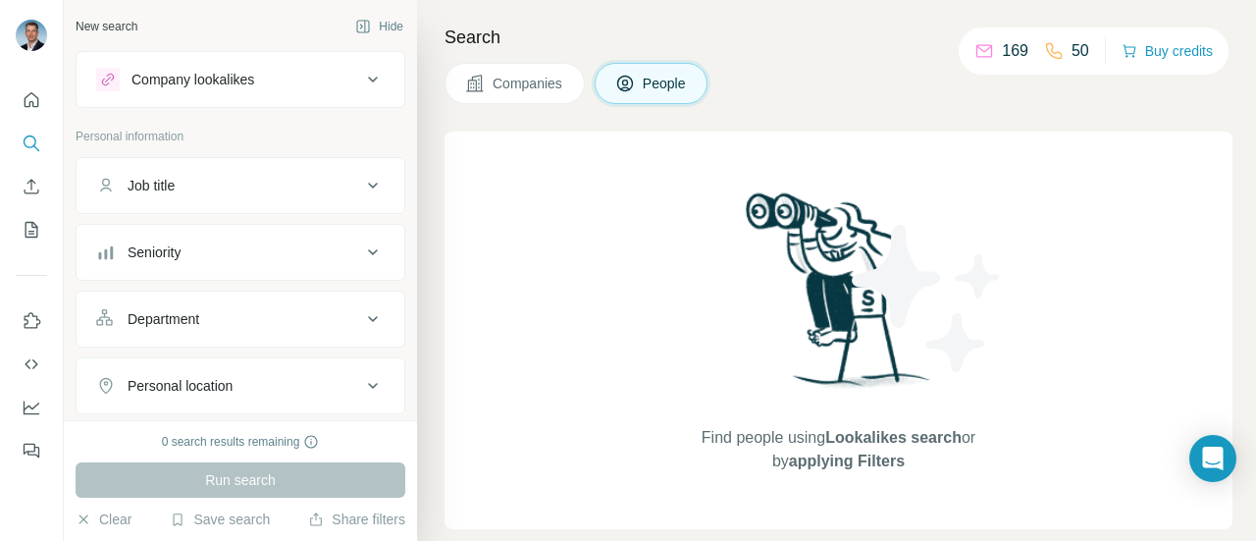
click at [302, 472] on div "Run search" at bounding box center [241, 479] width 330 height 35
click at [35, 220] on icon "My lists" at bounding box center [32, 230] width 20 height 20
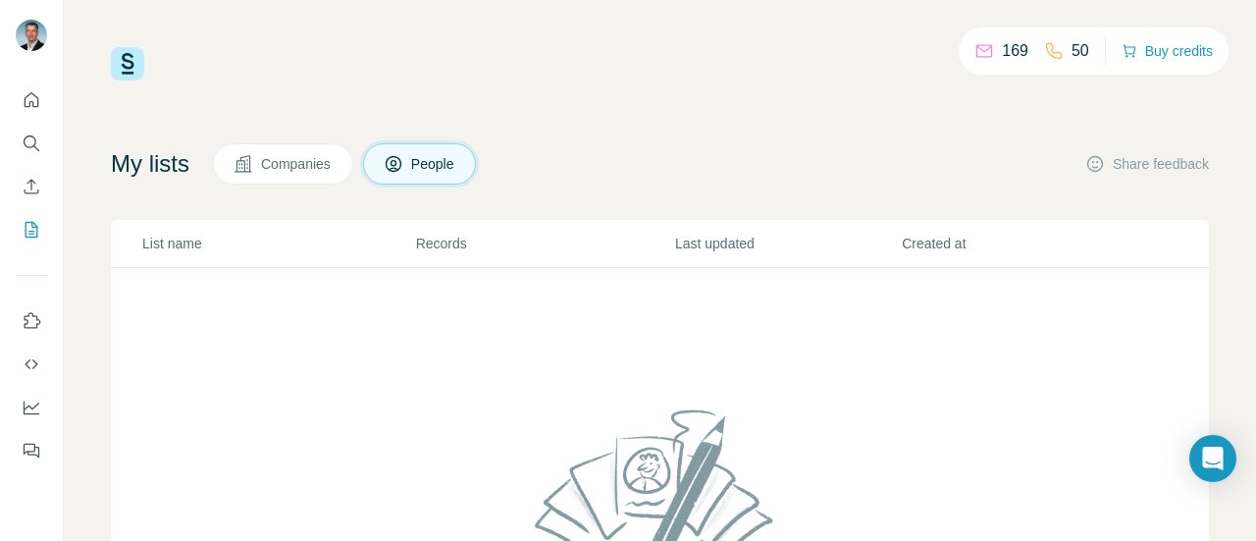
click at [298, 175] on button "Companies" at bounding box center [283, 163] width 140 height 41
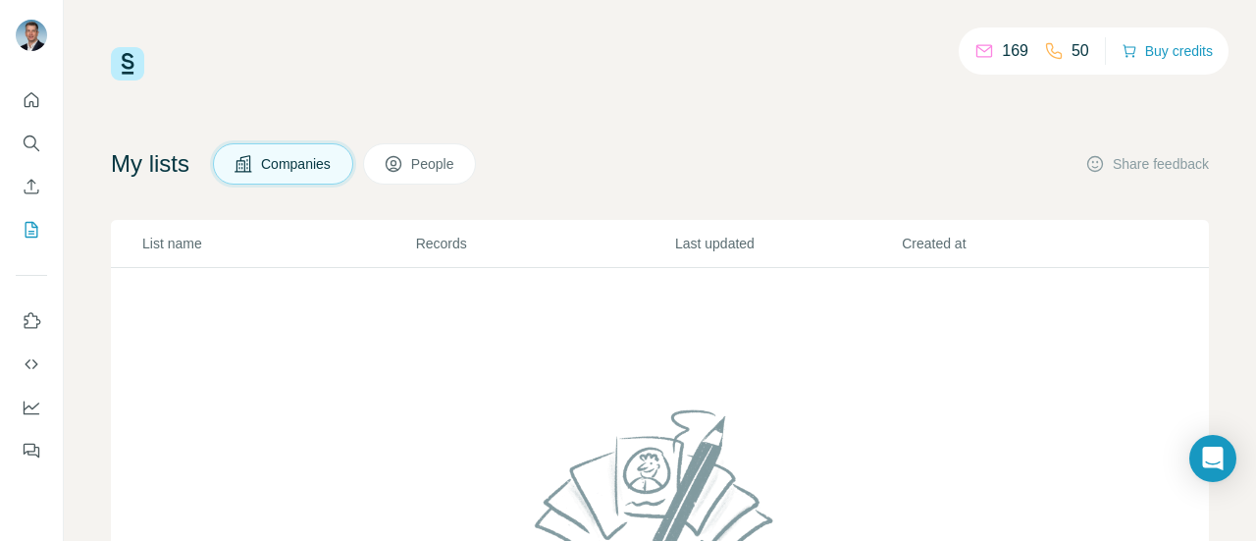
click at [422, 169] on span "People" at bounding box center [433, 164] width 45 height 20
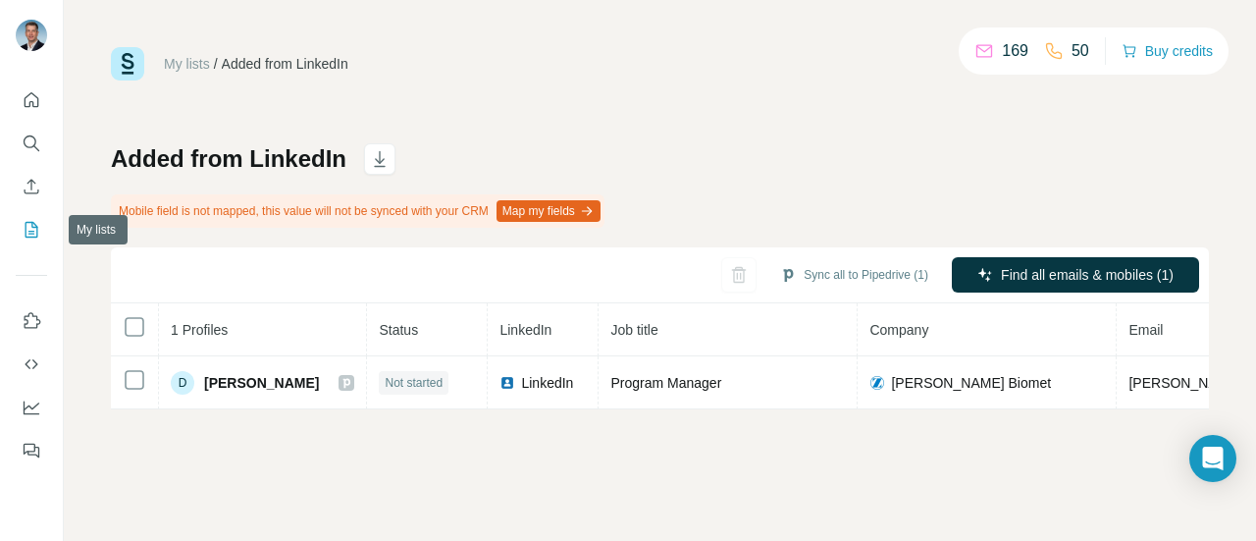
click at [29, 221] on icon "My lists" at bounding box center [32, 230] width 20 height 20
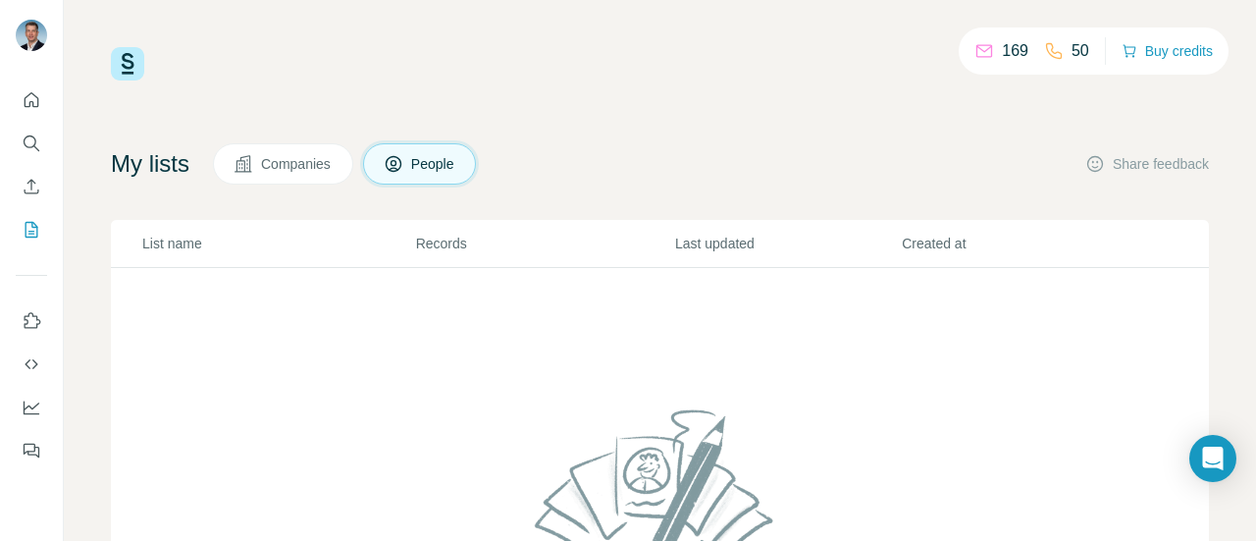
click at [438, 164] on span "People" at bounding box center [433, 164] width 45 height 20
click at [403, 154] on icon at bounding box center [394, 164] width 20 height 20
click at [127, 71] on img at bounding box center [127, 63] width 33 height 33
click at [26, 100] on icon "Quick start" at bounding box center [32, 100] width 20 height 20
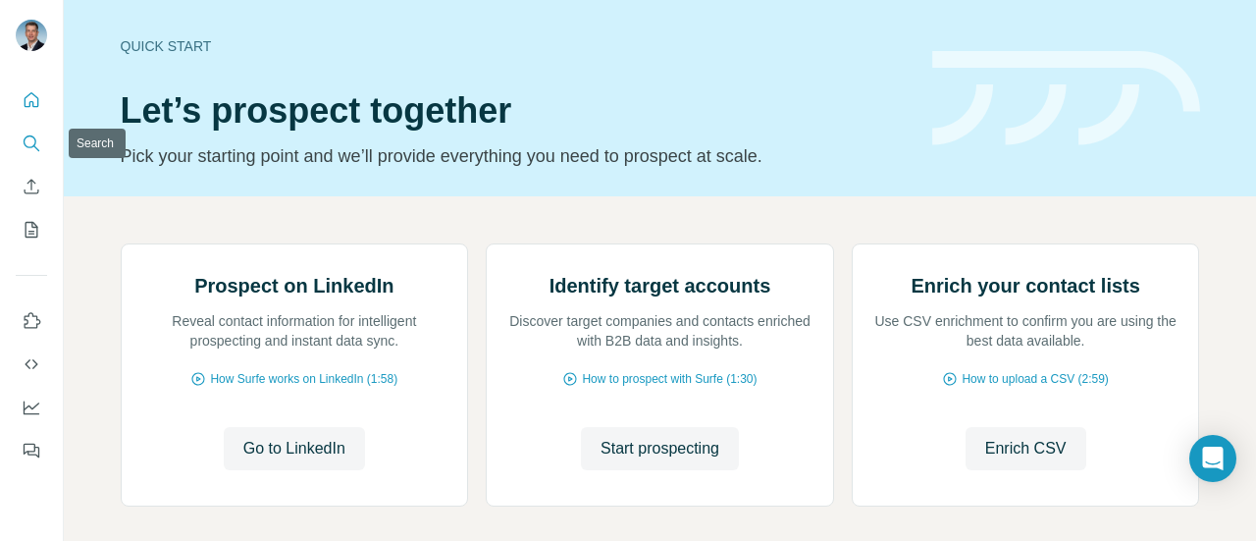
click at [29, 130] on button "Search" at bounding box center [31, 143] width 31 height 35
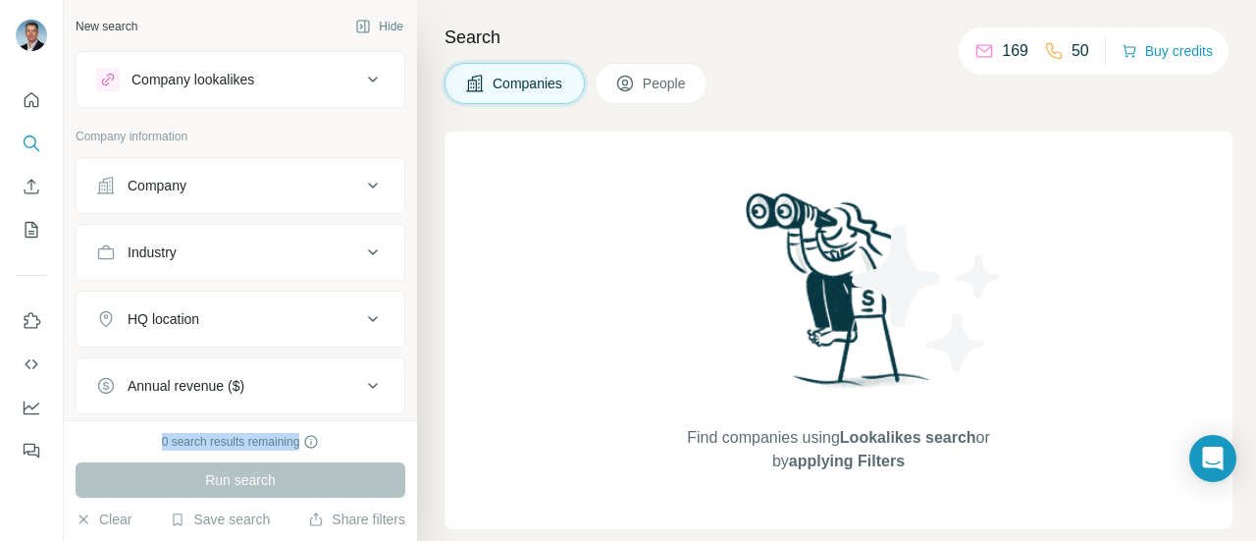
drag, startPoint x: 153, startPoint y: 440, endPoint x: 308, endPoint y: 450, distance: 155.3
click at [308, 450] on div "0 search results remaining" at bounding box center [241, 442] width 330 height 18
click at [367, 429] on div "0 search results remaining Run search Clear Save search Share filters" at bounding box center [240, 480] width 353 height 121
click at [361, 180] on icon at bounding box center [373, 186] width 24 height 24
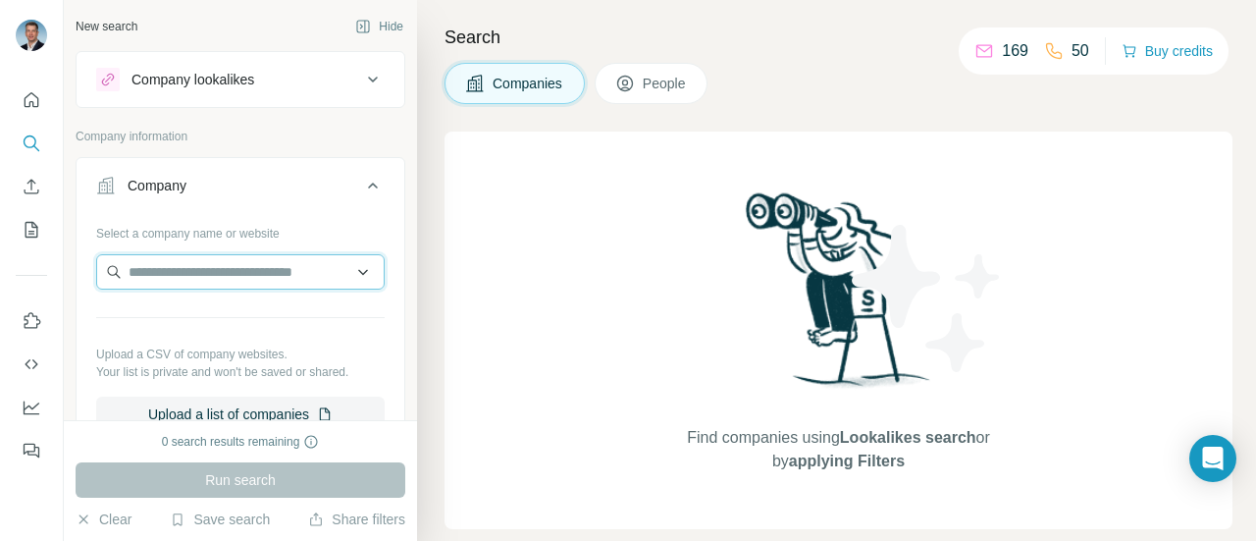
click at [300, 258] on input "text" at bounding box center [240, 271] width 288 height 35
click at [301, 229] on div "Select a company name or website" at bounding box center [240, 230] width 288 height 26
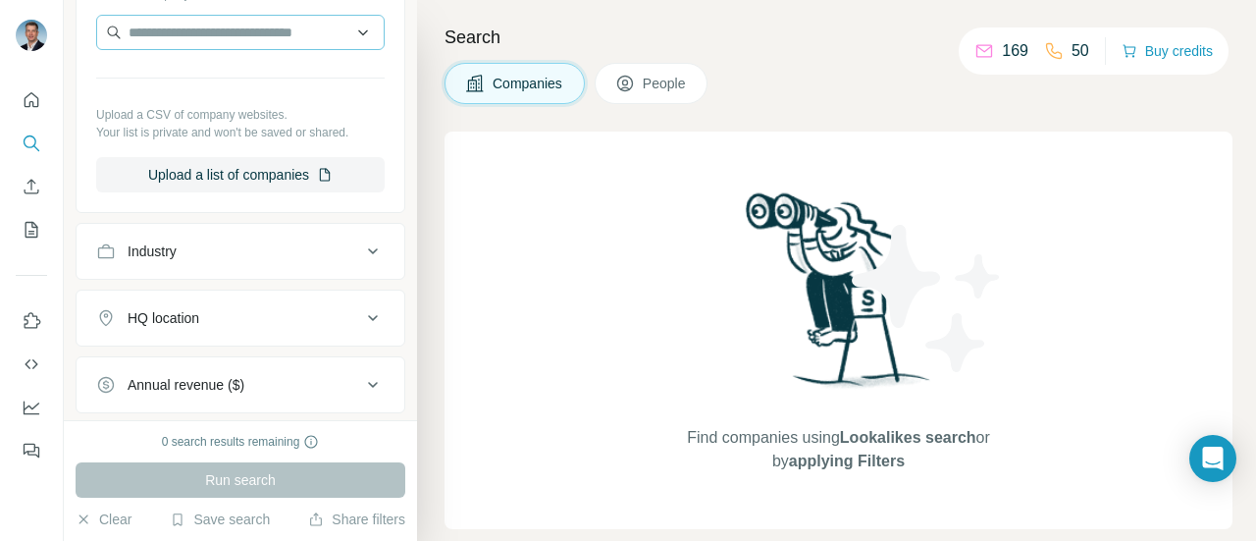
scroll to position [294, 0]
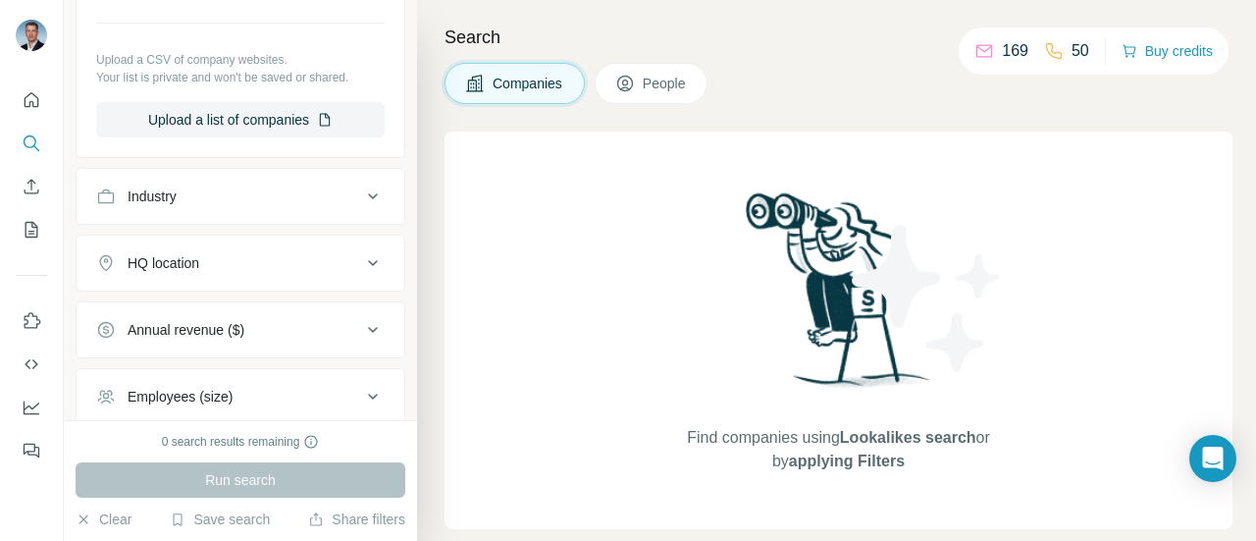
click at [343, 198] on div "Industry" at bounding box center [228, 196] width 265 height 20
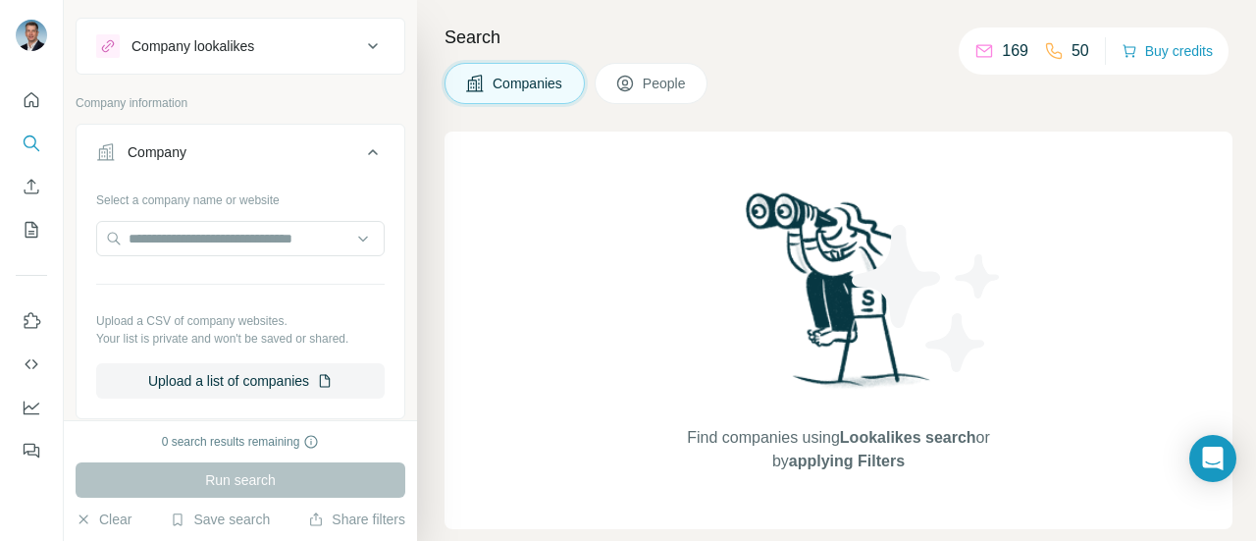
scroll to position [0, 0]
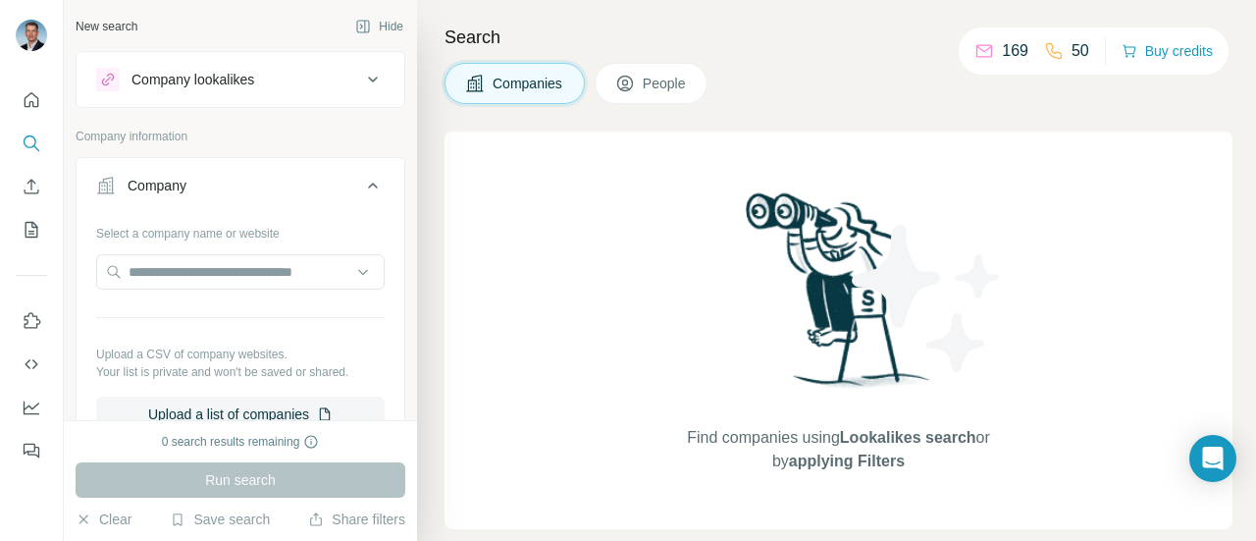
click at [355, 66] on button "Company lookalikes" at bounding box center [241, 79] width 328 height 47
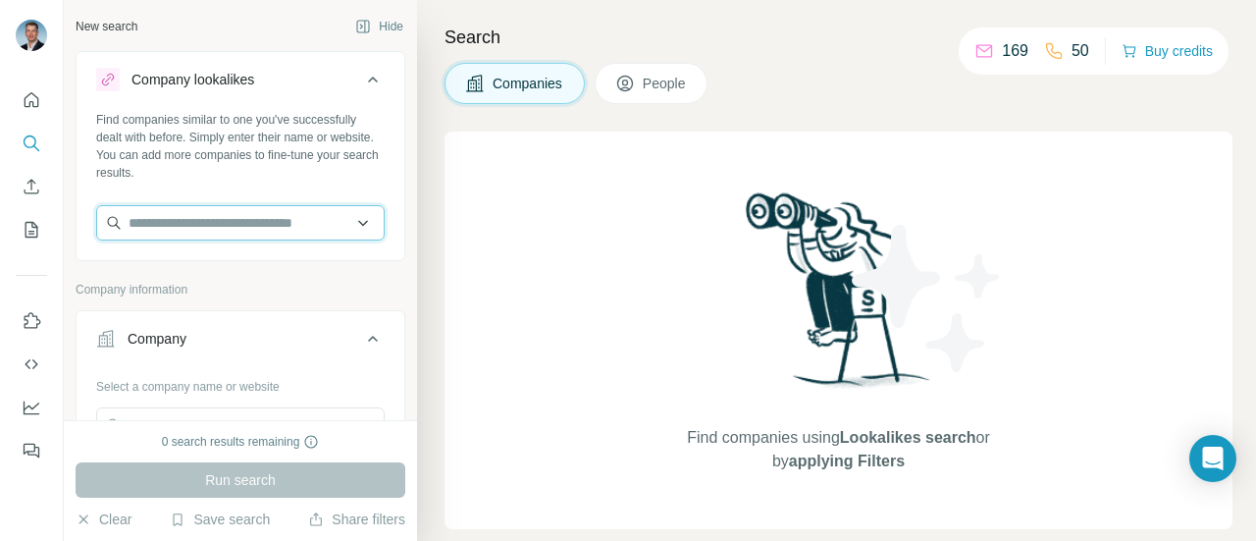
click at [252, 228] on input "text" at bounding box center [240, 222] width 288 height 35
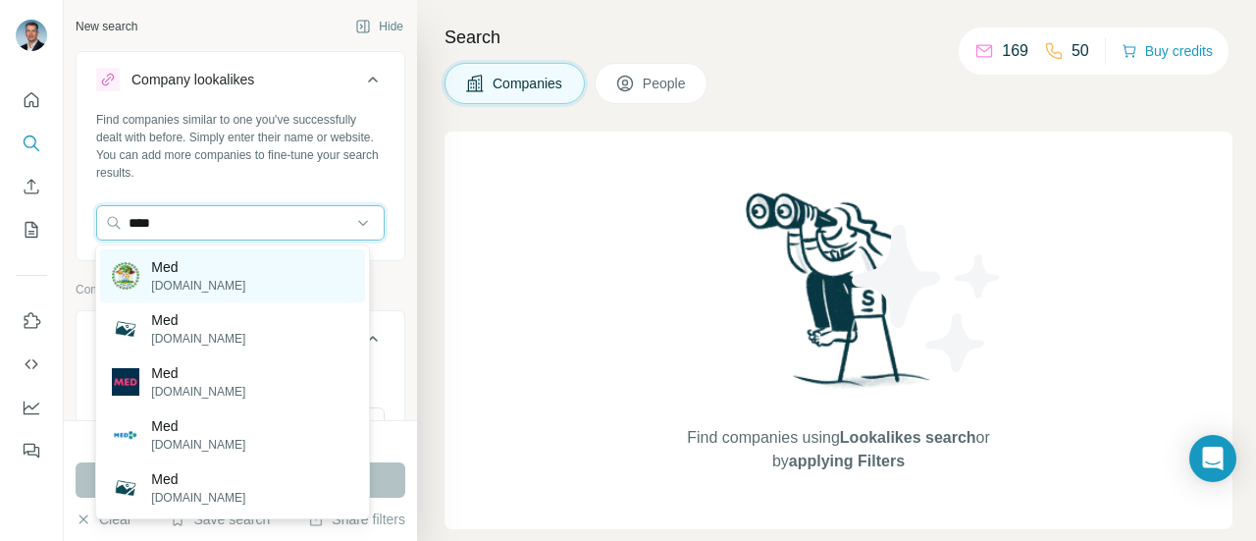
type input "***"
click at [241, 274] on div "Med [DOMAIN_NAME]" at bounding box center [232, 275] width 264 height 53
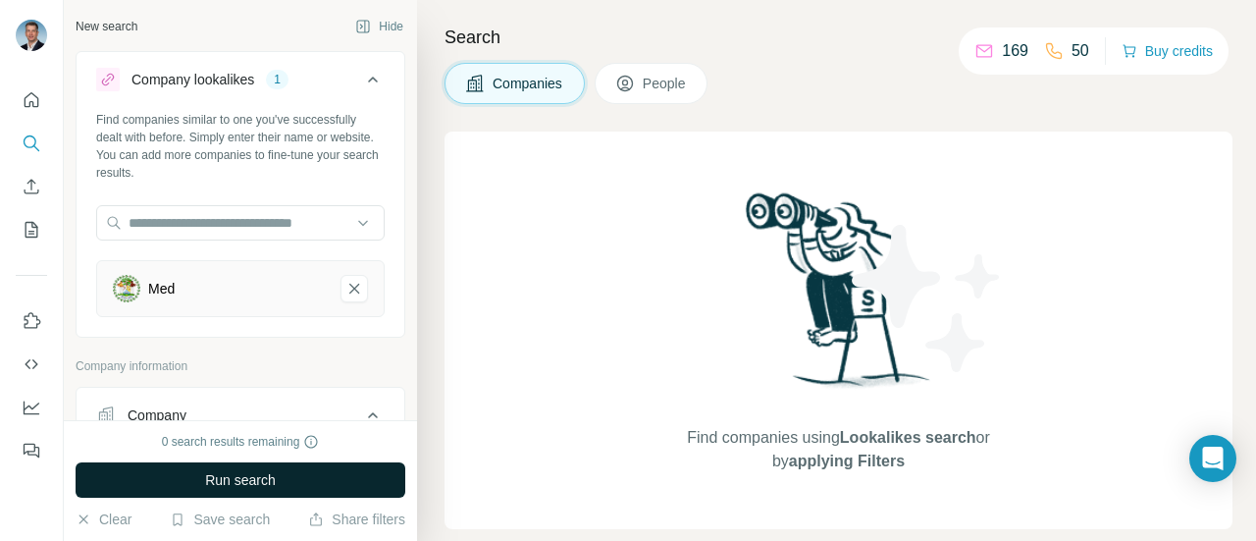
click at [288, 477] on button "Run search" at bounding box center [241, 479] width 330 height 35
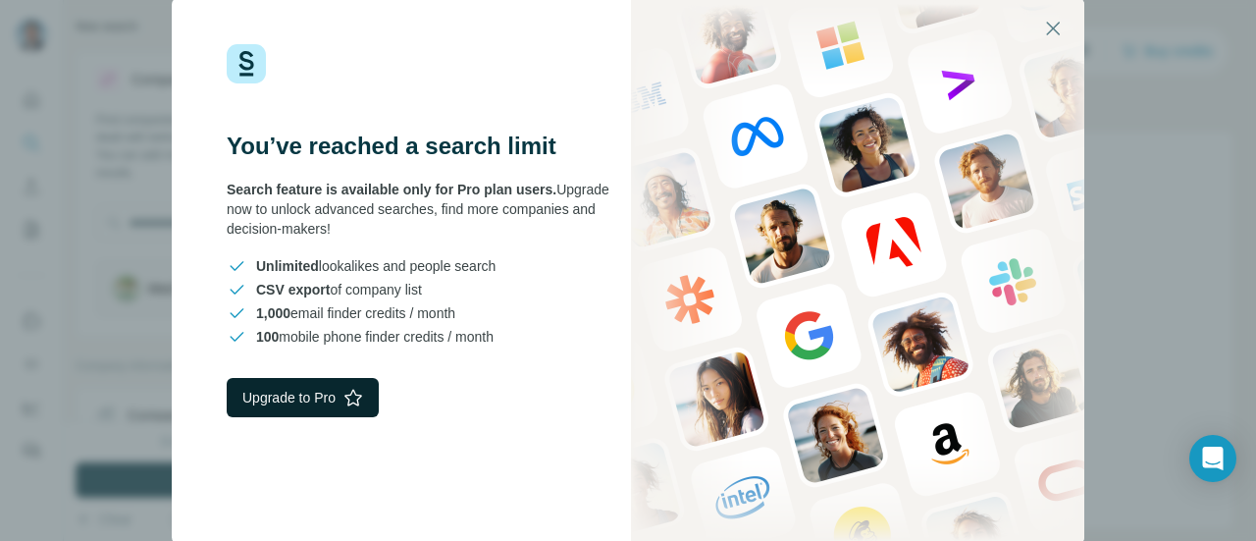
click at [343, 404] on button "Upgrade to Pro" at bounding box center [303, 397] width 152 height 39
click at [1054, 28] on icon "button" at bounding box center [1053, 29] width 14 height 14
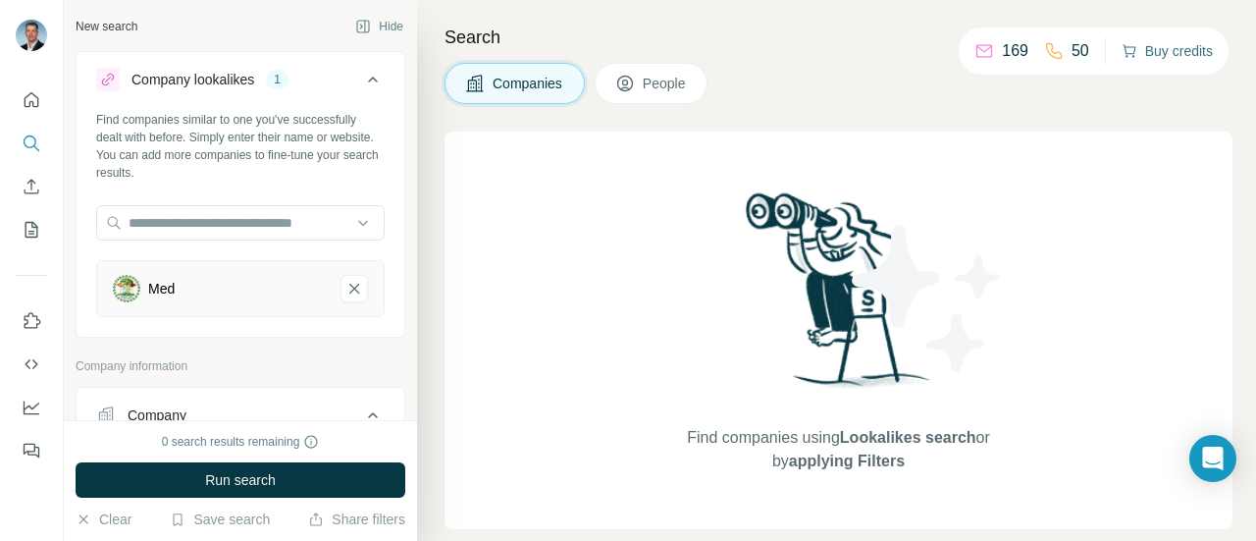
click at [1184, 55] on button "Buy credits" at bounding box center [1166, 50] width 91 height 27
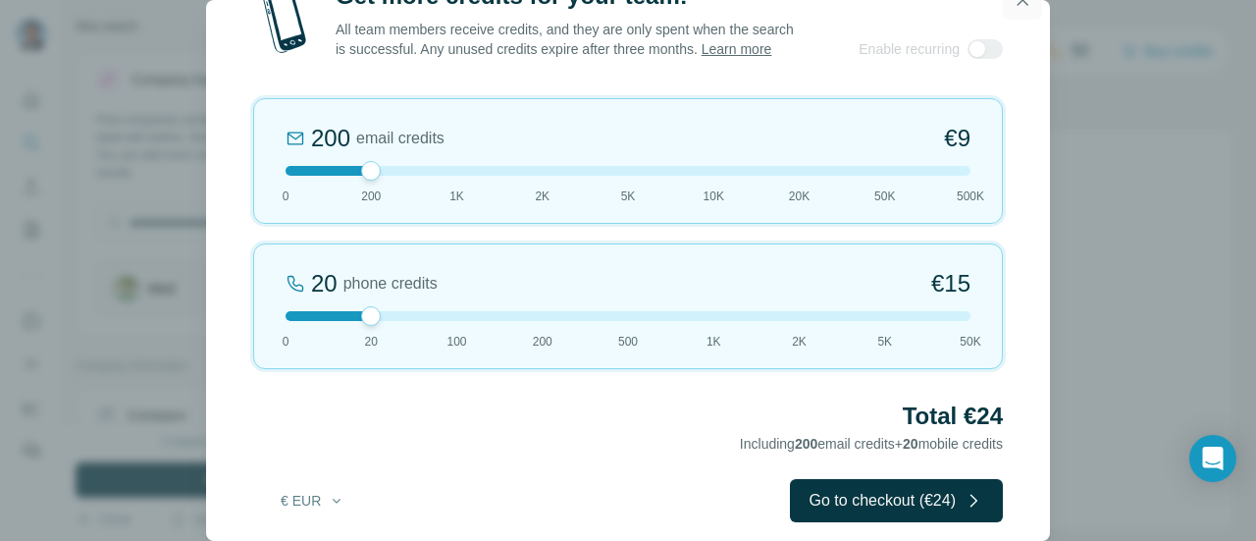
click at [1019, 5] on icon "button" at bounding box center [1022, 0] width 20 height 20
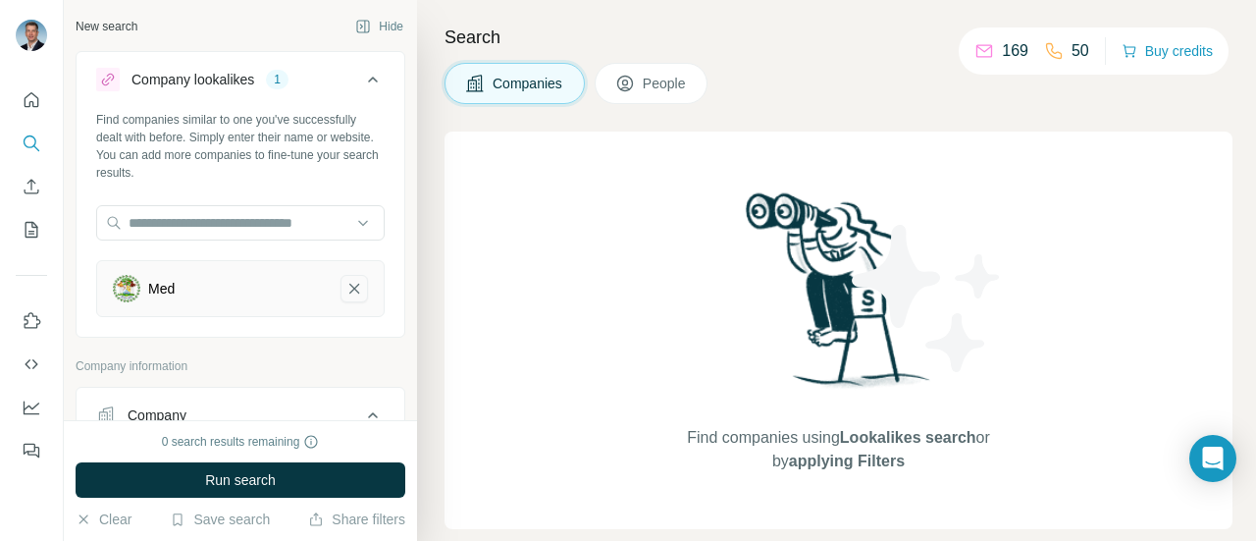
click at [345, 295] on icon "Med-remove-button" at bounding box center [354, 289] width 18 height 20
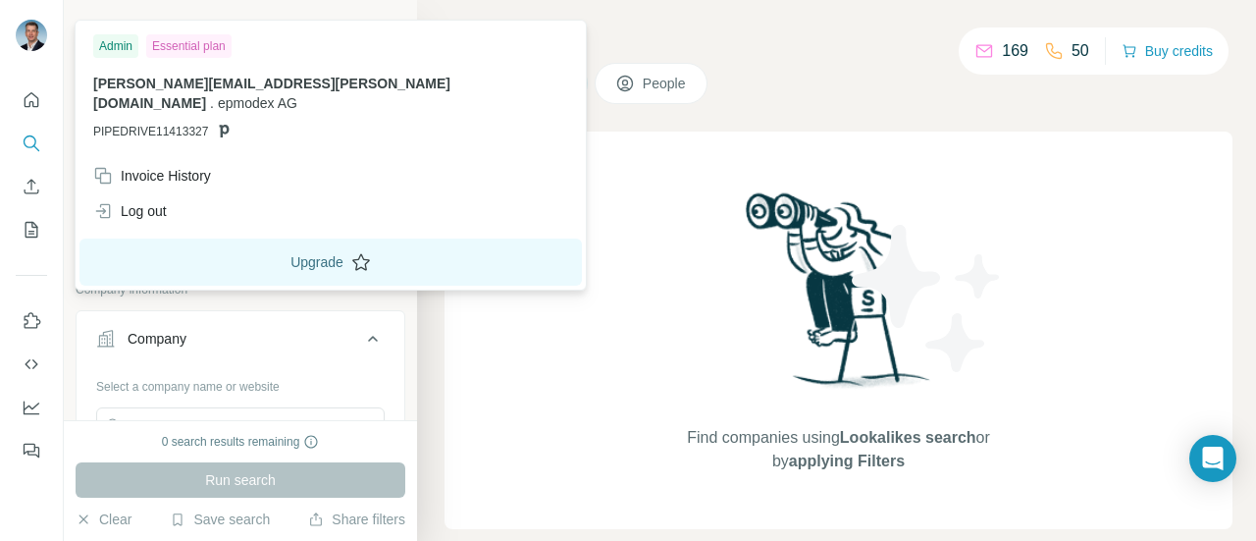
click at [250, 244] on button "Upgrade" at bounding box center [330, 261] width 502 height 47
